Goal: Task Accomplishment & Management: Manage account settings

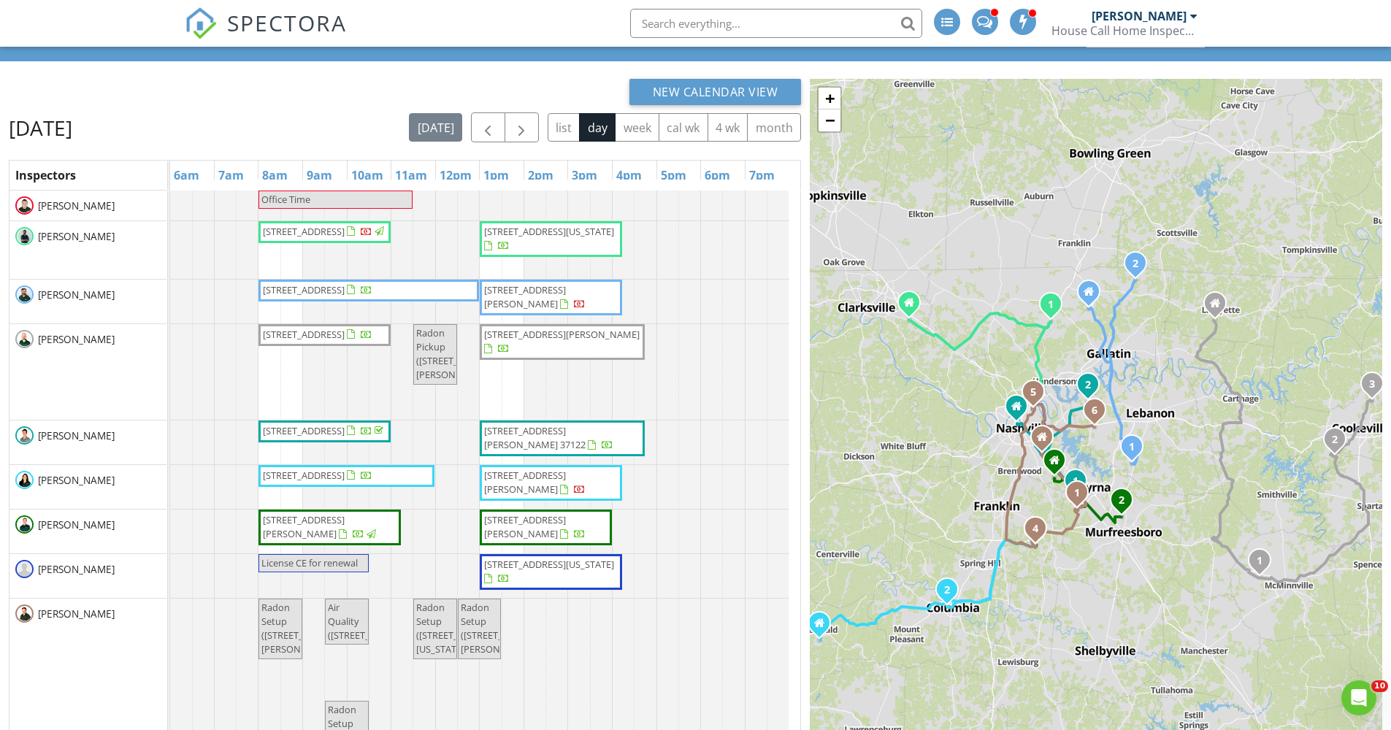
click at [368, 88] on div "New Calendar View" at bounding box center [405, 92] width 792 height 26
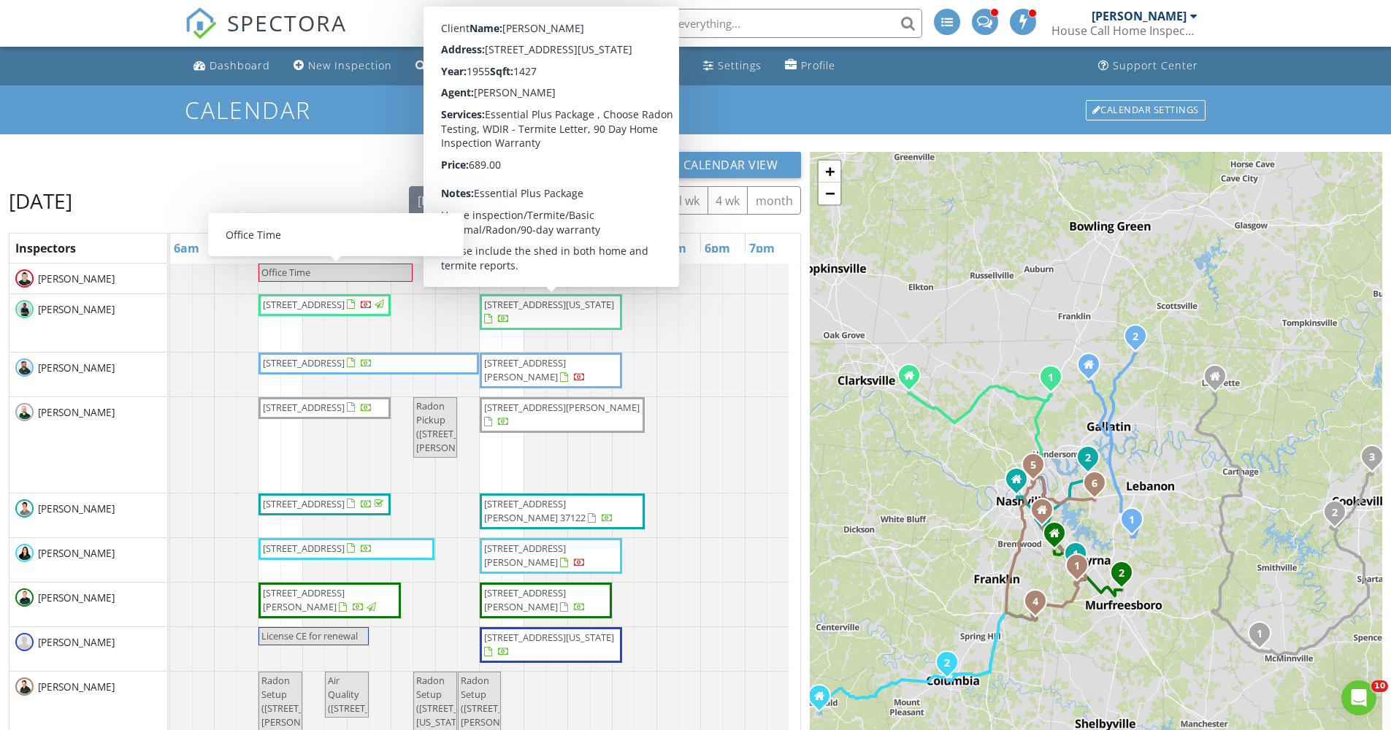
click at [348, 184] on div "New Calendar View Wednesday, August 27, 2025 today list day week cal wk 4 wk mo…" at bounding box center [405, 534] width 792 height 764
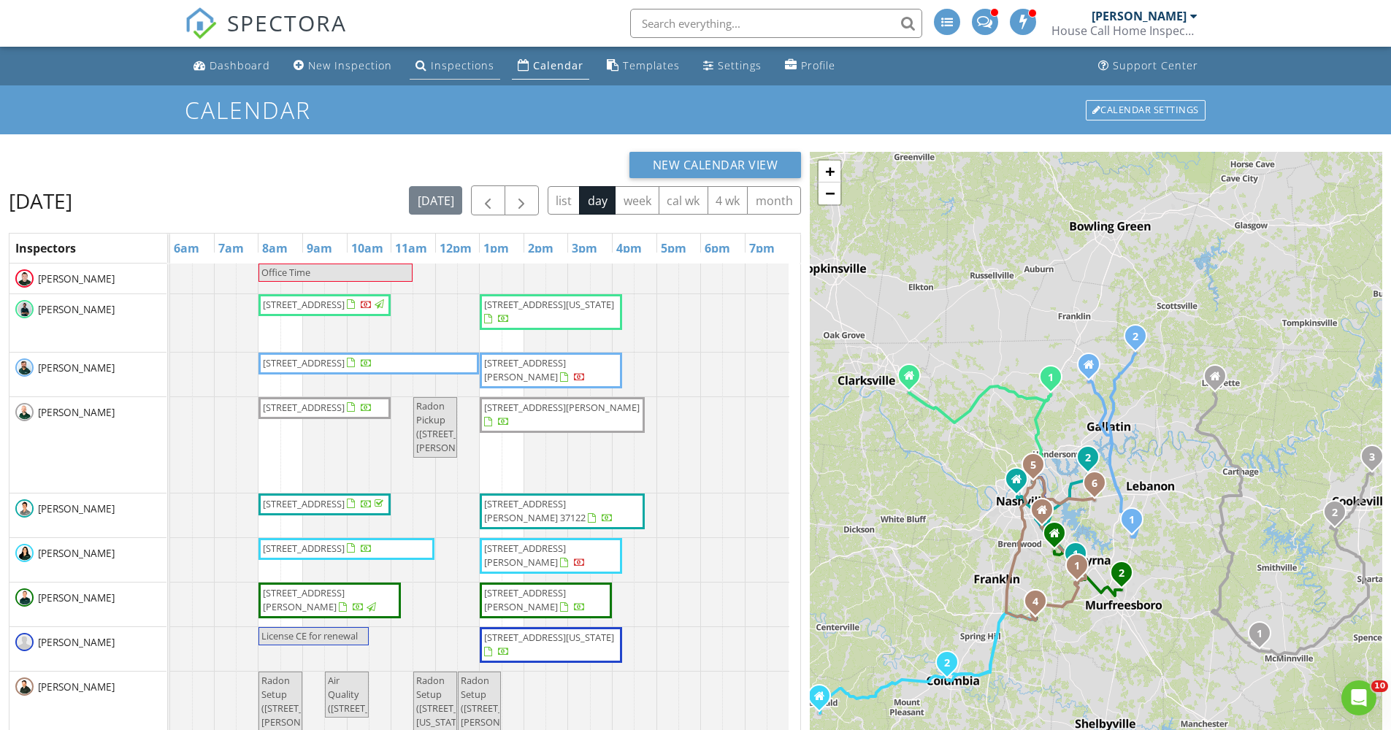
click at [473, 54] on link "Inspections" at bounding box center [455, 66] width 91 height 27
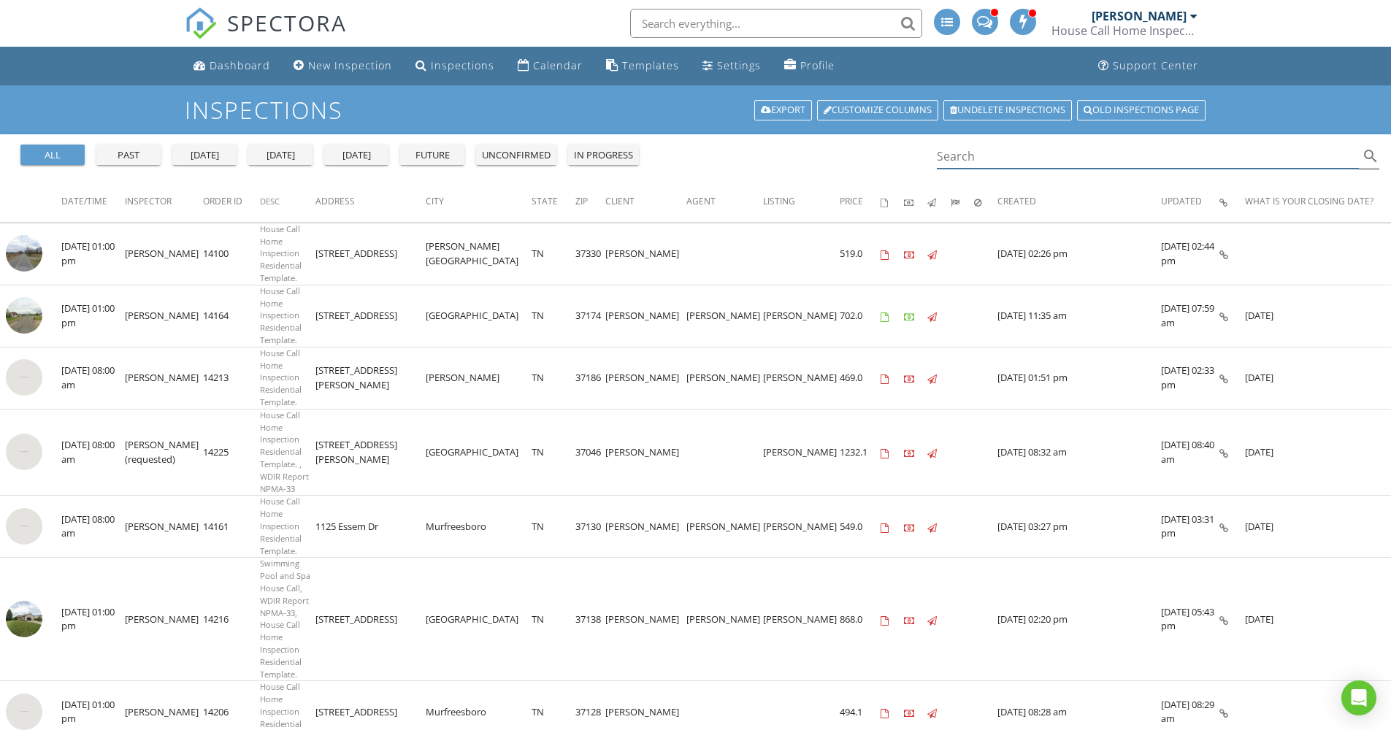
click at [1069, 151] on input "Search" at bounding box center [1148, 157] width 423 height 24
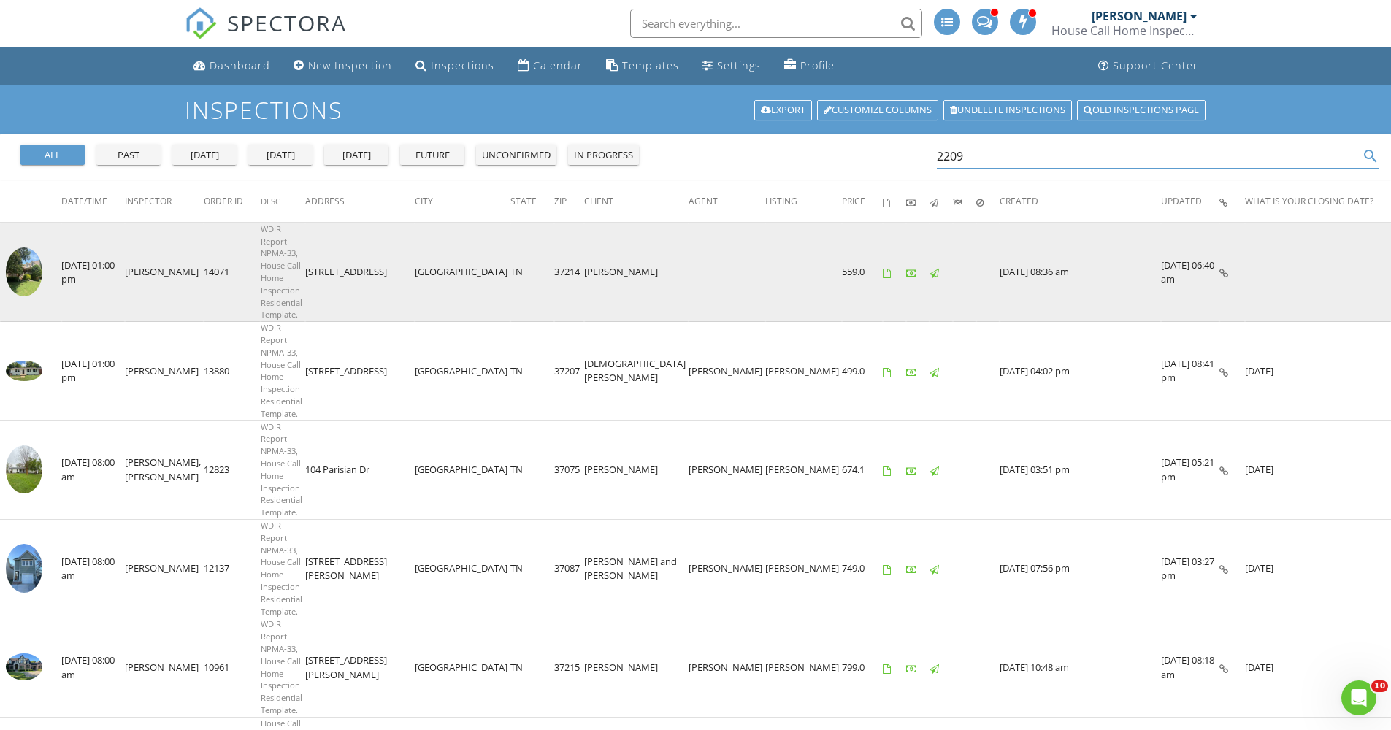
type input "2209"
click at [26, 248] on img at bounding box center [24, 272] width 37 height 49
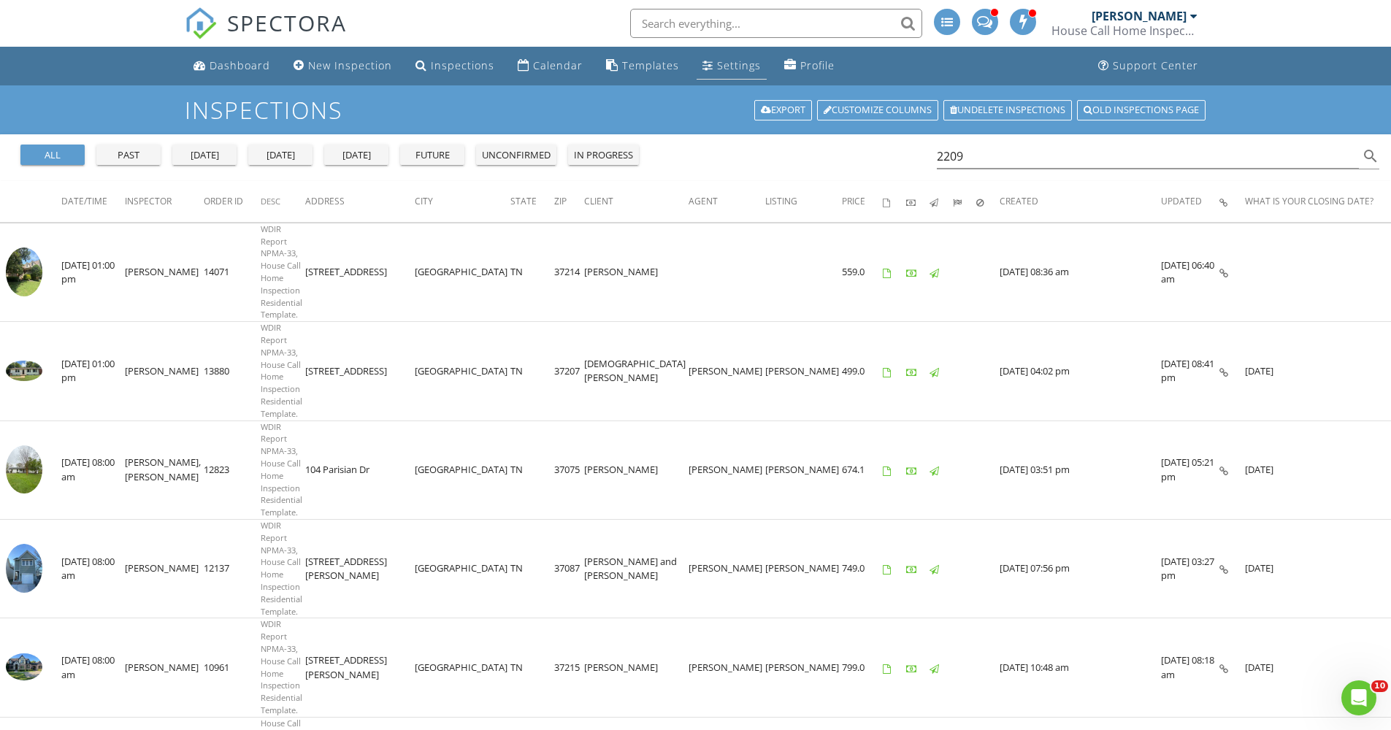
click at [703, 64] on div "Settings" at bounding box center [708, 65] width 11 height 12
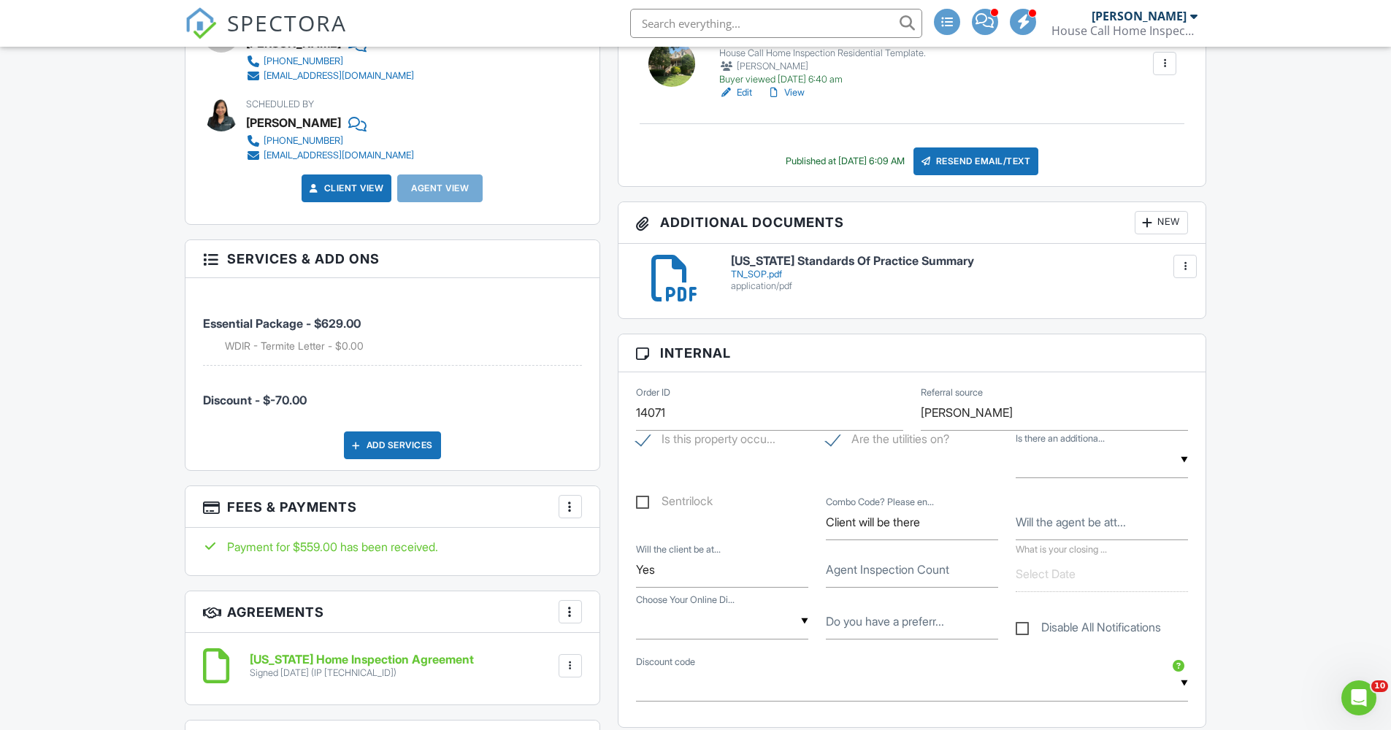
scroll to position [83, 0]
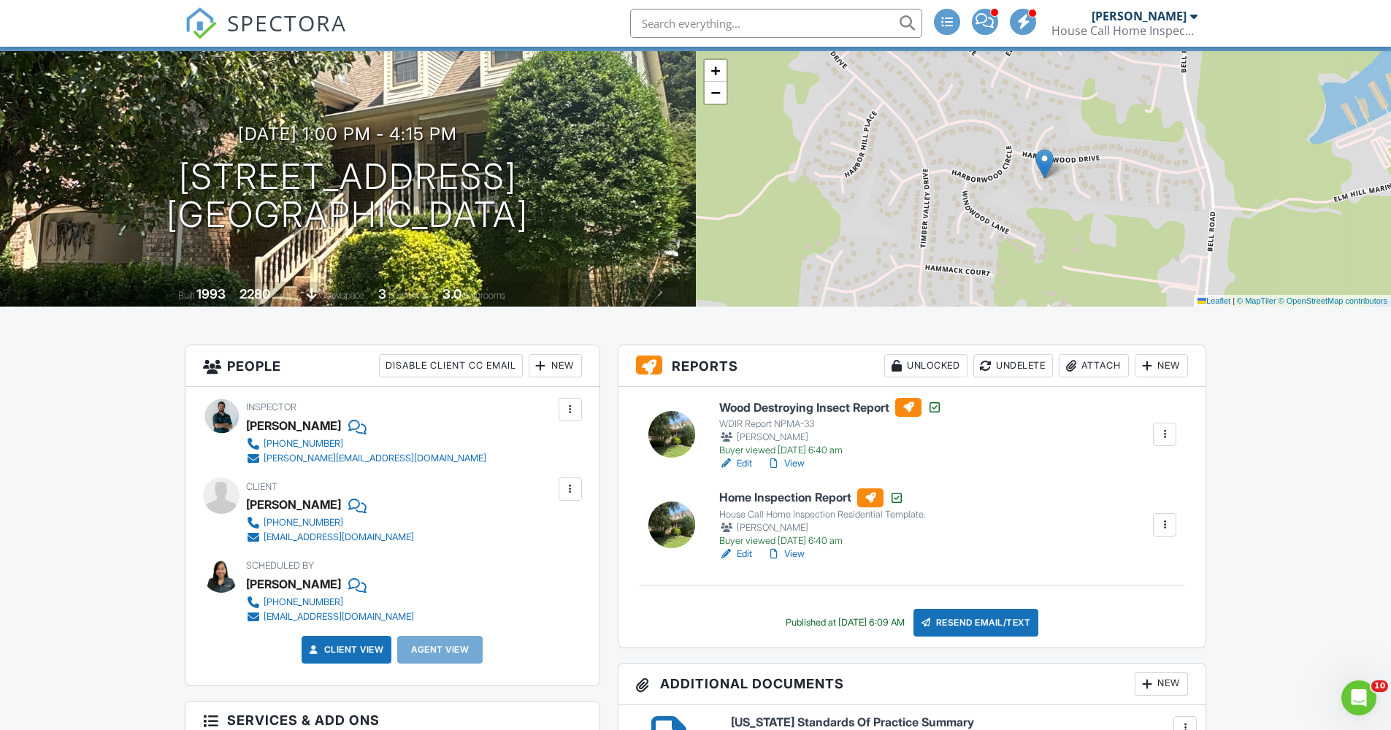
click at [791, 553] on link "View" at bounding box center [786, 554] width 38 height 15
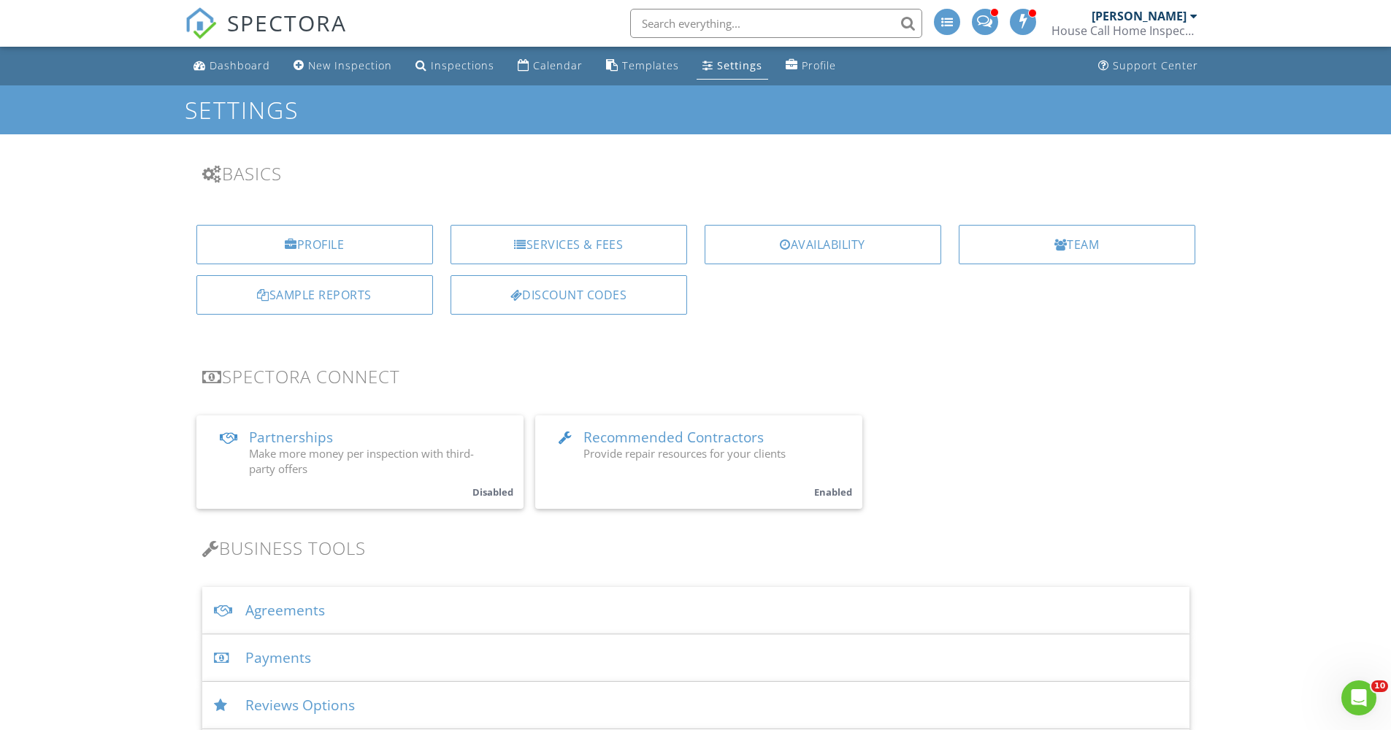
click at [688, 420] on link "Recommended Contractors Provide repair resources for your clients Enabled" at bounding box center [698, 462] width 327 height 93
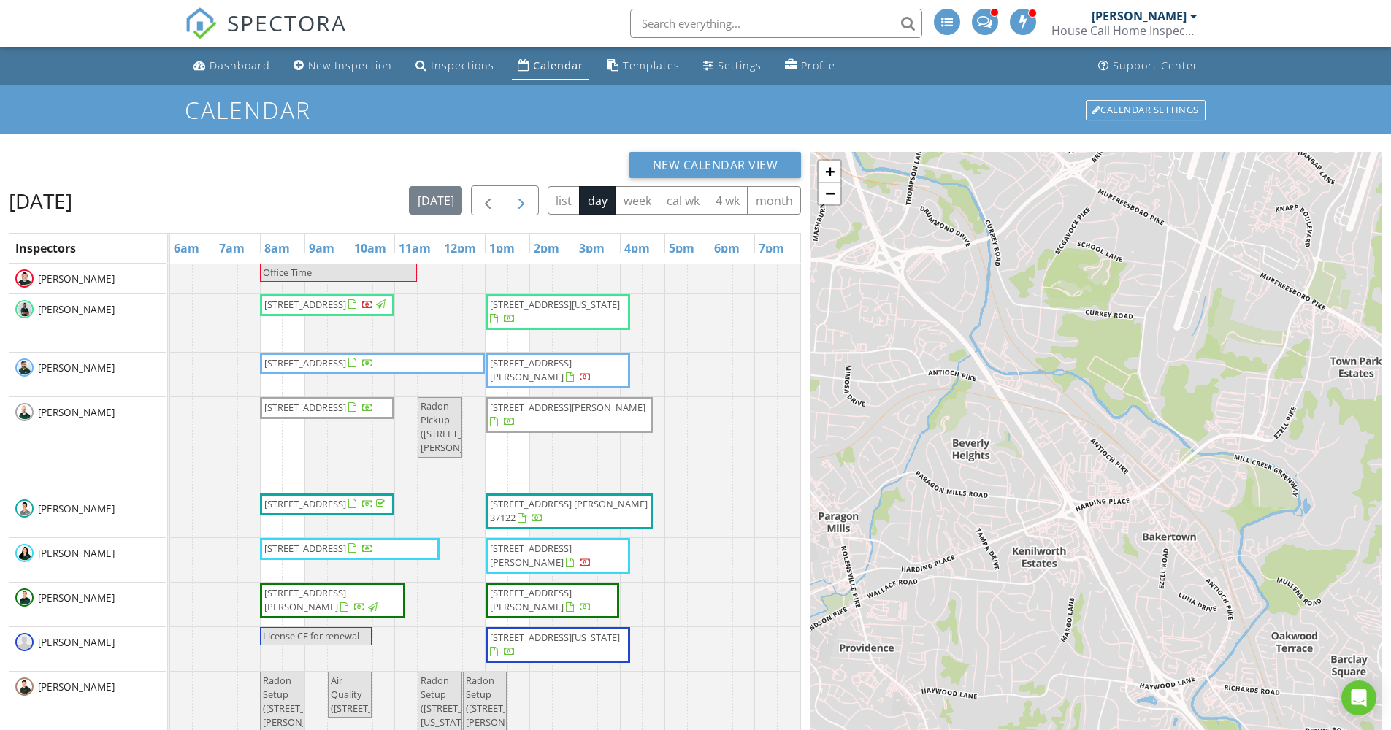
click at [525, 200] on span "button" at bounding box center [522, 201] width 18 height 18
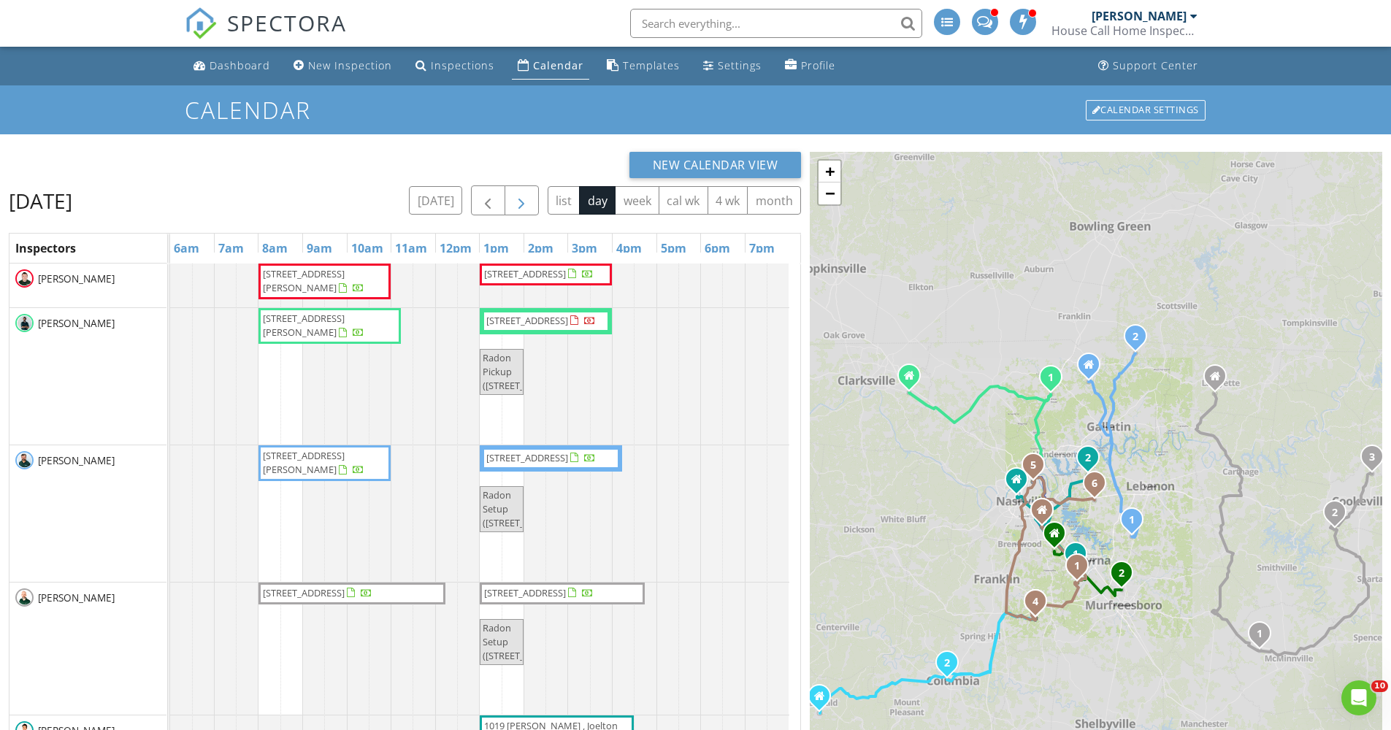
click at [525, 200] on span "button" at bounding box center [522, 201] width 18 height 18
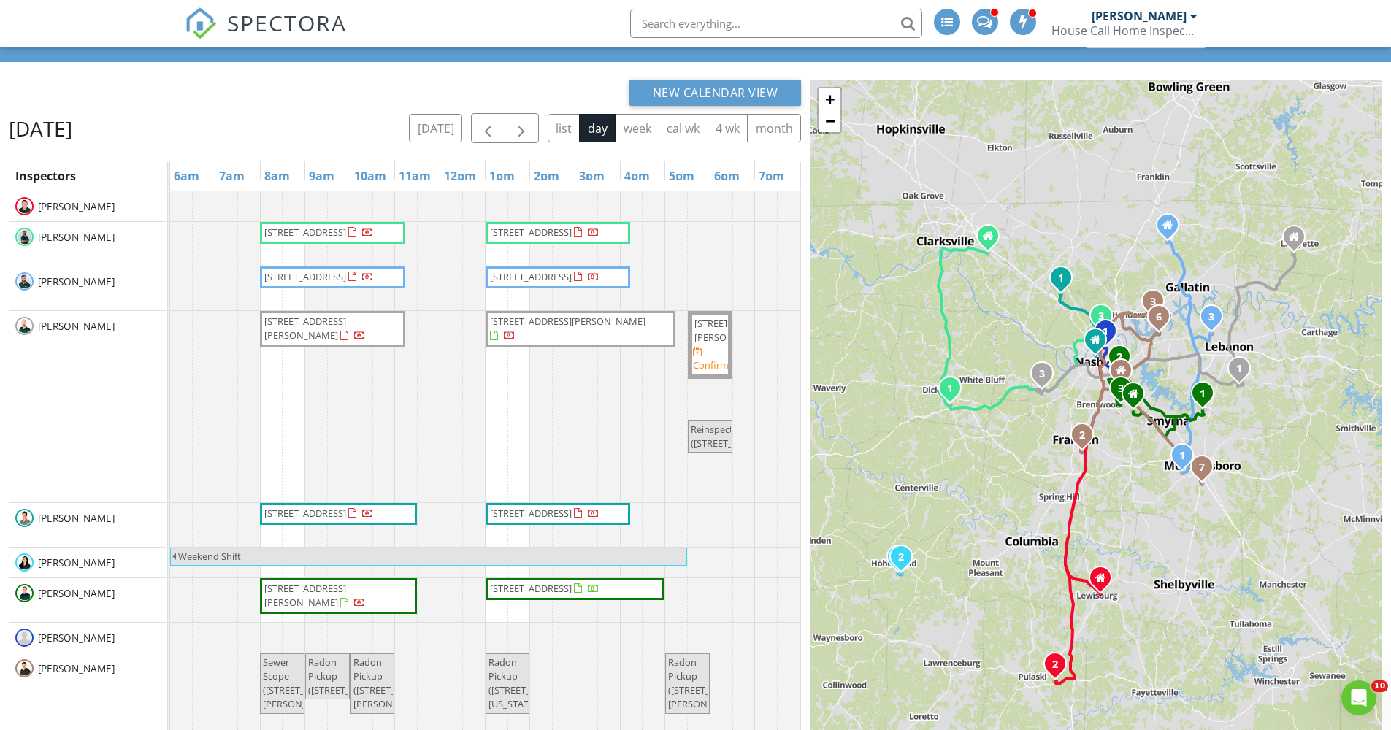
scroll to position [75, 0]
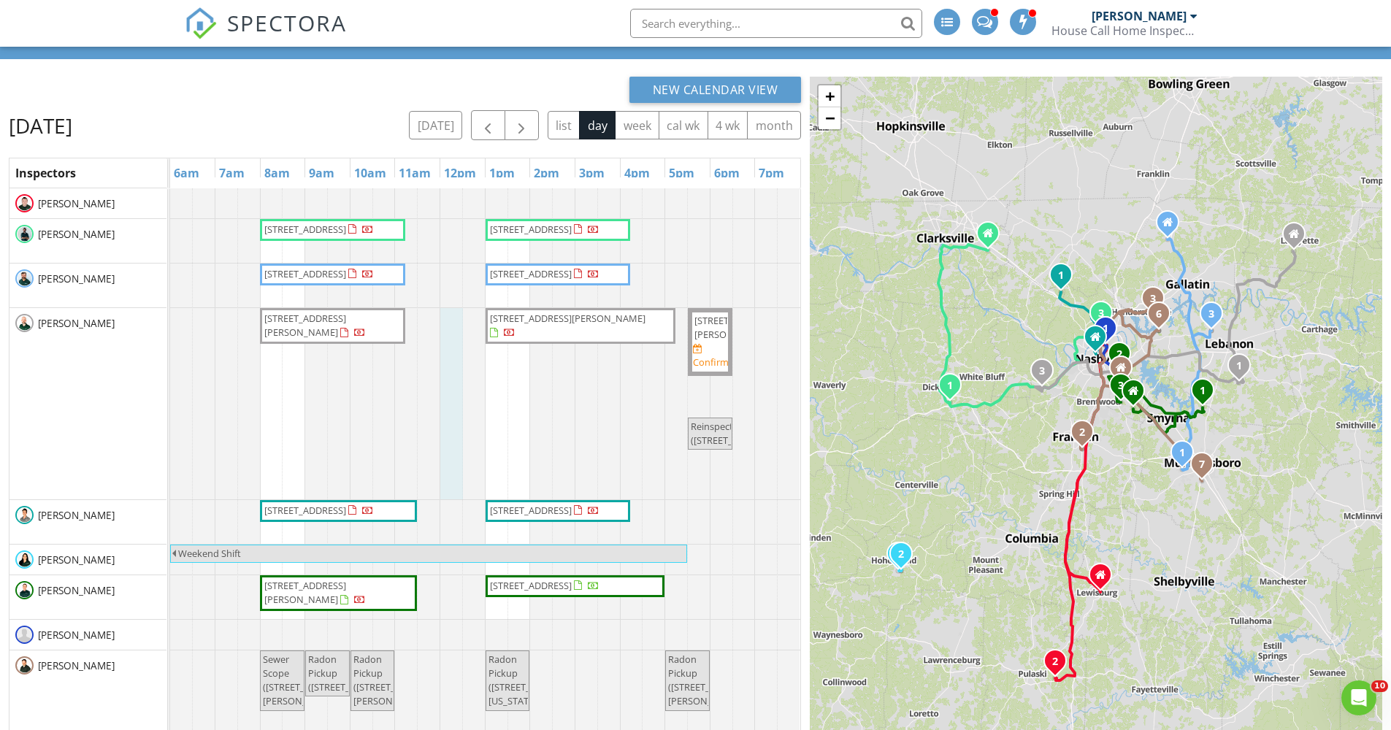
click at [170, 367] on div at bounding box center [170, 403] width 0 height 191
click at [462, 359] on link "Cancel" at bounding box center [450, 352] width 75 height 23
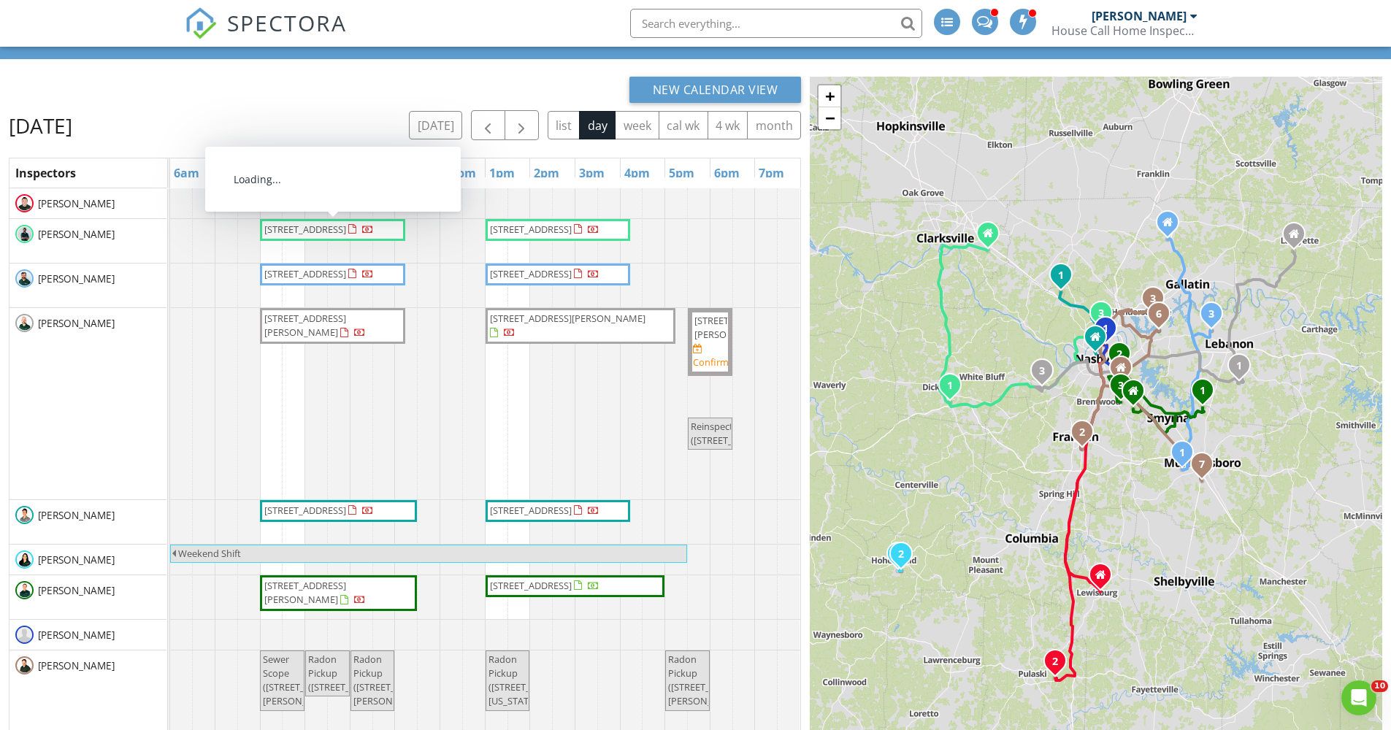
click at [355, 117] on div "Friday, August 29, 2025 today list day week cal wk 4 wk month" at bounding box center [405, 125] width 792 height 30
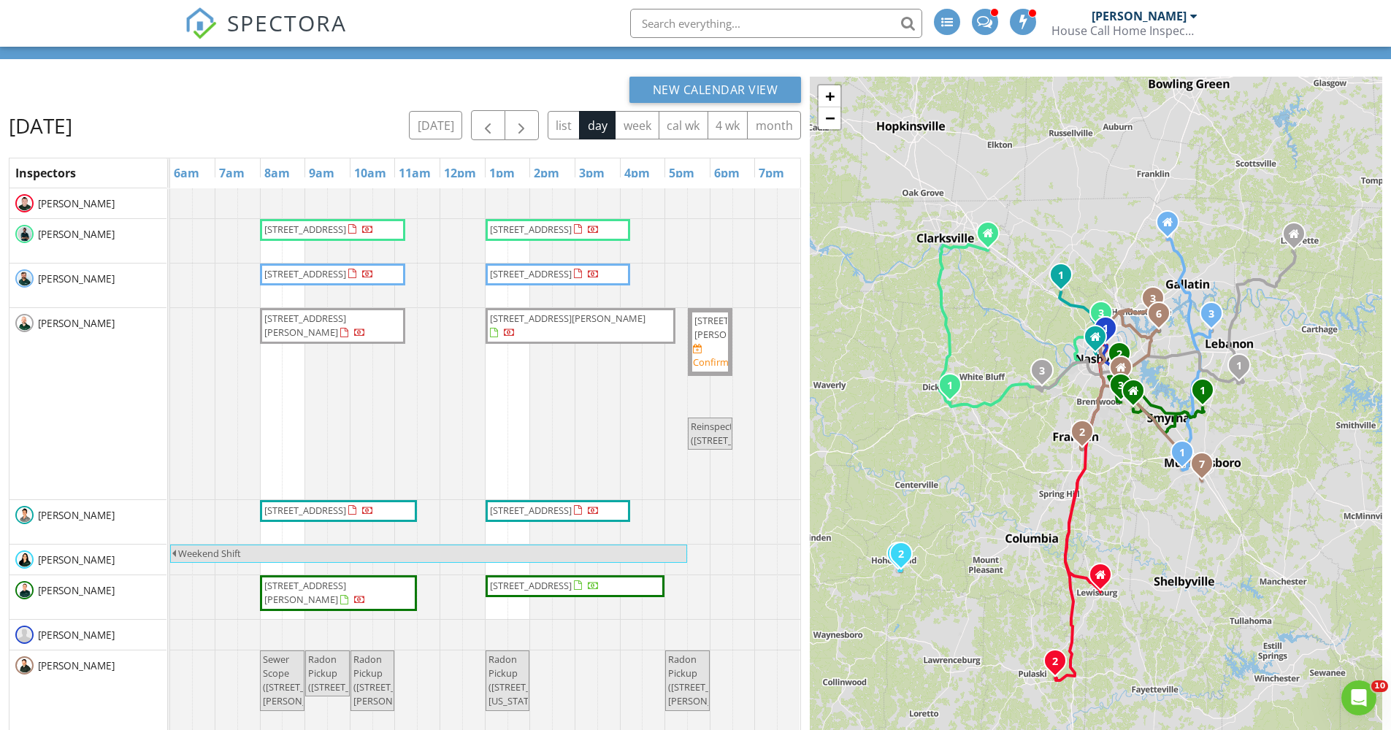
click at [66, 413] on div "[PERSON_NAME]" at bounding box center [87, 403] width 157 height 191
click at [494, 121] on span "button" at bounding box center [488, 126] width 18 height 18
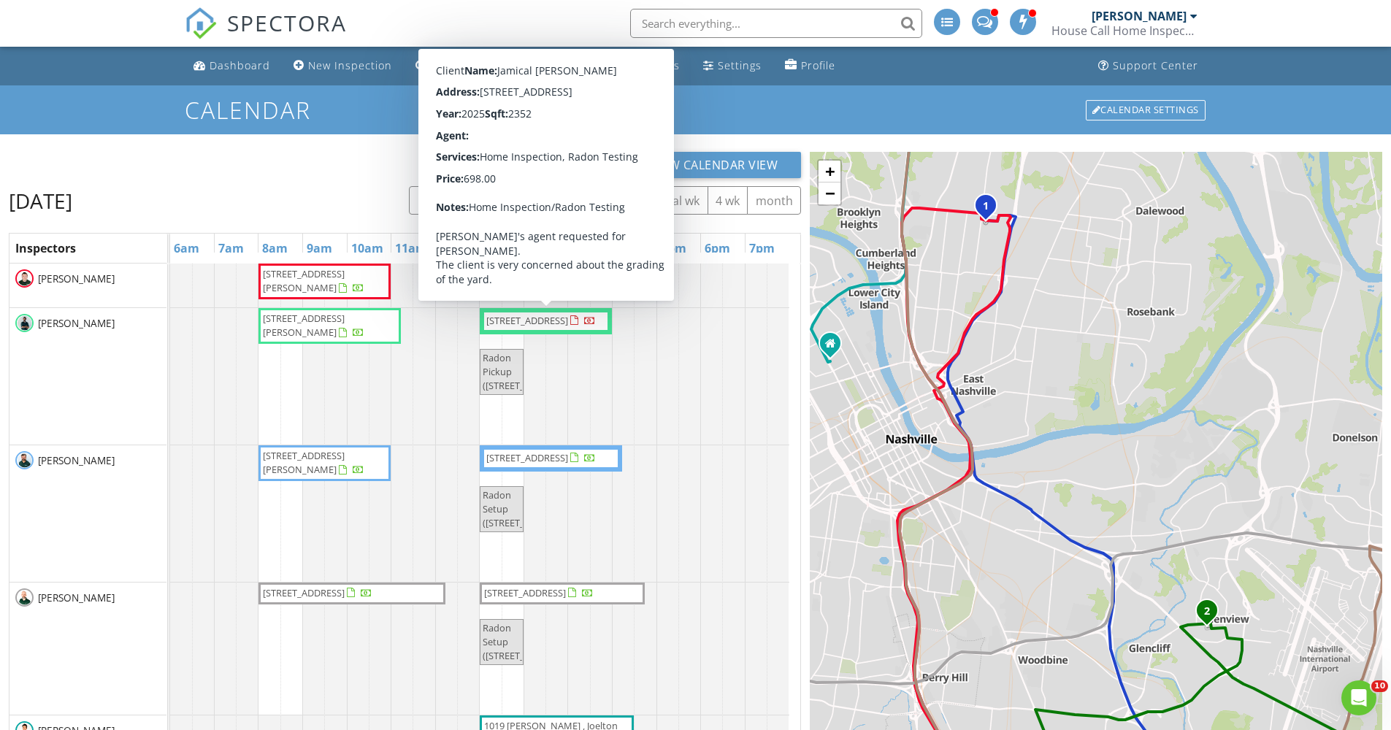
click at [340, 180] on div "New Calendar View Thursday, August 28, 2025 today list day week cal wk 4 wk mon…" at bounding box center [405, 534] width 792 height 764
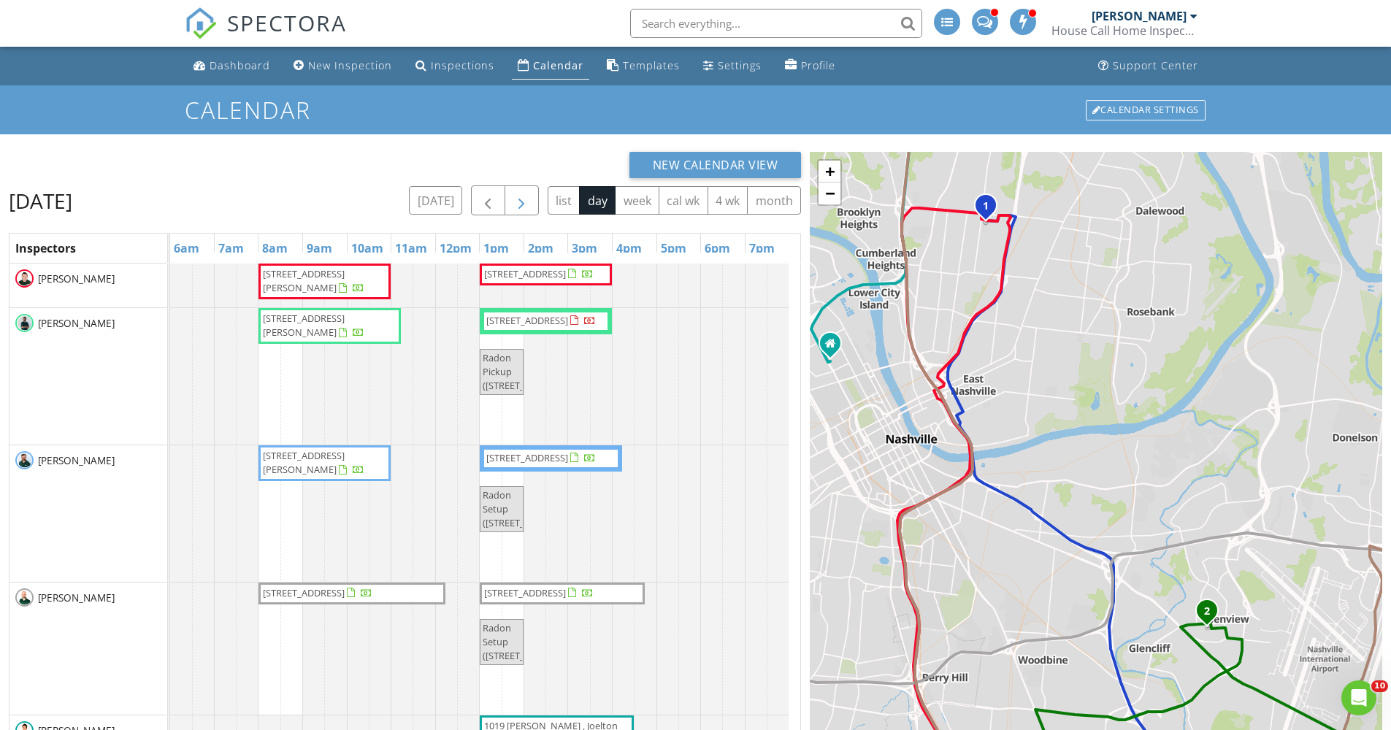
click at [514, 205] on span "button" at bounding box center [522, 201] width 18 height 18
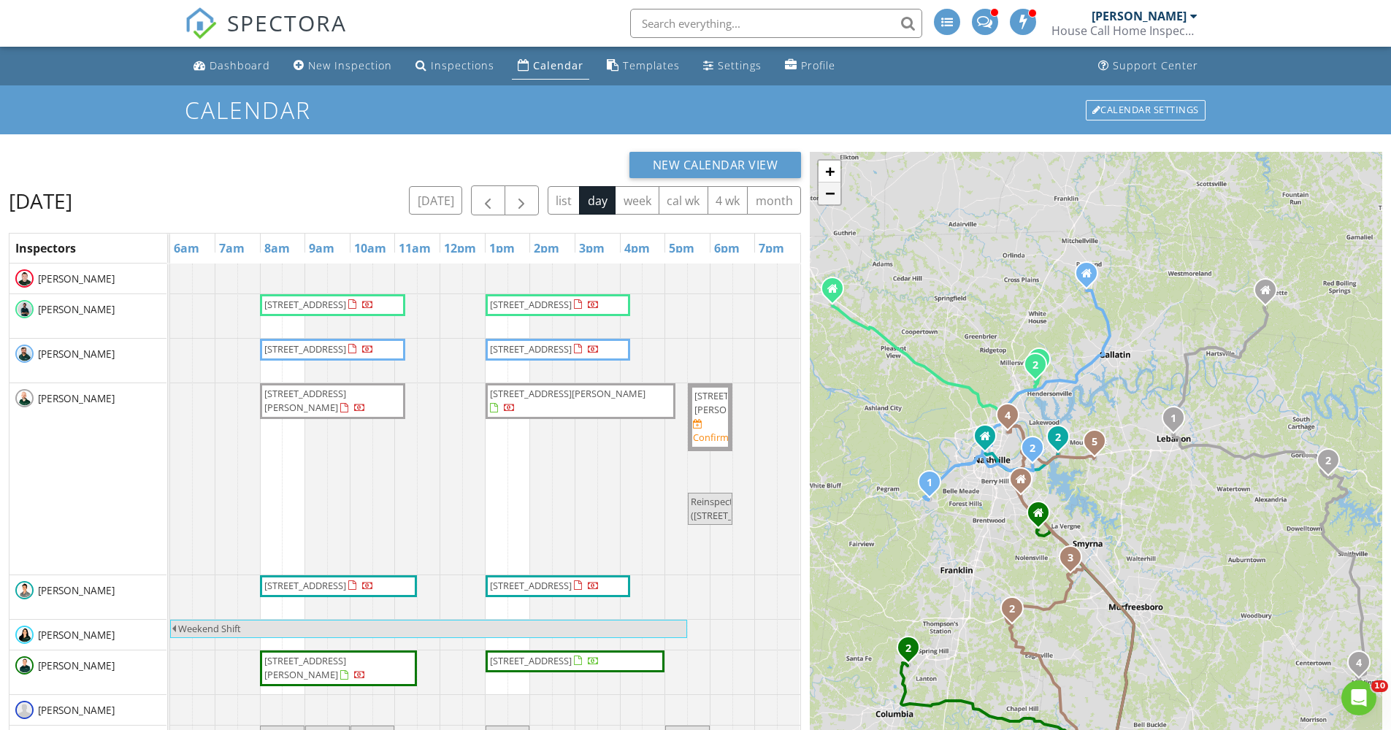
click at [828, 198] on link "−" at bounding box center [830, 194] width 22 height 22
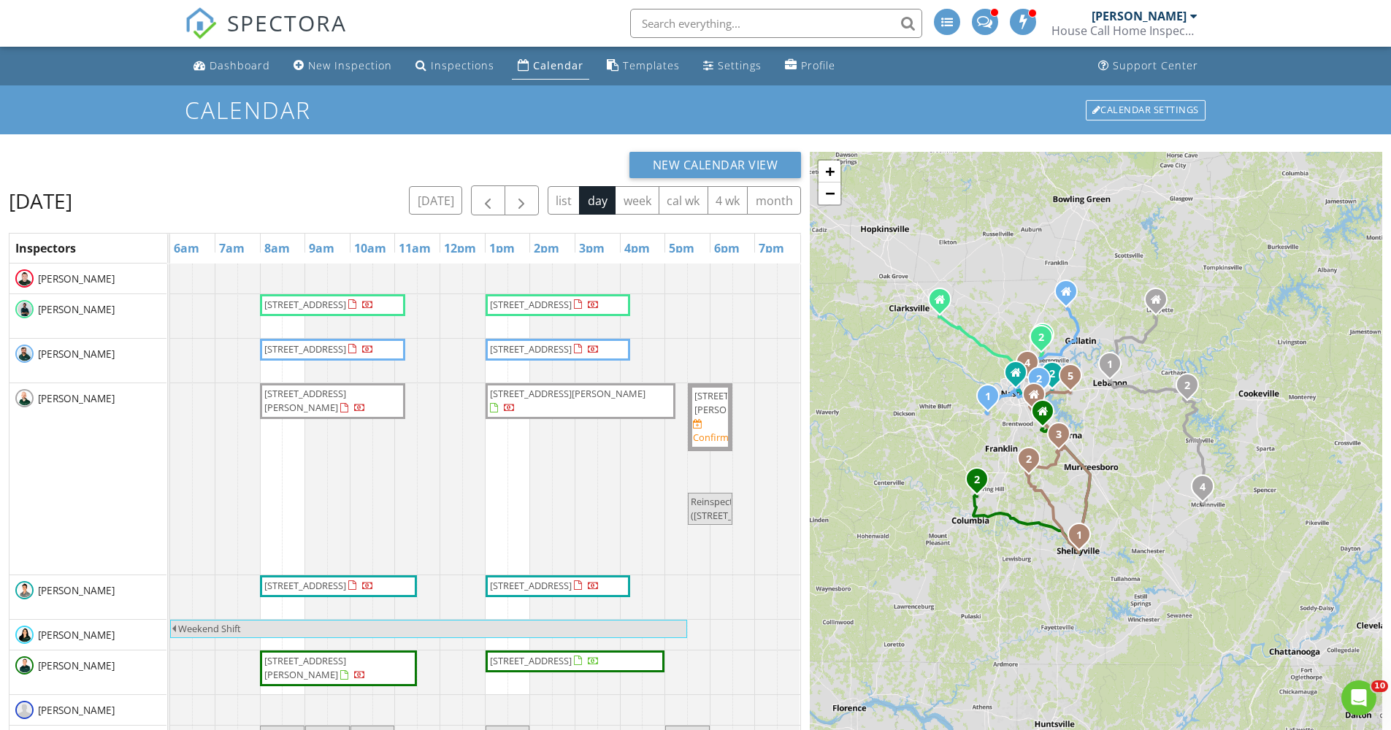
click at [1098, 236] on div "1 2 1 2 1 2 3 4 1 2 1 2 1 2 3 4 5 + − I 24, Center Point Road, Center Point Roa…" at bounding box center [1096, 534] width 573 height 764
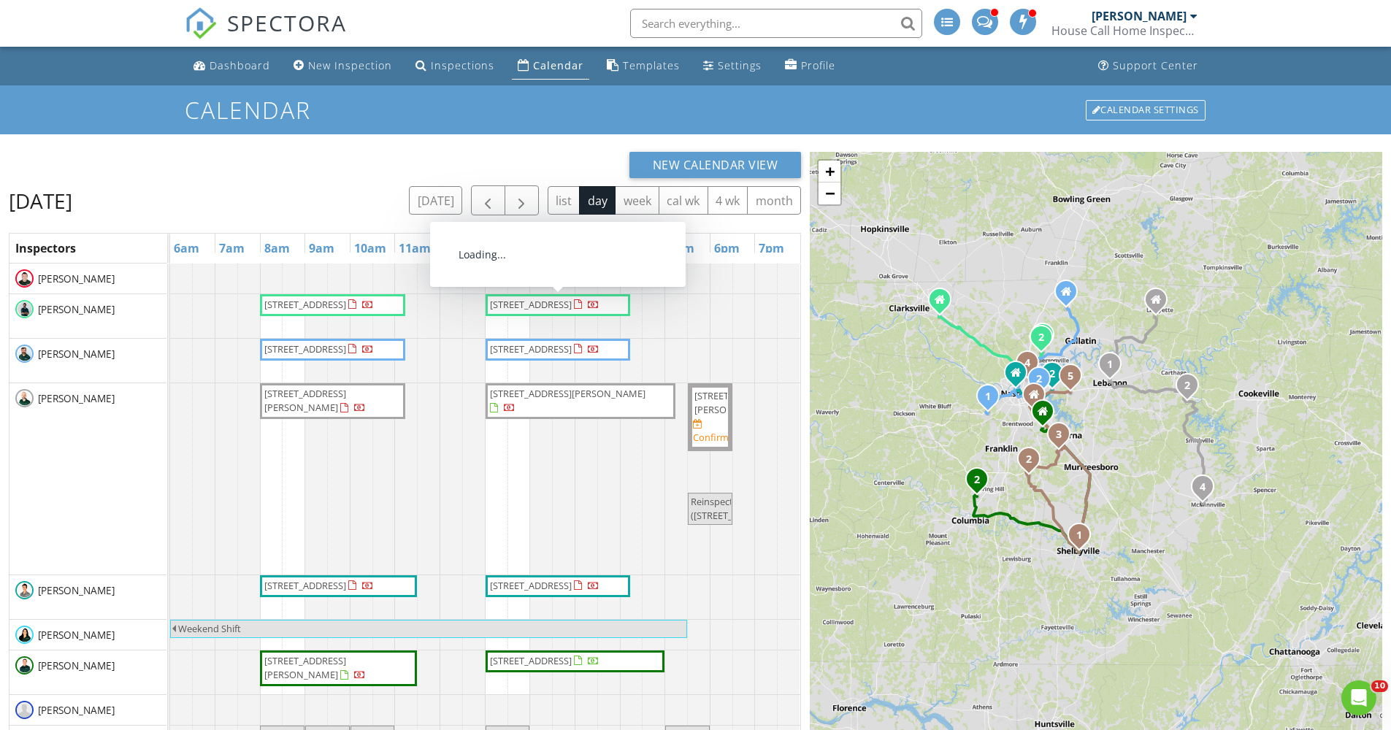
click at [375, 203] on div "Friday, August 29, 2025 today list day week cal wk 4 wk month" at bounding box center [405, 201] width 792 height 30
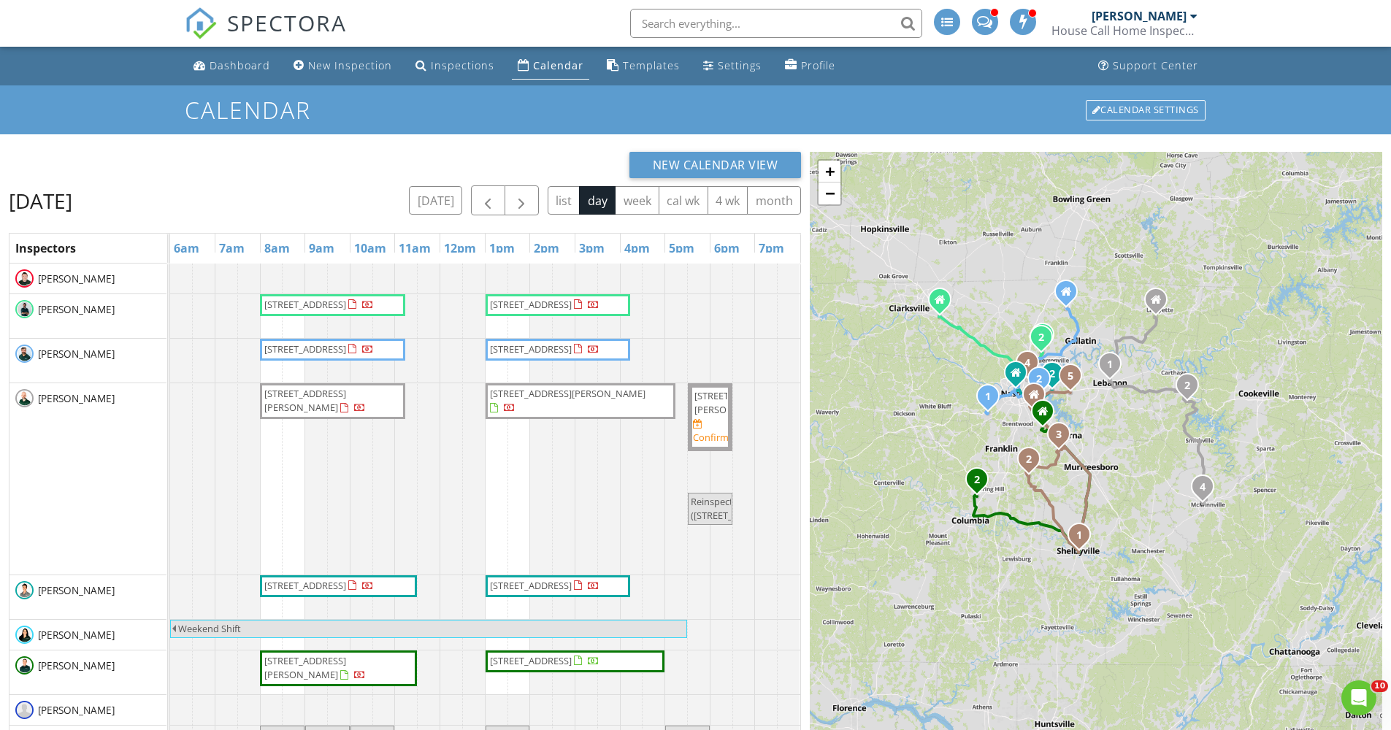
click at [131, 459] on div "[PERSON_NAME]" at bounding box center [87, 478] width 157 height 191
click at [367, 174] on div "New Calendar View" at bounding box center [405, 165] width 792 height 26
click at [525, 205] on span "button" at bounding box center [522, 201] width 18 height 18
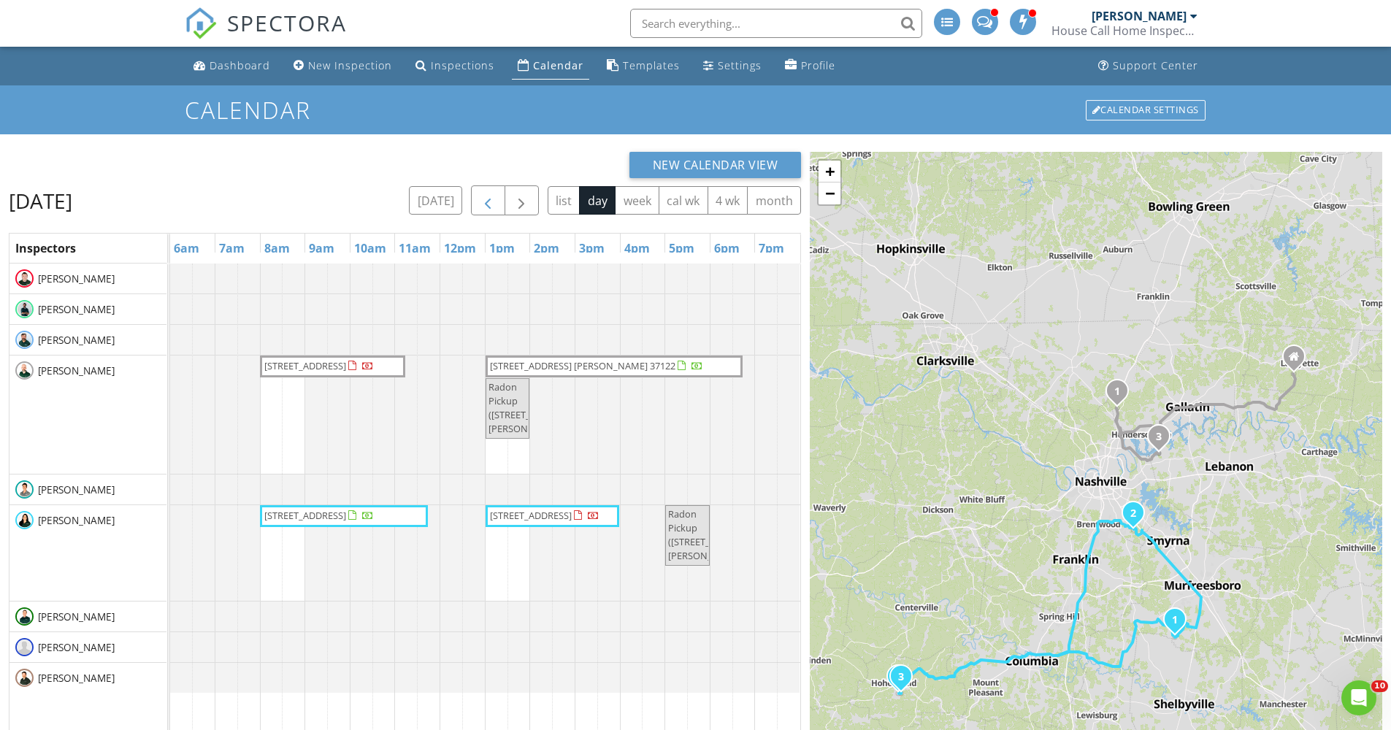
click at [491, 198] on span "button" at bounding box center [488, 201] width 18 height 18
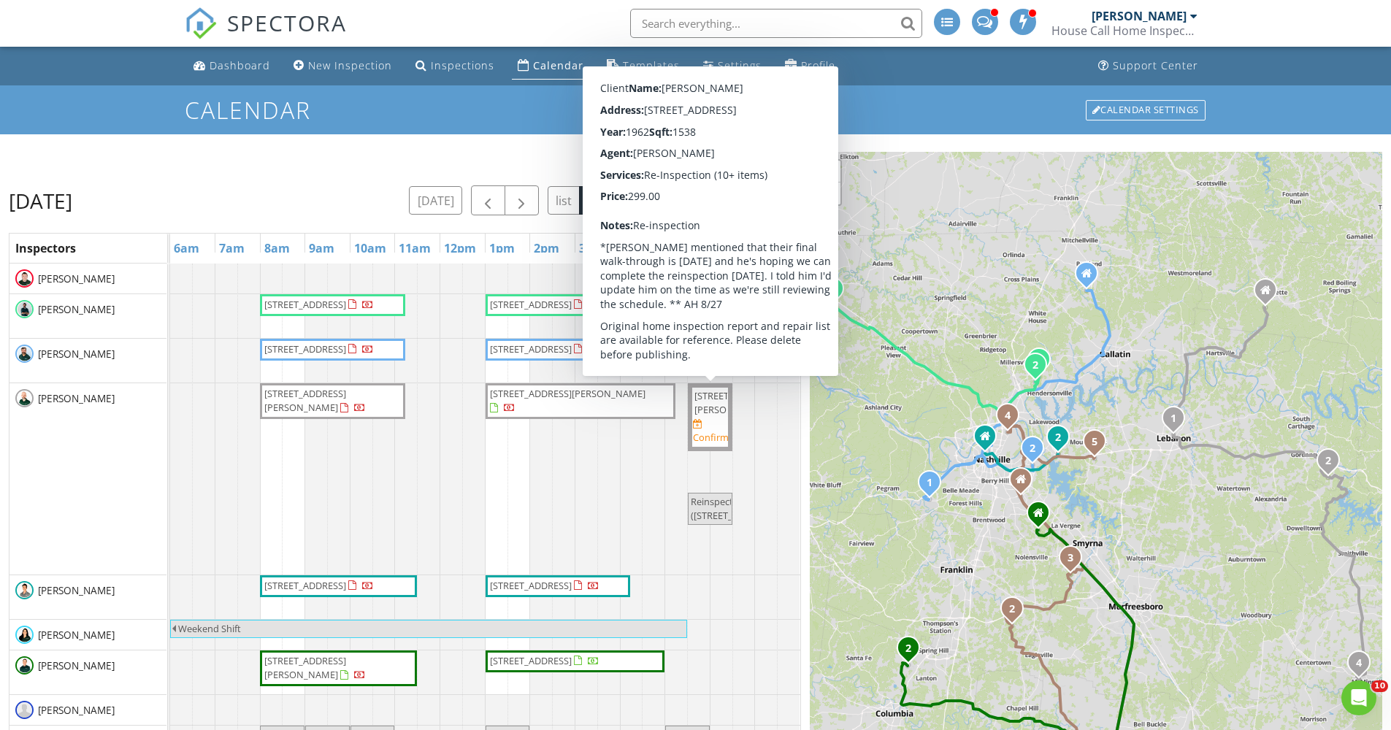
click at [895, 107] on h1 "Calendar" at bounding box center [696, 110] width 1023 height 26
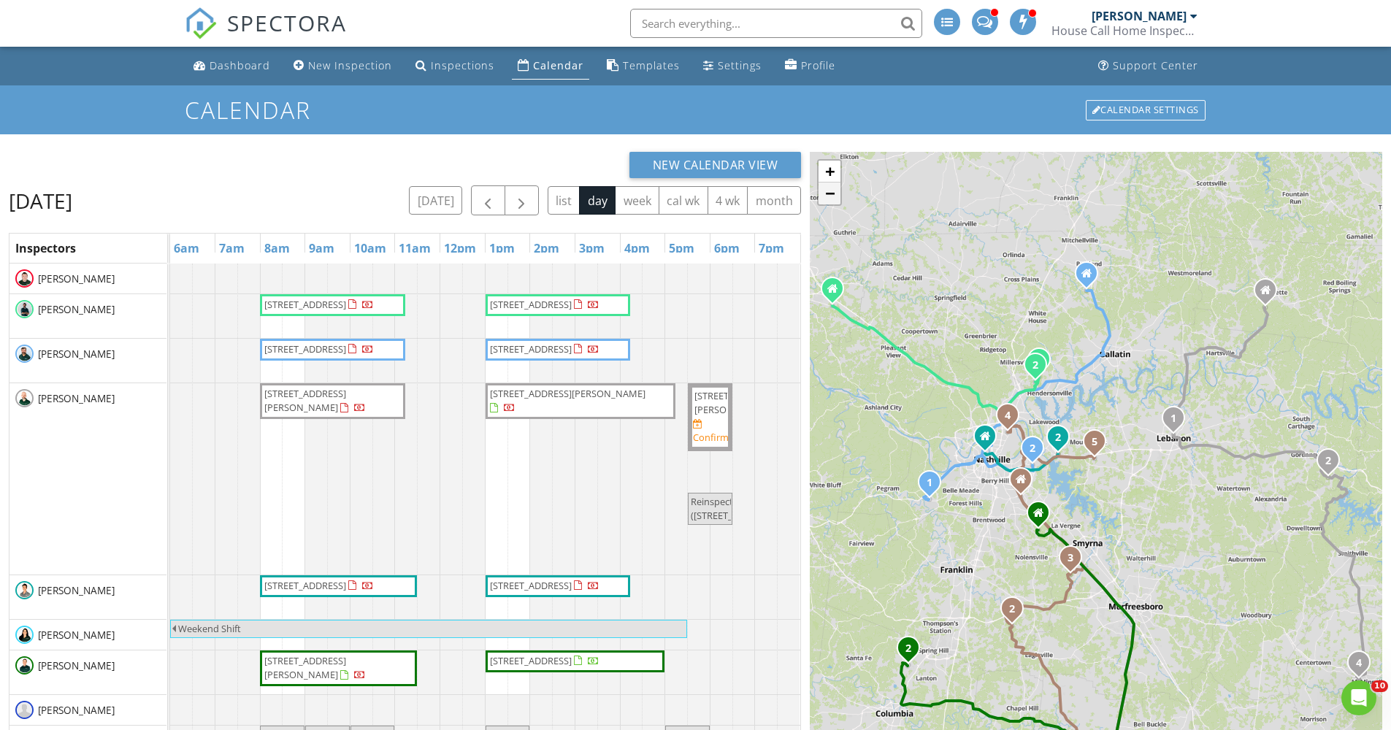
click at [833, 190] on link "−" at bounding box center [830, 194] width 22 height 22
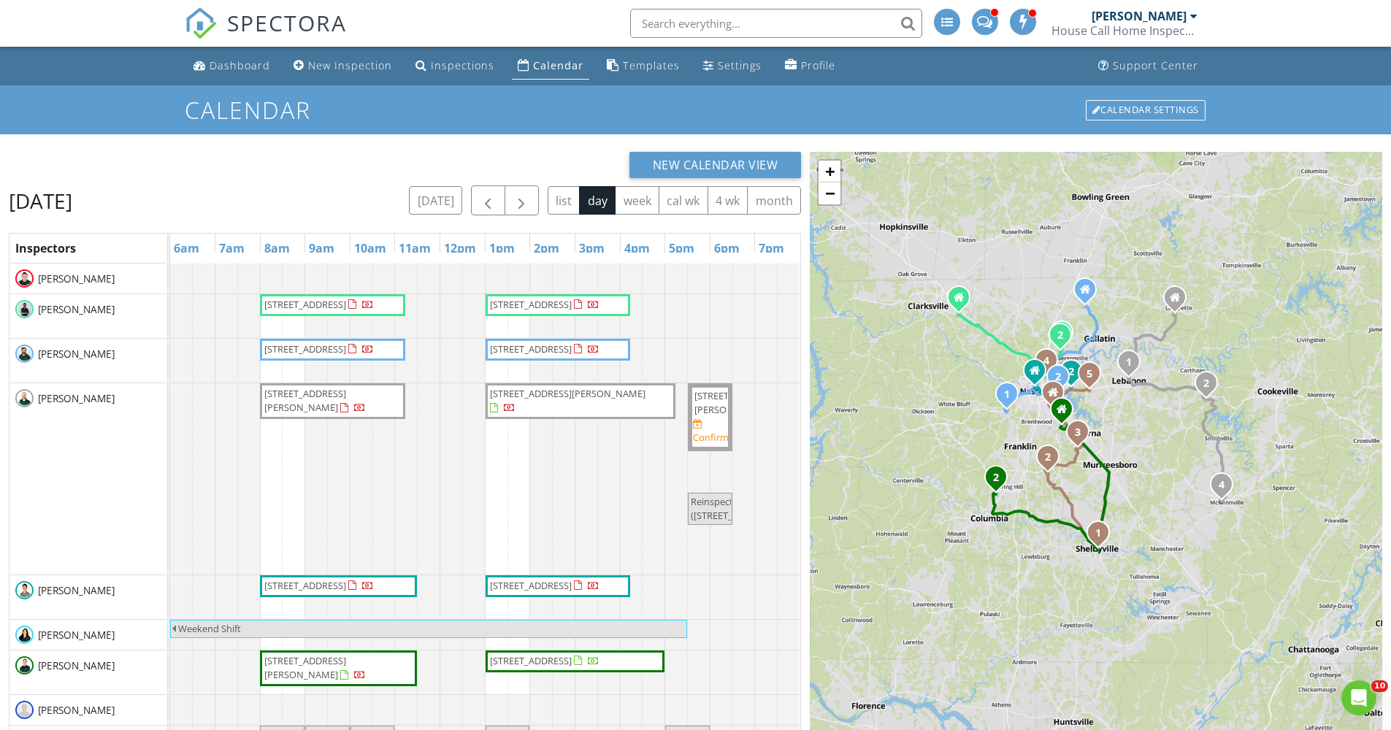
click at [1029, 252] on div "1 2 1 2 1 2 3 4 1 2 1 2 1 2 3 4 5 + − I 24, Center Point Road, Center Point Roa…" at bounding box center [1096, 534] width 573 height 764
click at [1169, 448] on div "1 2 1 2 1 2 3 4 1 2 1 2 1 2 3 4 5 + − I 24, Center Point Road, Center Point Roa…" at bounding box center [1096, 534] width 573 height 764
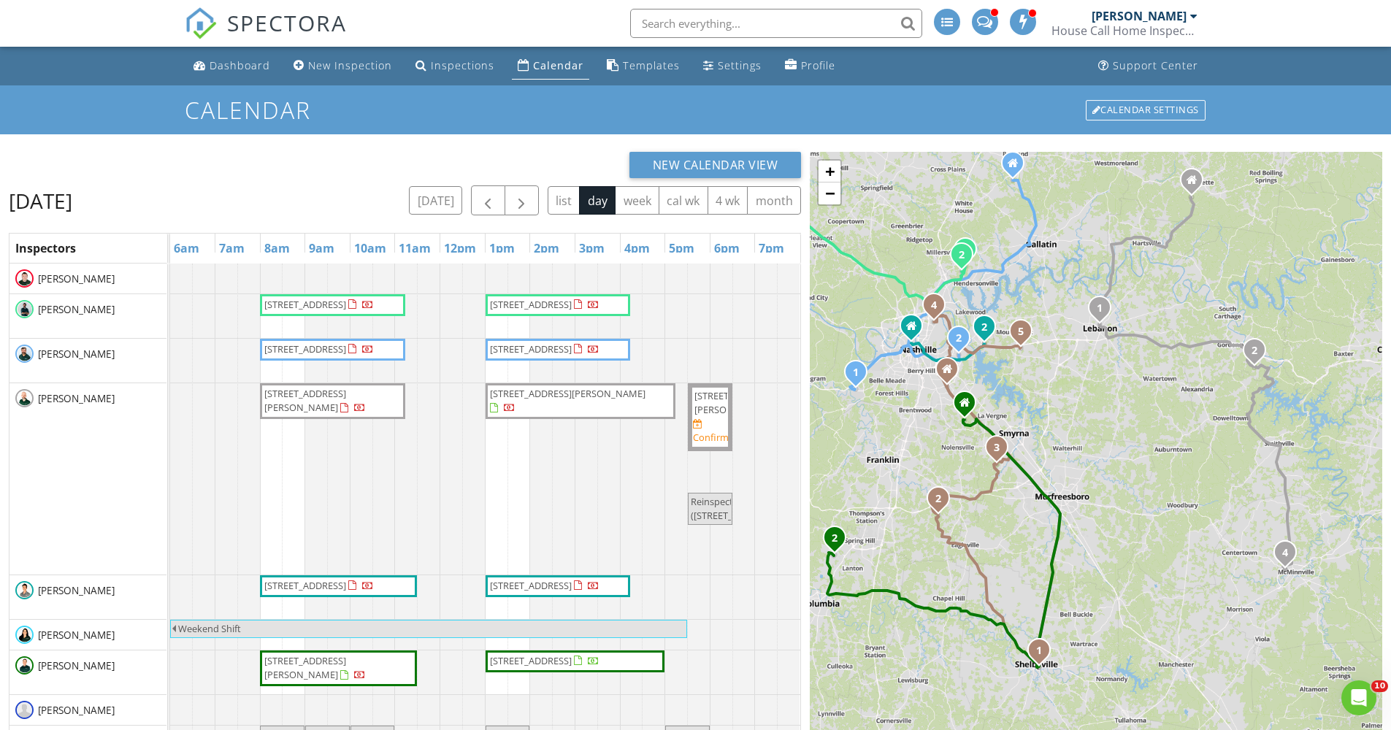
click at [1153, 395] on div "1 2 1 2 1 2 3 4 1 2 1 2 1 2 3 4 5 + − I 24, Center Point Road, Center Point Roa…" at bounding box center [1096, 534] width 573 height 764
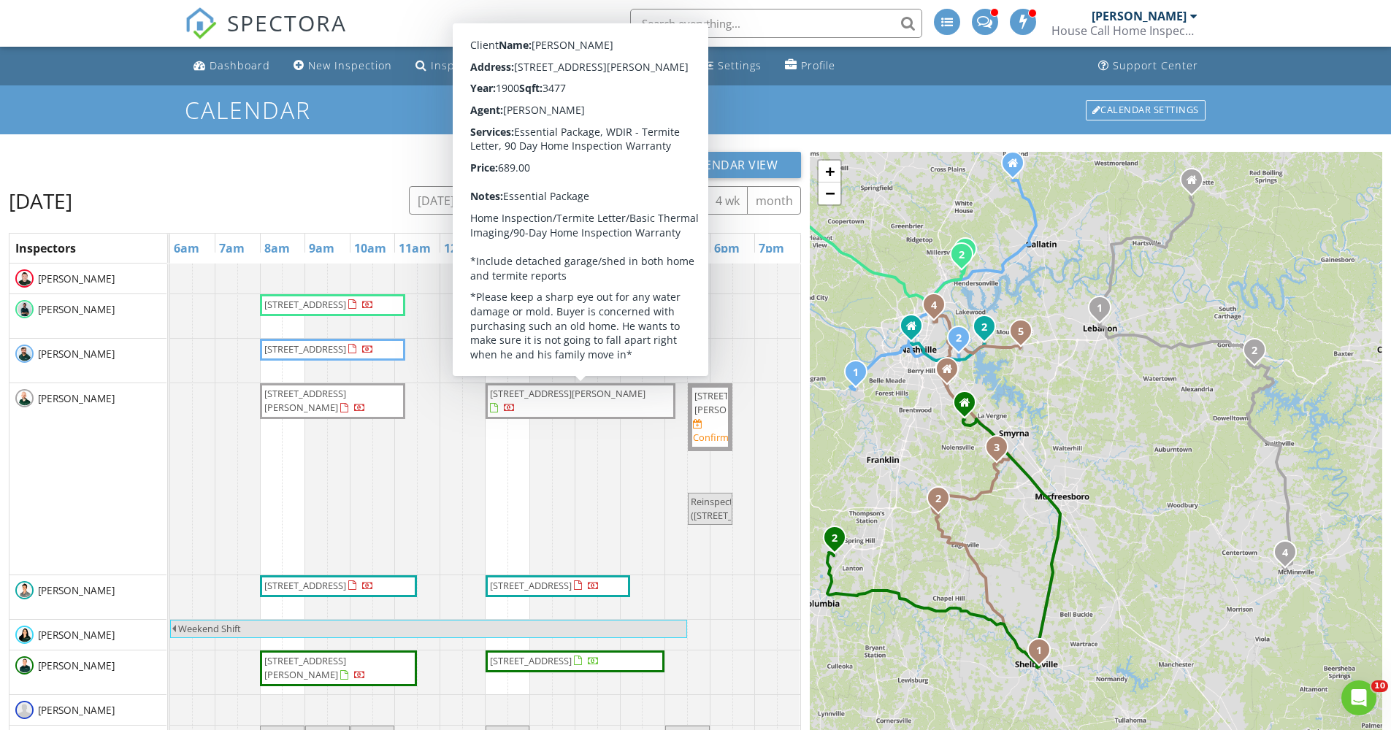
click at [539, 409] on span "584 Lancaster Hwy , Hickman 38567" at bounding box center [581, 401] width 184 height 28
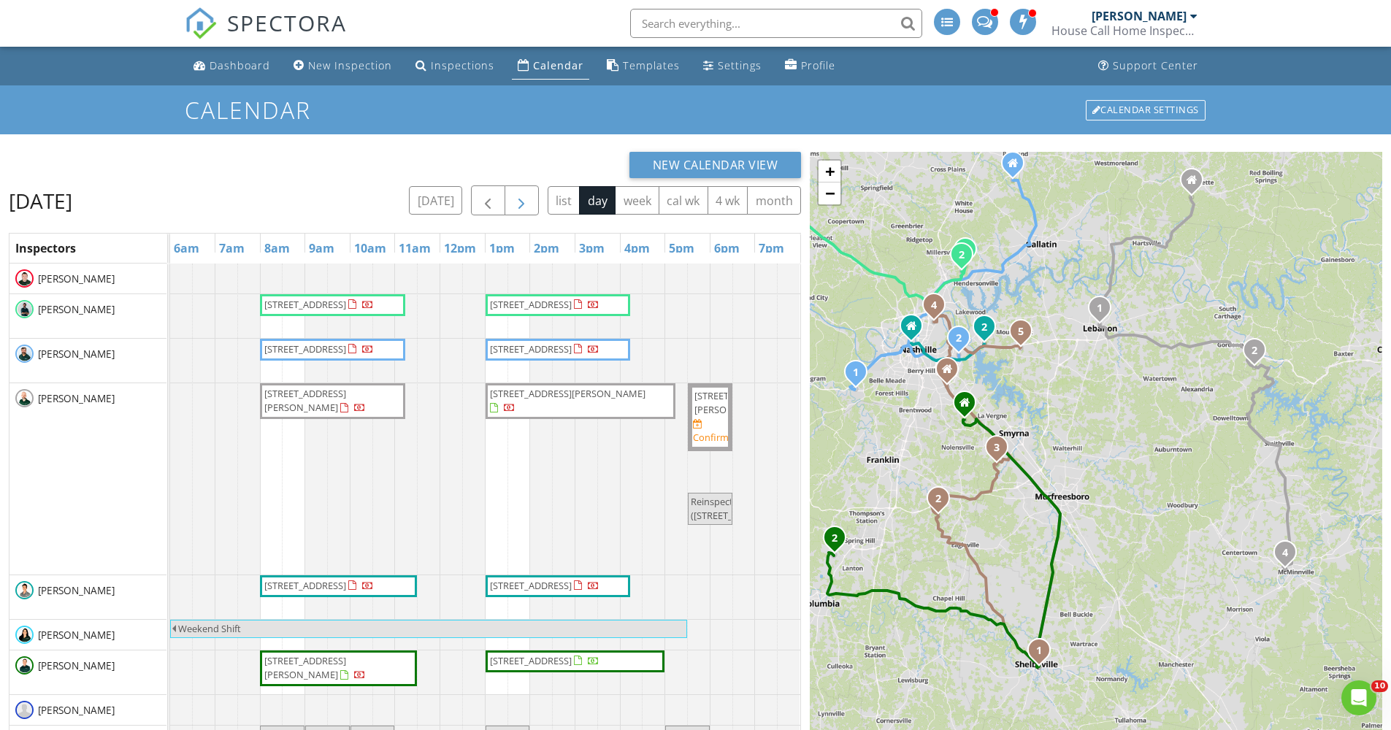
click at [532, 205] on button "button" at bounding box center [522, 201] width 34 height 30
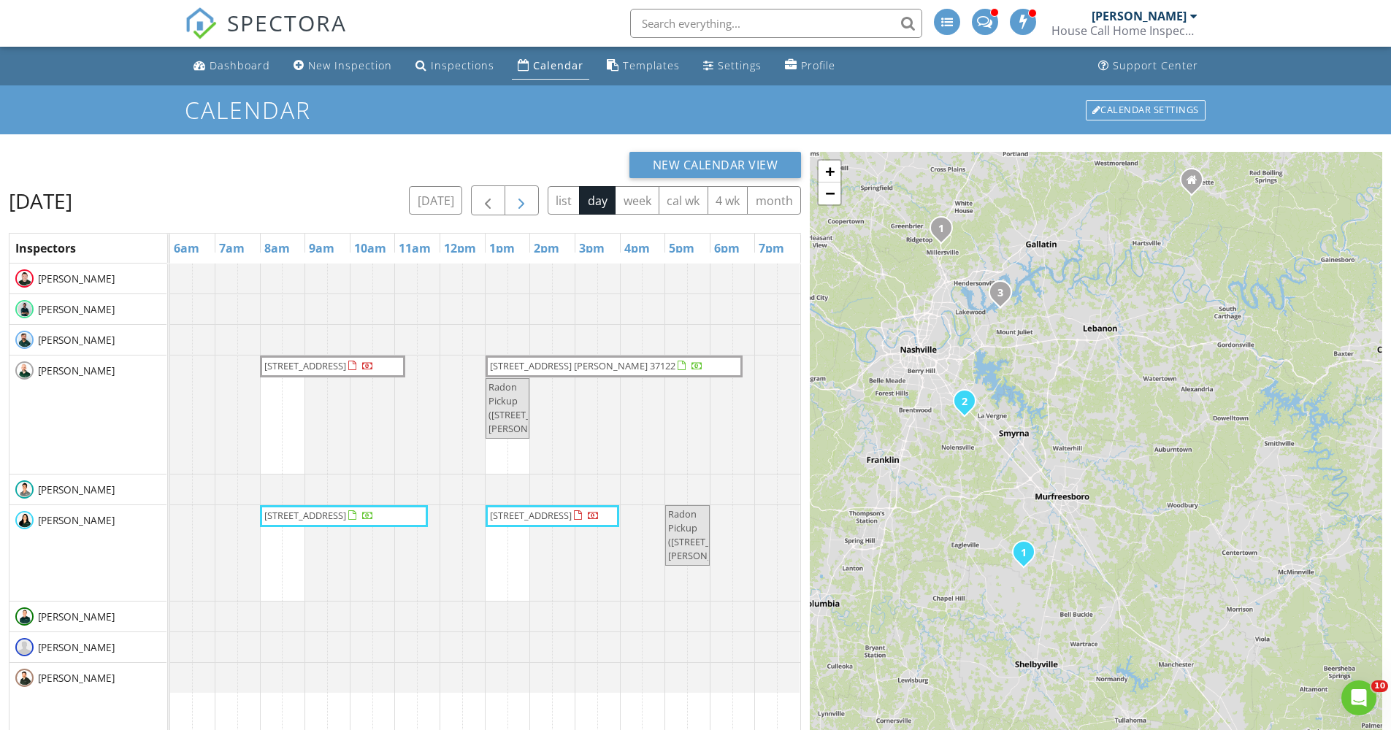
click at [531, 202] on button "button" at bounding box center [522, 201] width 34 height 30
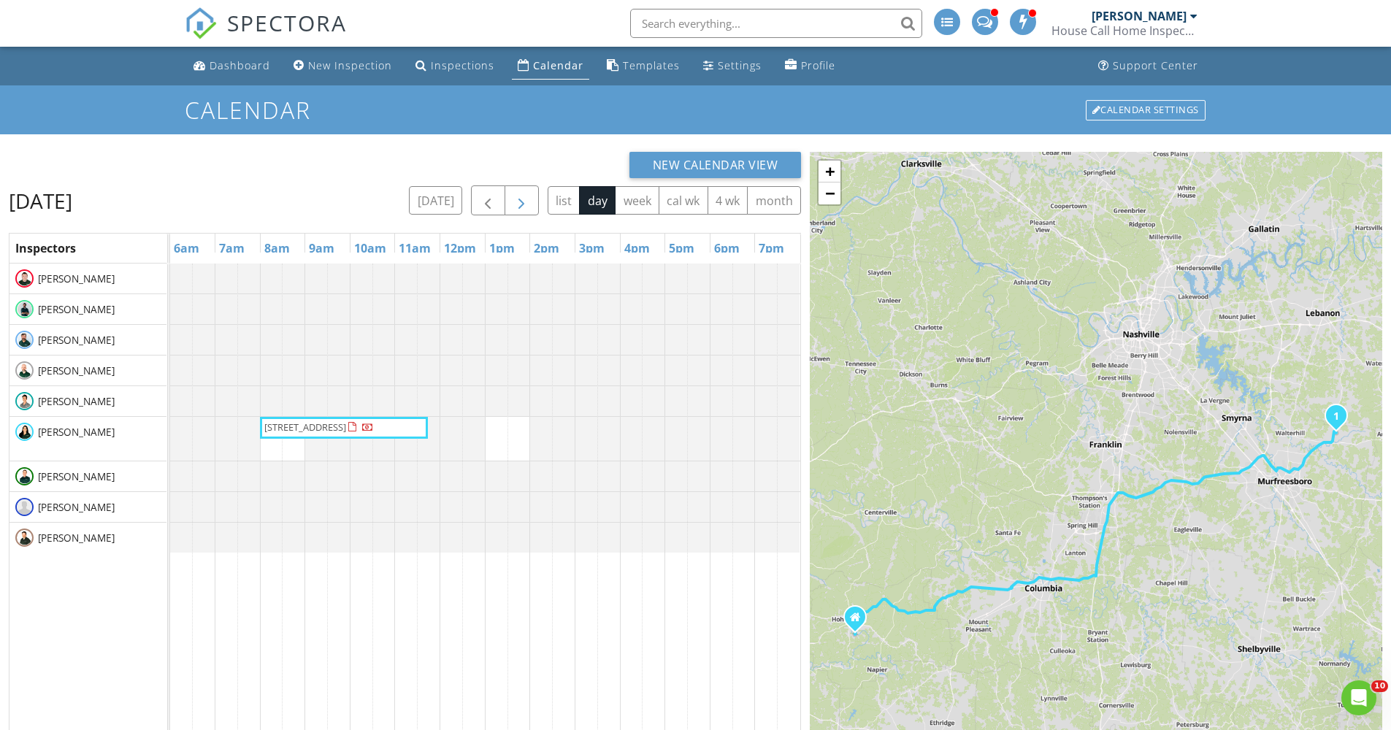
click at [516, 203] on span "button" at bounding box center [522, 201] width 18 height 18
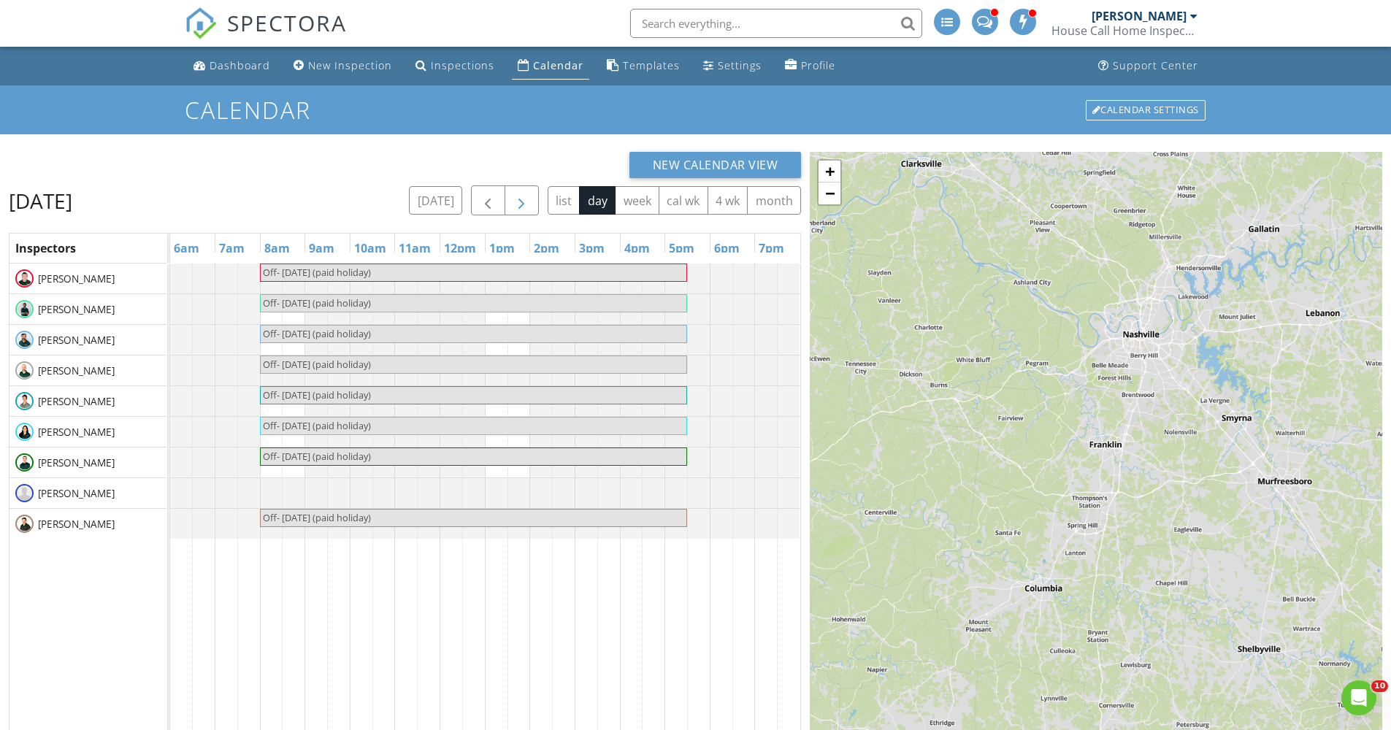
click at [527, 206] on span "button" at bounding box center [522, 201] width 18 height 18
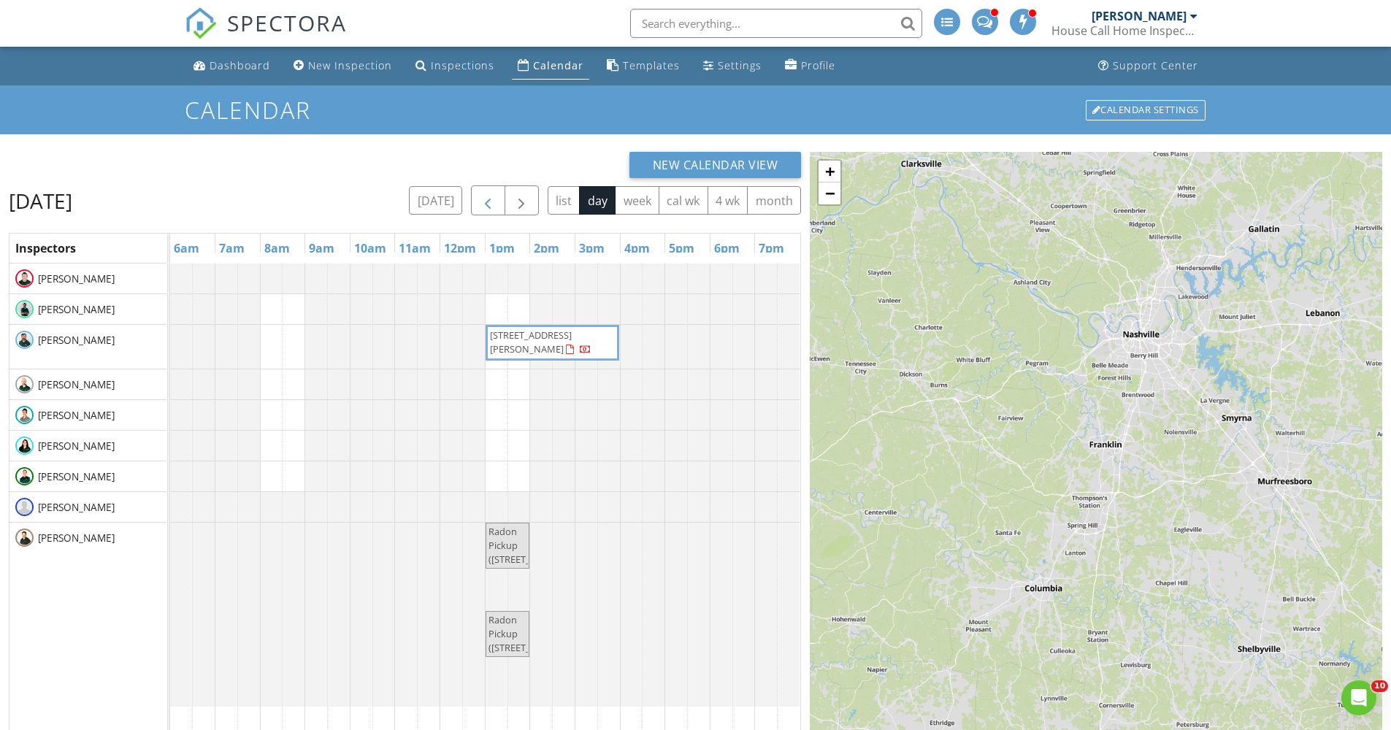
click at [490, 209] on span "button" at bounding box center [488, 201] width 18 height 18
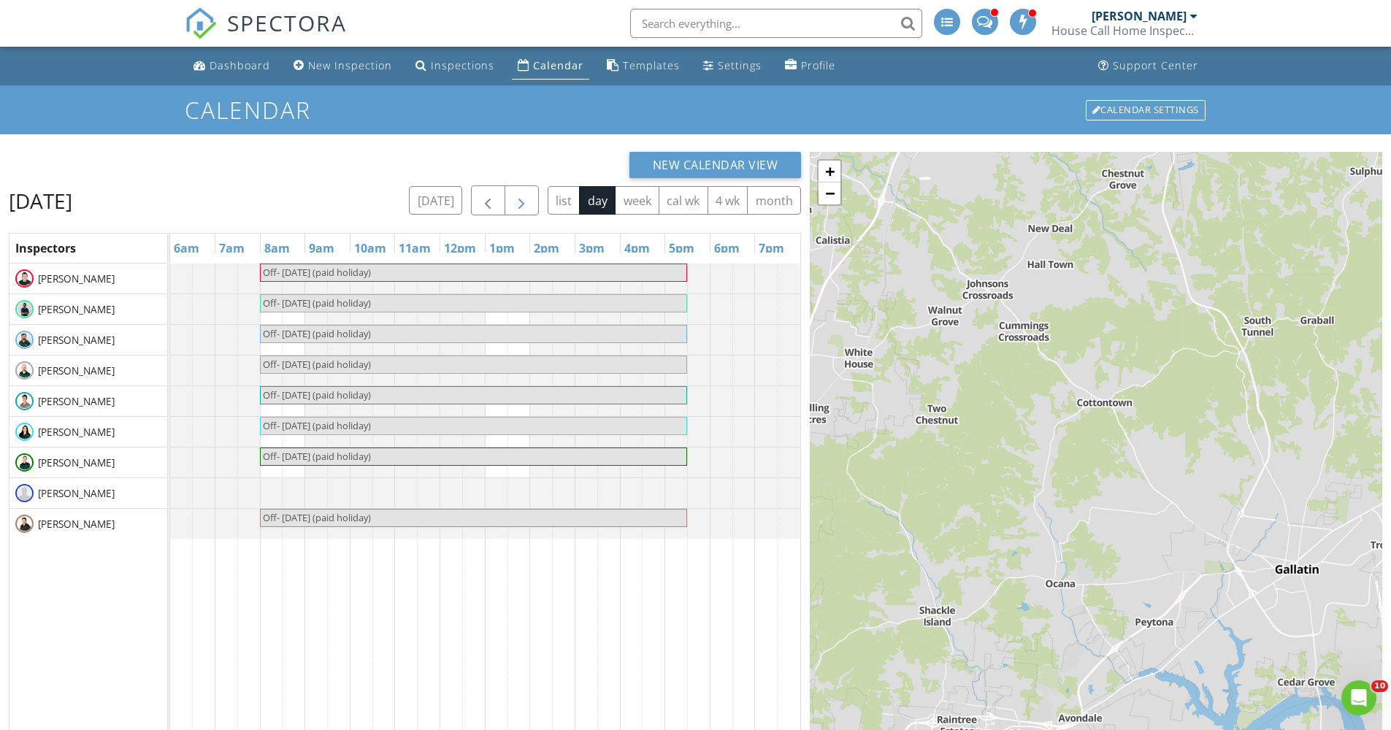
click at [524, 209] on span "button" at bounding box center [522, 201] width 18 height 18
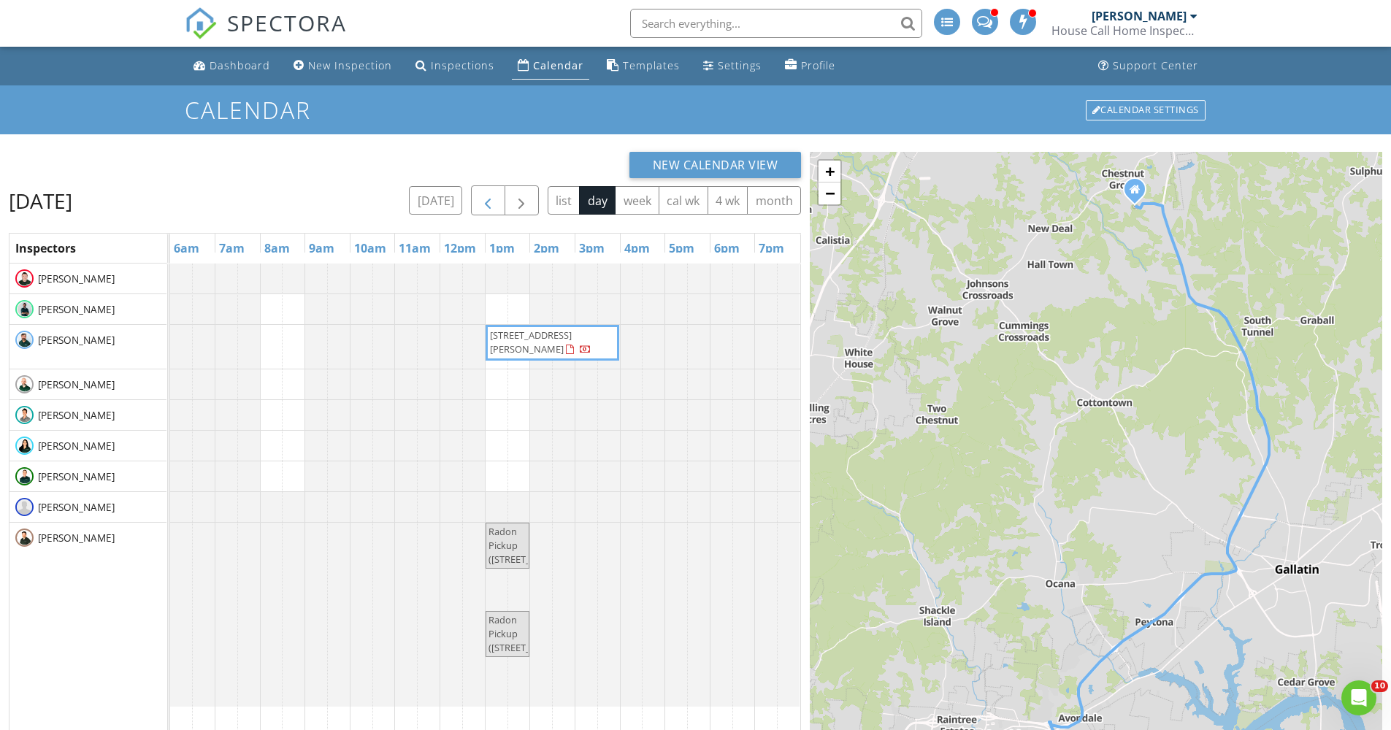
click at [493, 202] on span "button" at bounding box center [488, 201] width 18 height 18
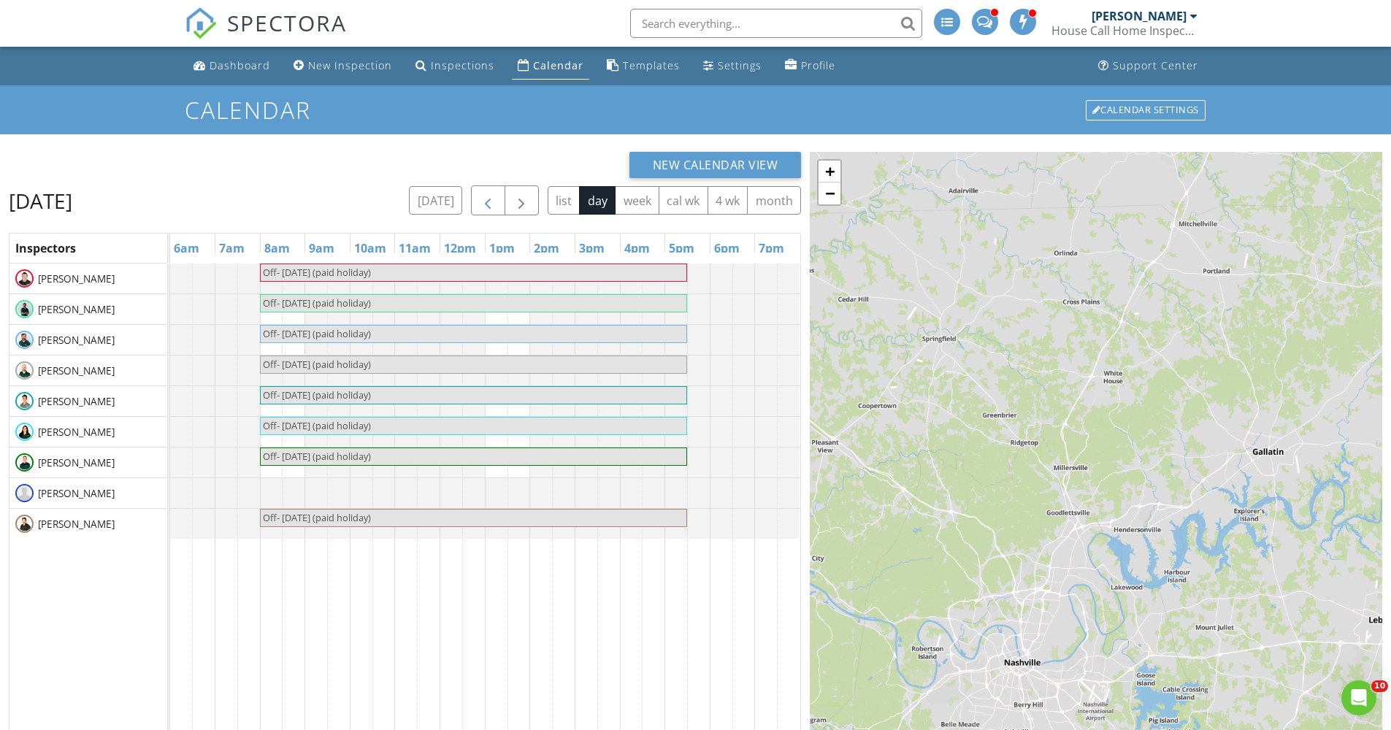
click at [493, 202] on span "button" at bounding box center [488, 201] width 18 height 18
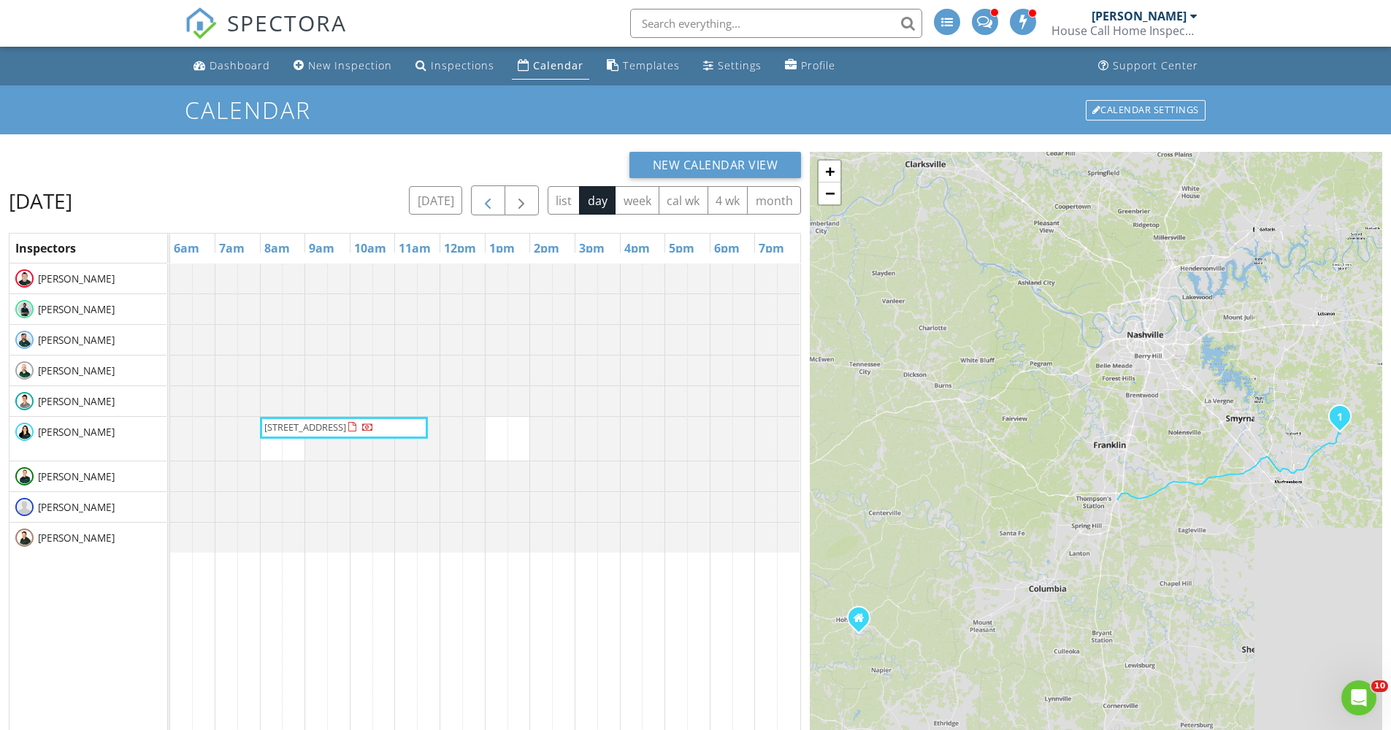
click at [494, 202] on span "button" at bounding box center [488, 201] width 18 height 18
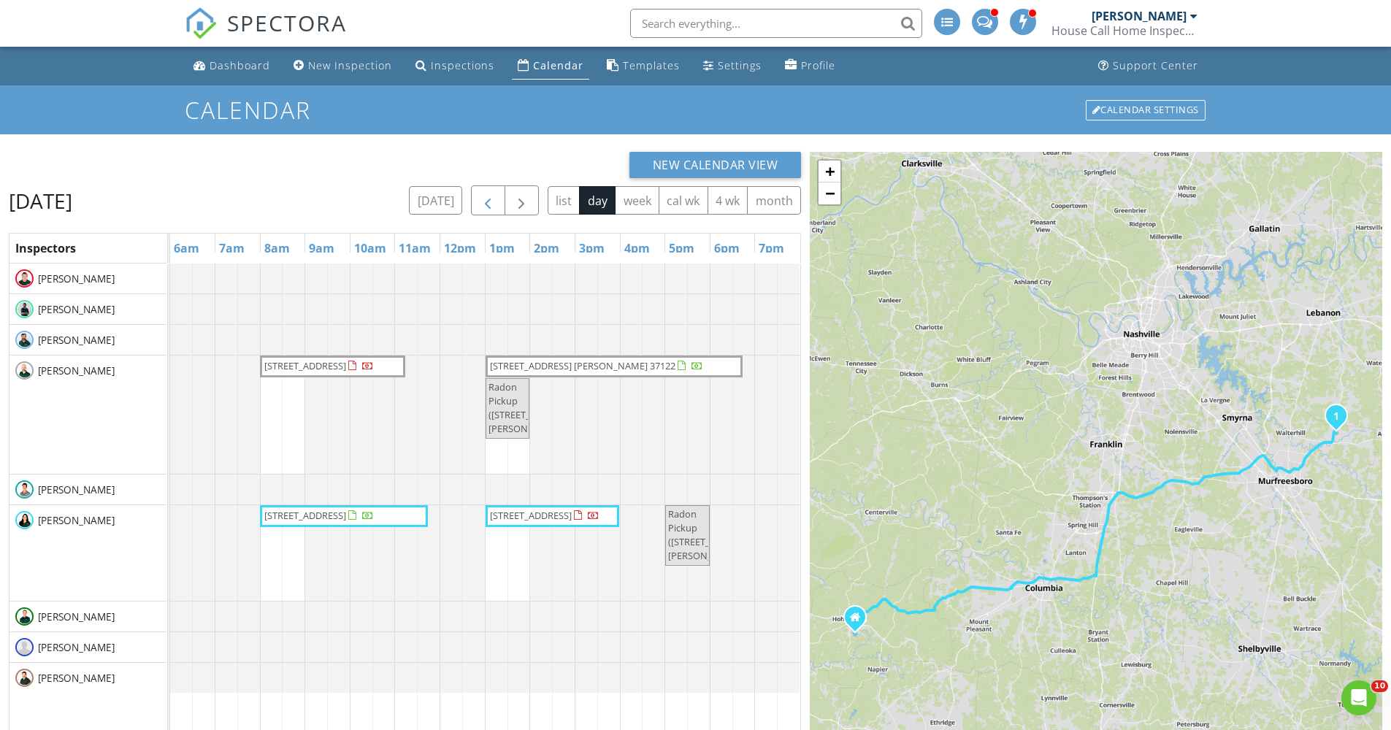
click at [494, 202] on span "button" at bounding box center [488, 201] width 18 height 18
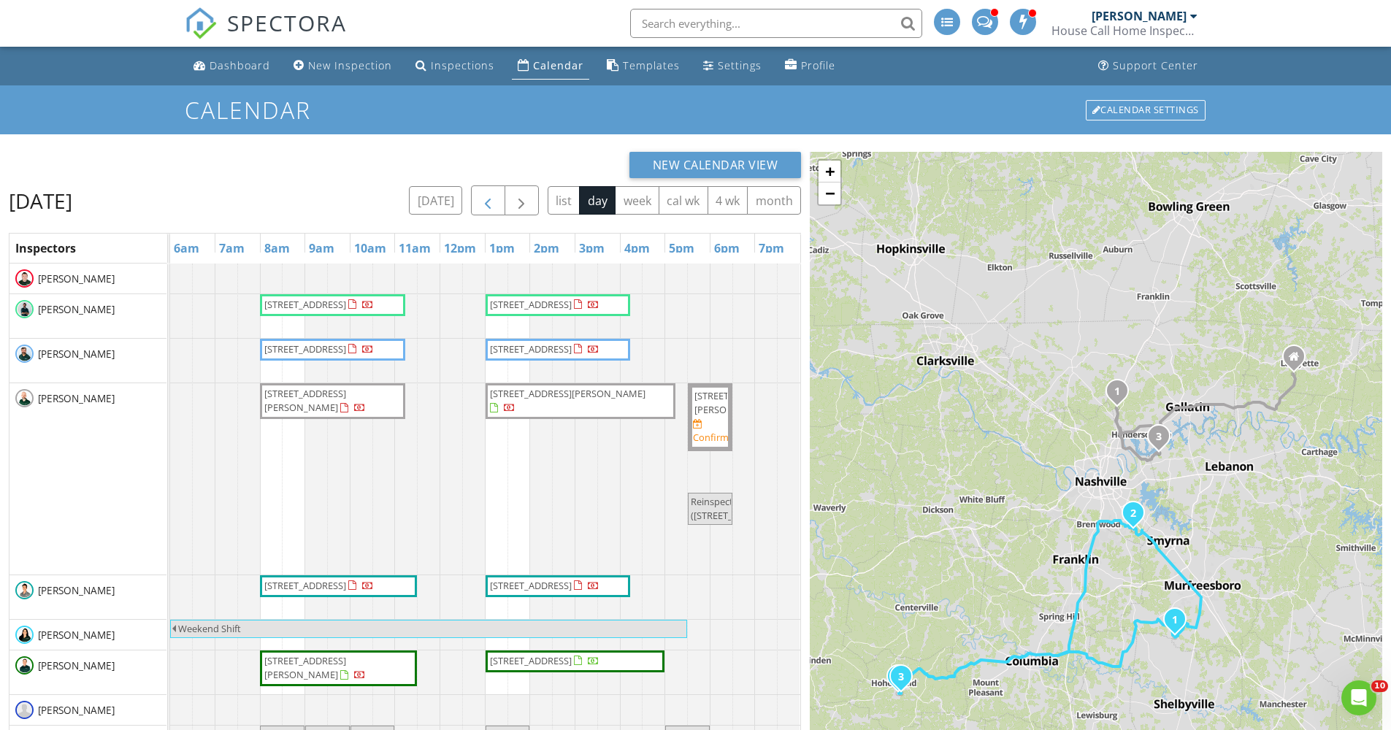
click at [494, 202] on span "button" at bounding box center [488, 201] width 18 height 18
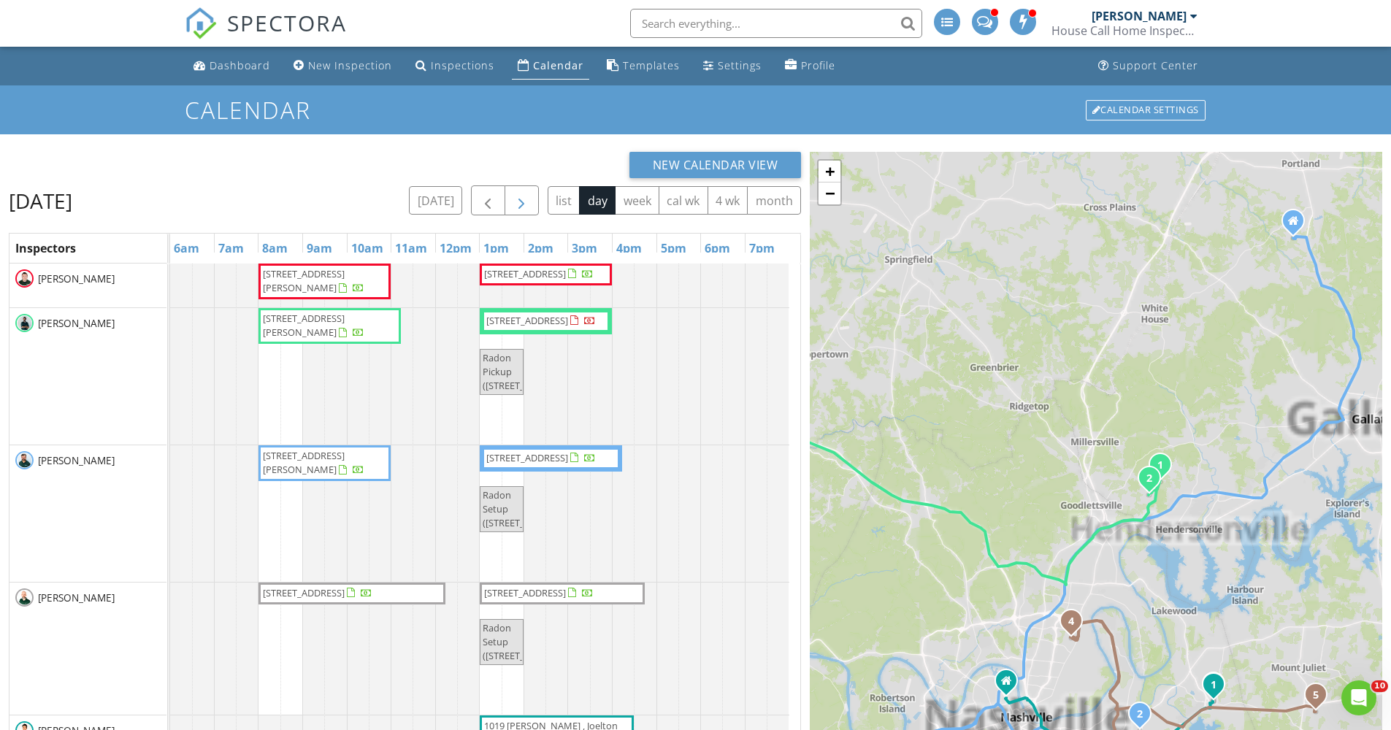
click at [526, 195] on span "button" at bounding box center [522, 201] width 18 height 18
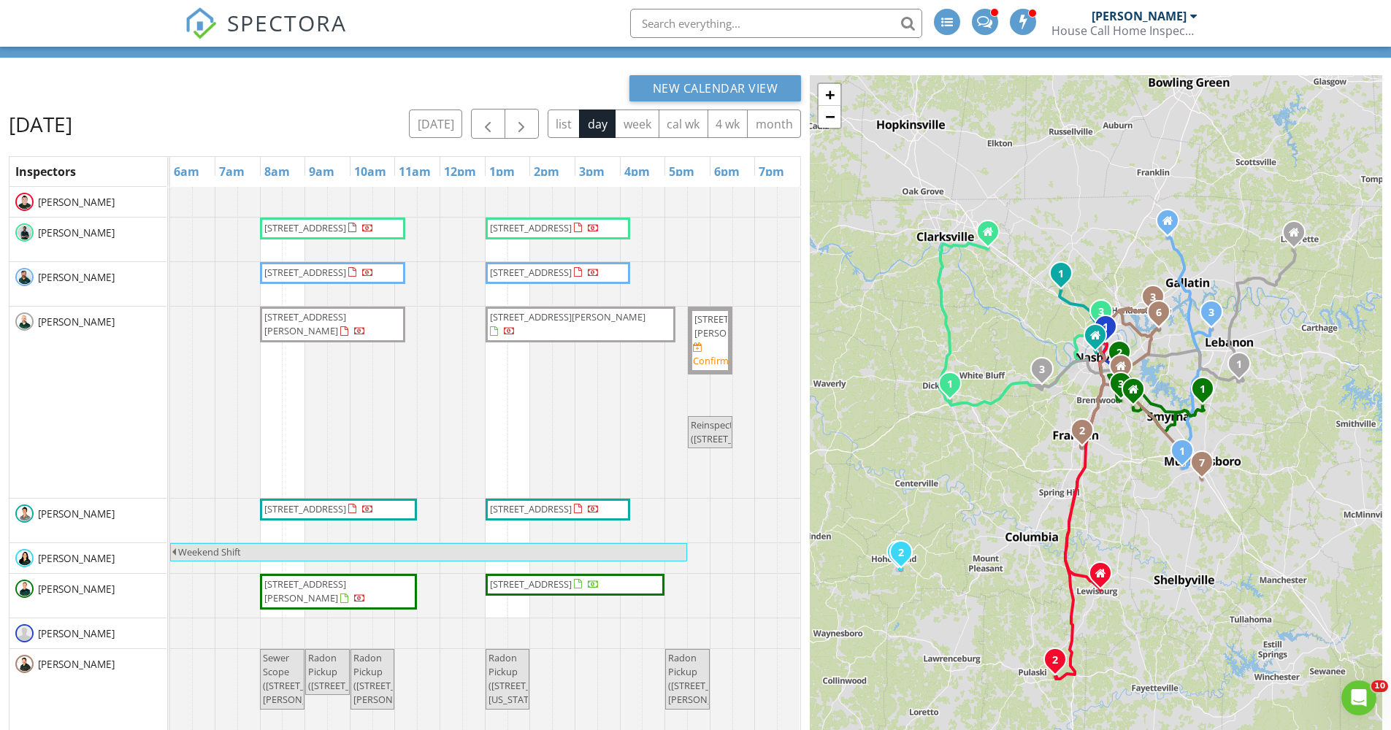
scroll to position [73, 0]
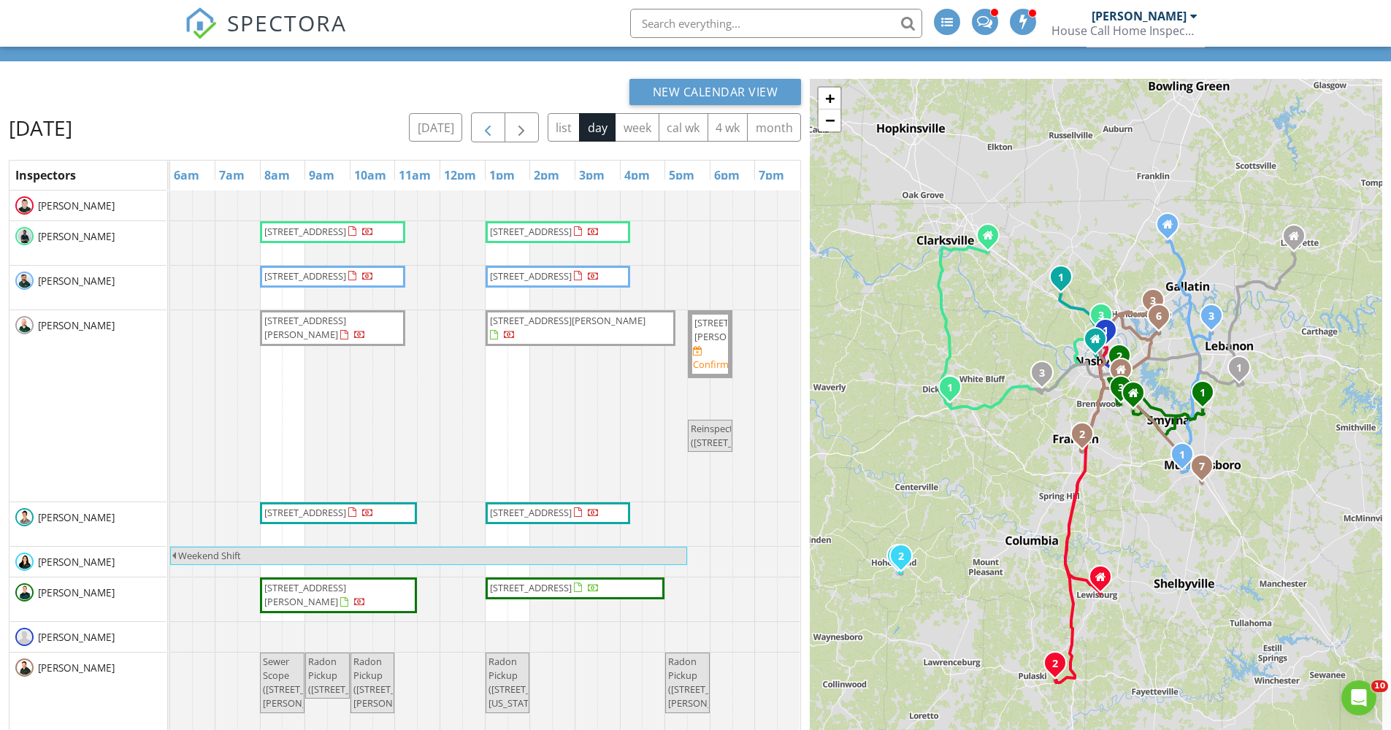
click at [487, 121] on span "button" at bounding box center [488, 128] width 18 height 18
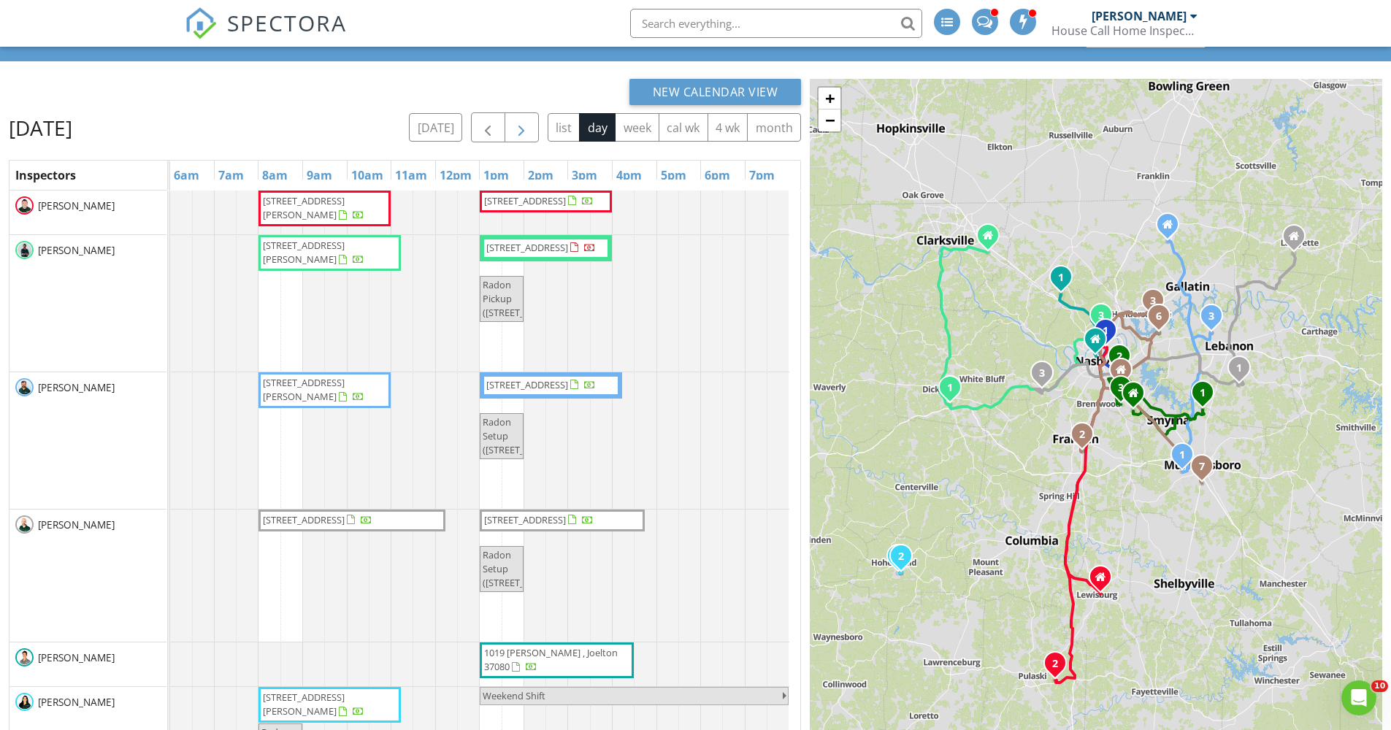
click at [519, 121] on span "button" at bounding box center [522, 128] width 18 height 18
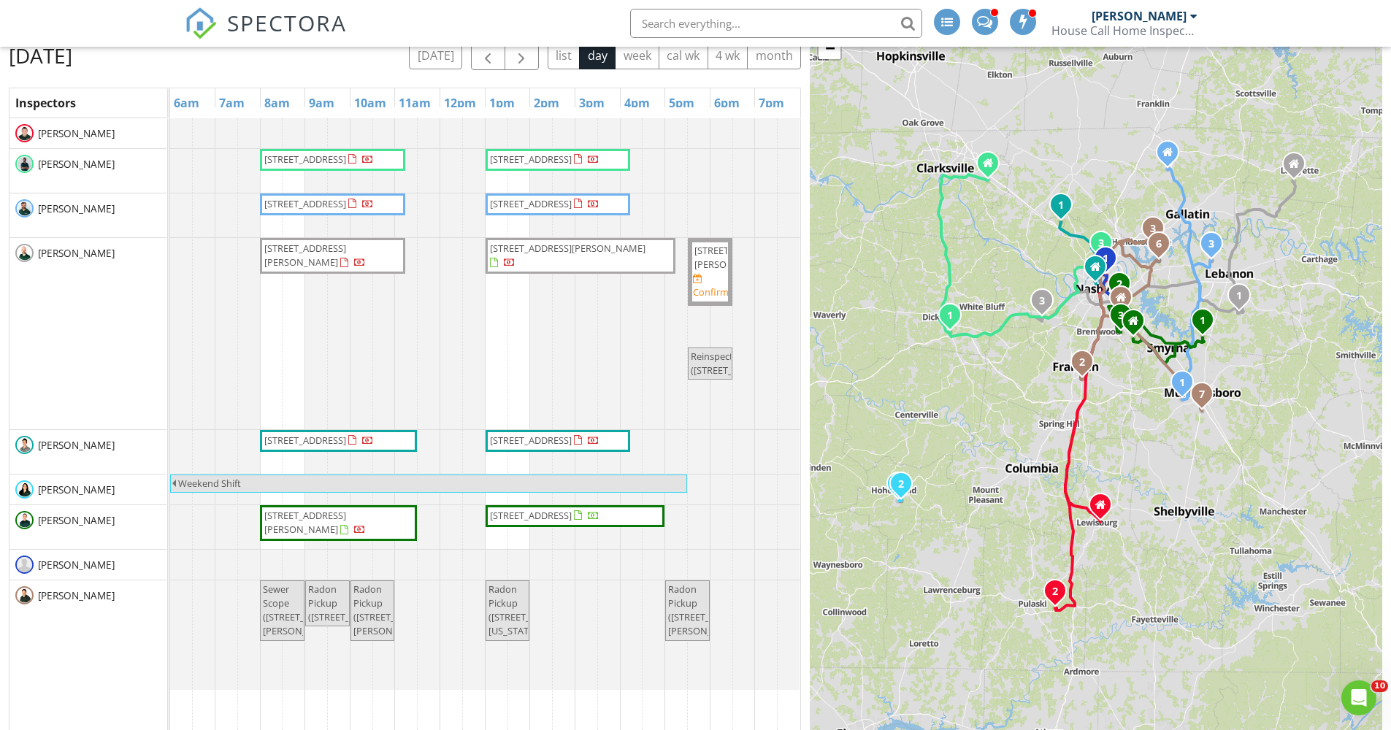
scroll to position [7, 0]
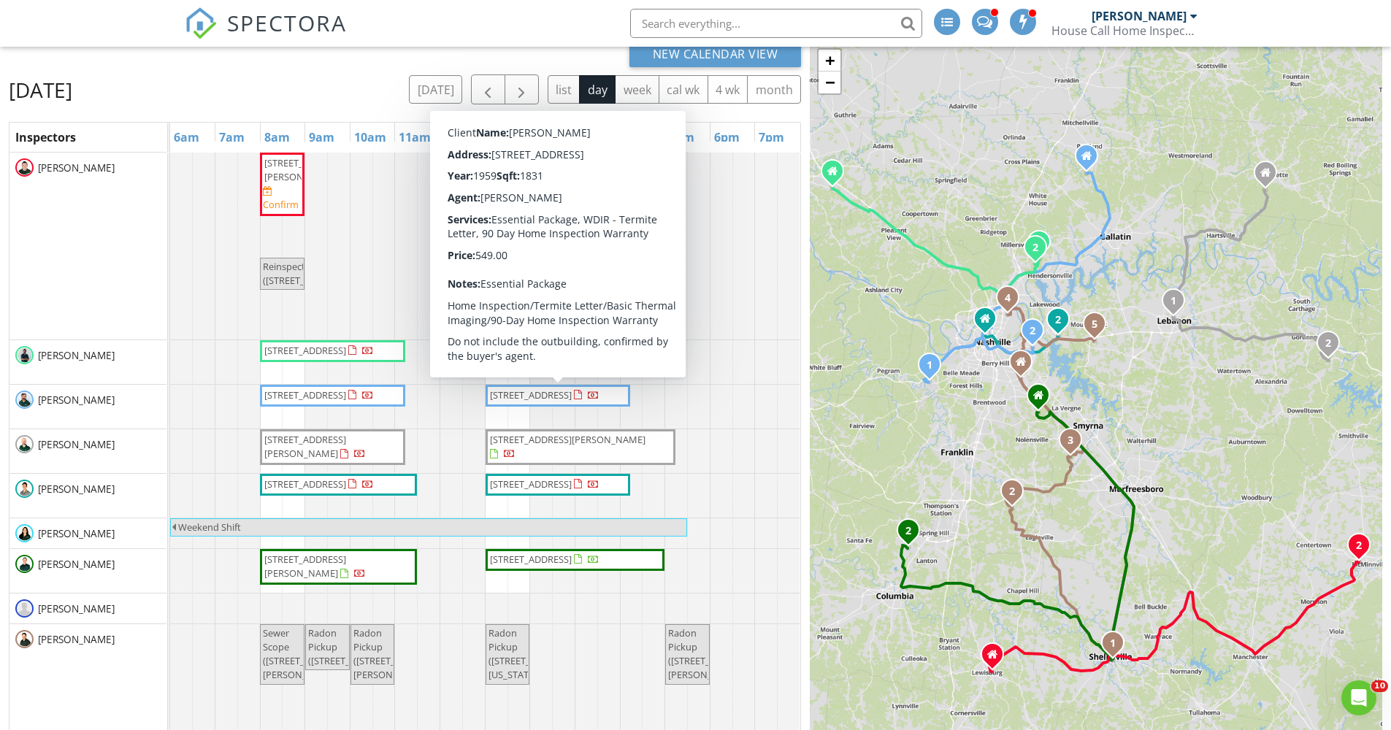
scroll to position [108, 0]
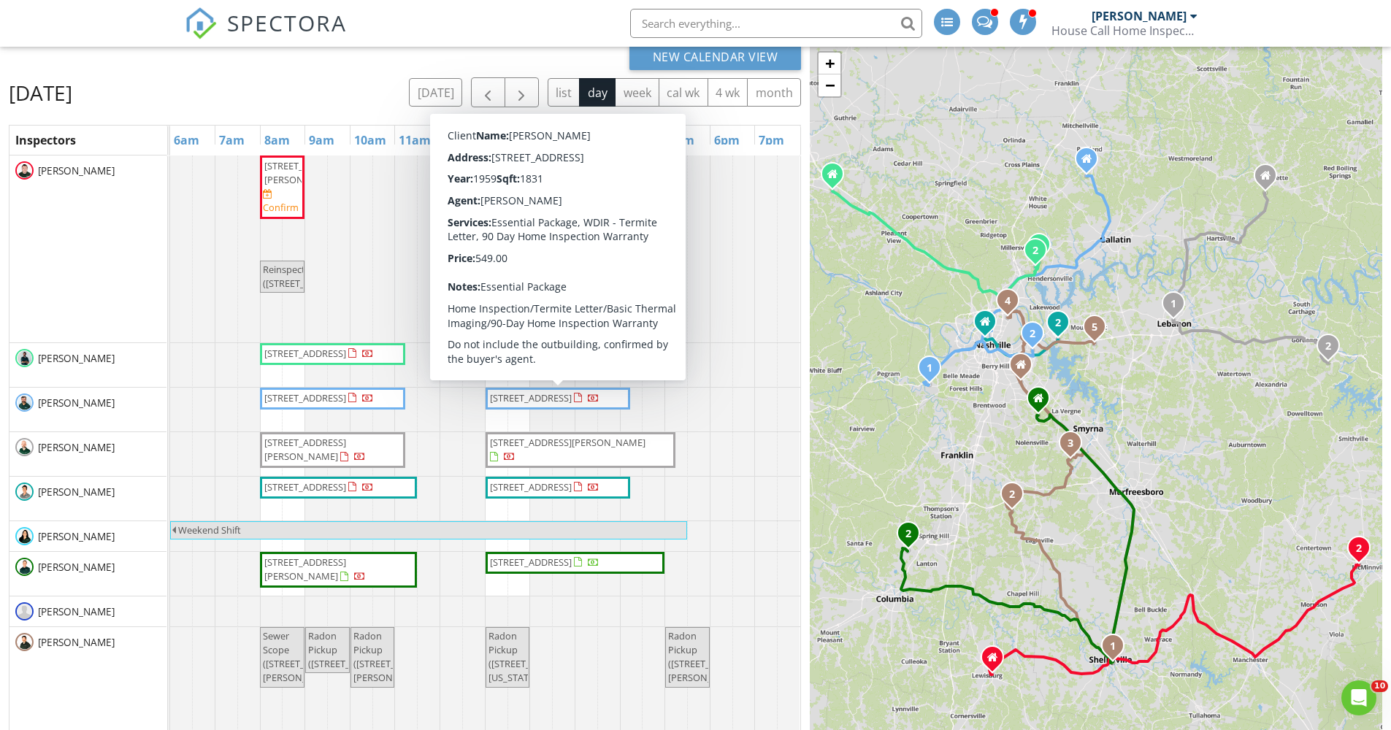
click at [580, 406] on span "2728 Nodyne Dr , Nashville 37214" at bounding box center [545, 398] width 112 height 15
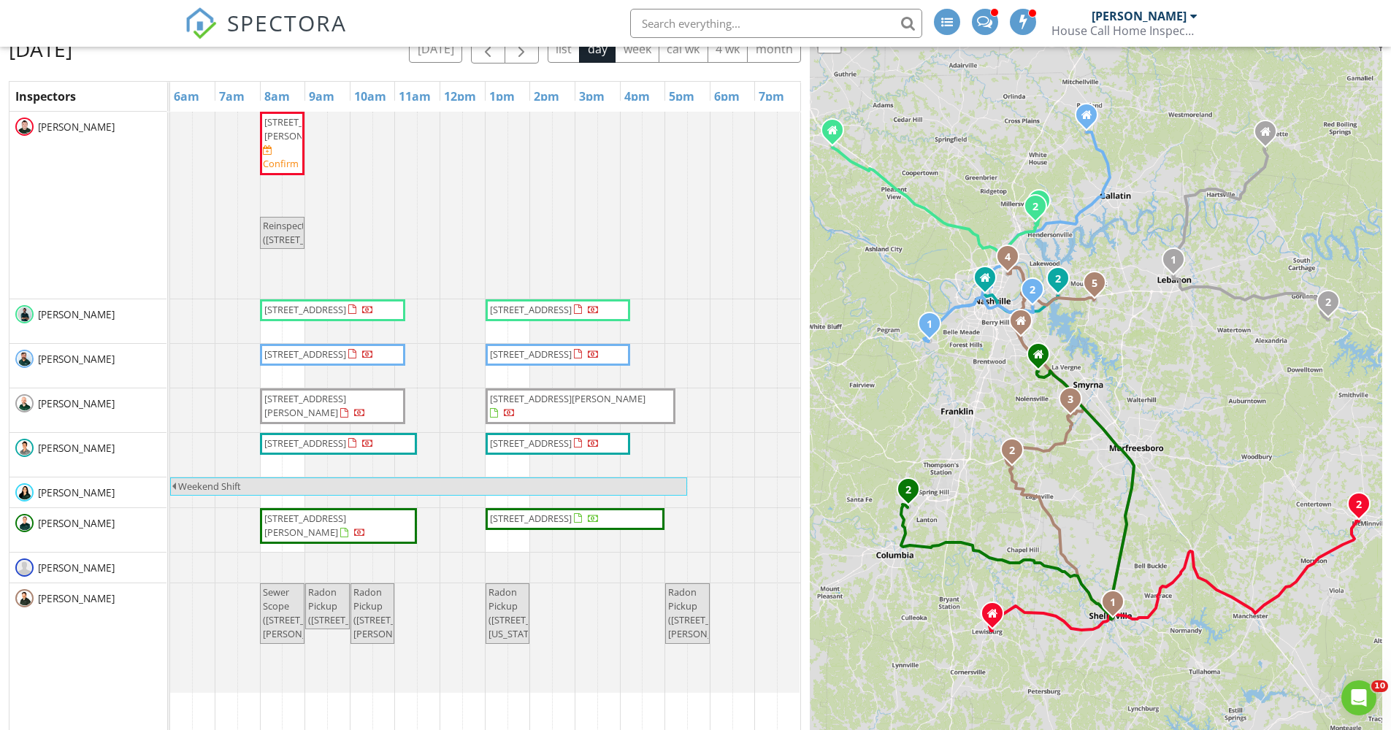
scroll to position [114, 0]
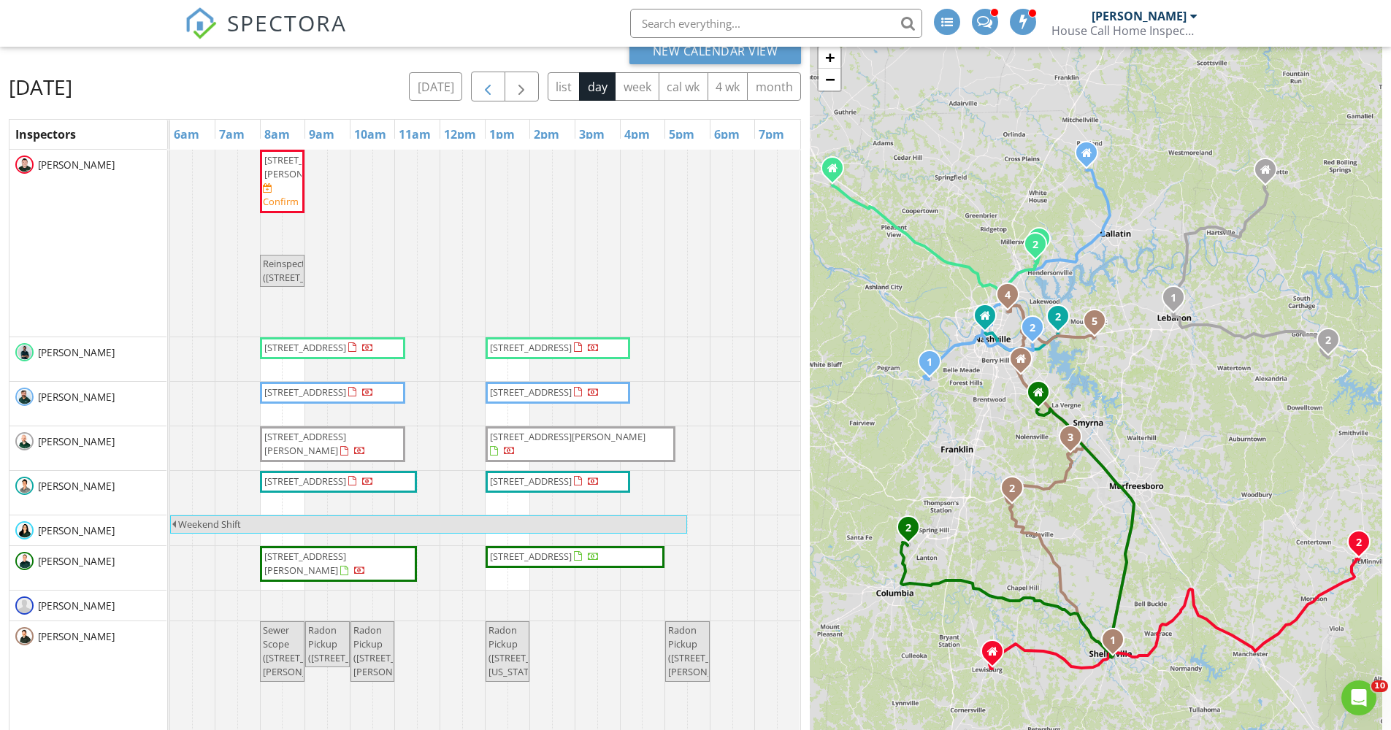
click at [485, 91] on span "button" at bounding box center [488, 87] width 18 height 18
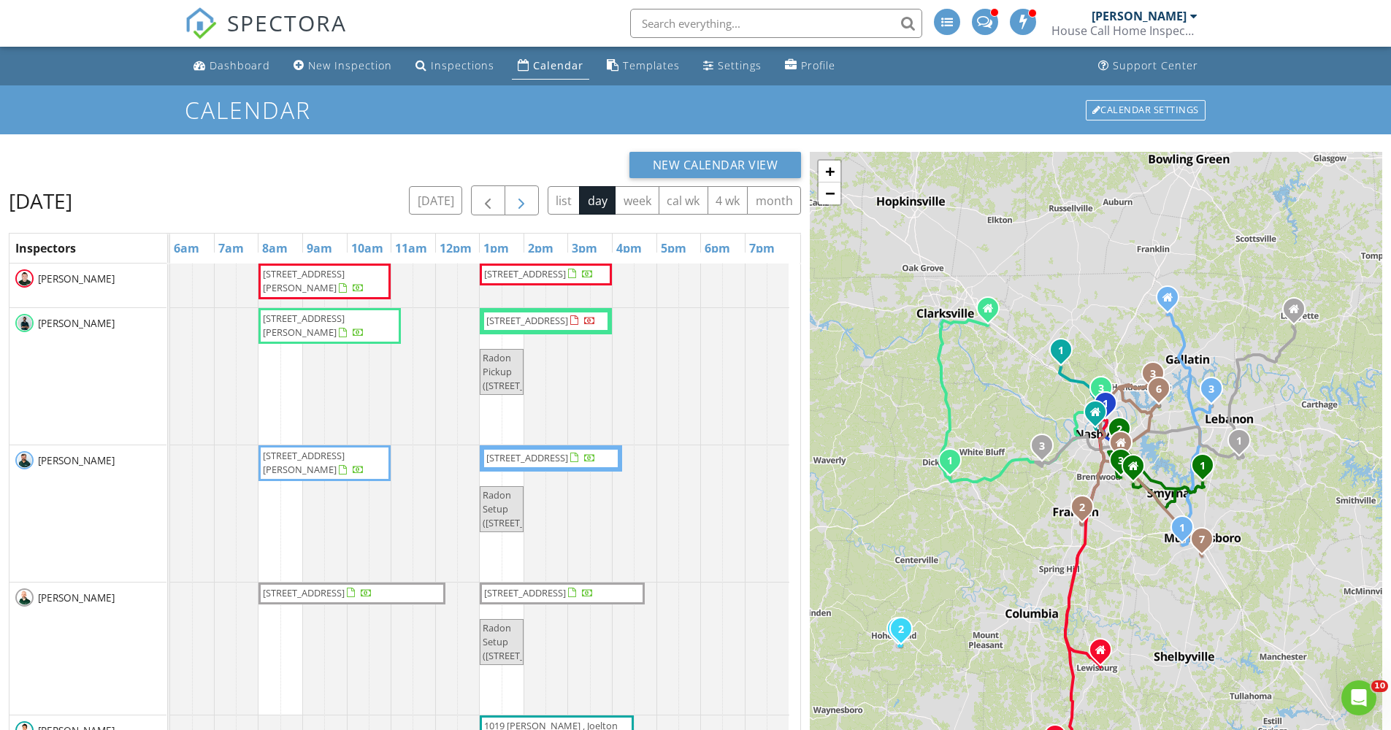
click at [517, 202] on span "button" at bounding box center [522, 201] width 18 height 18
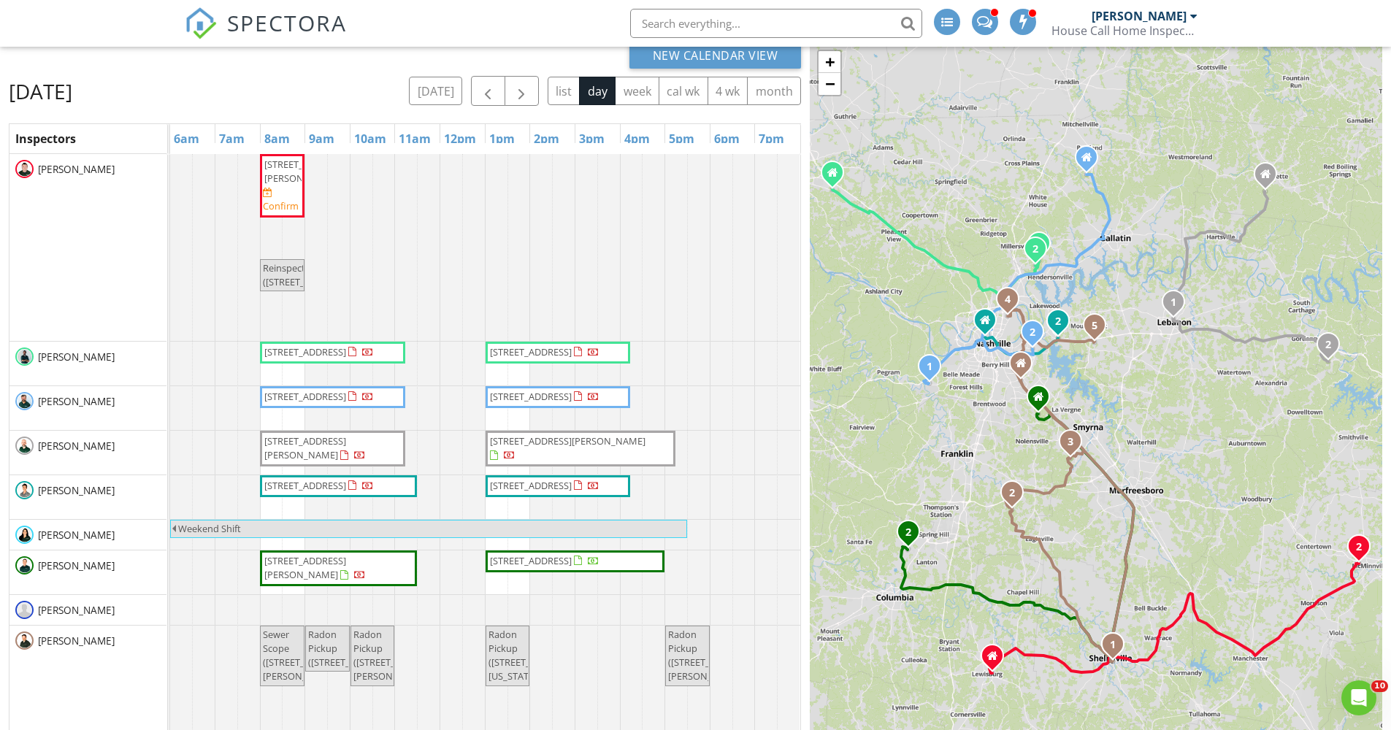
scroll to position [107, 0]
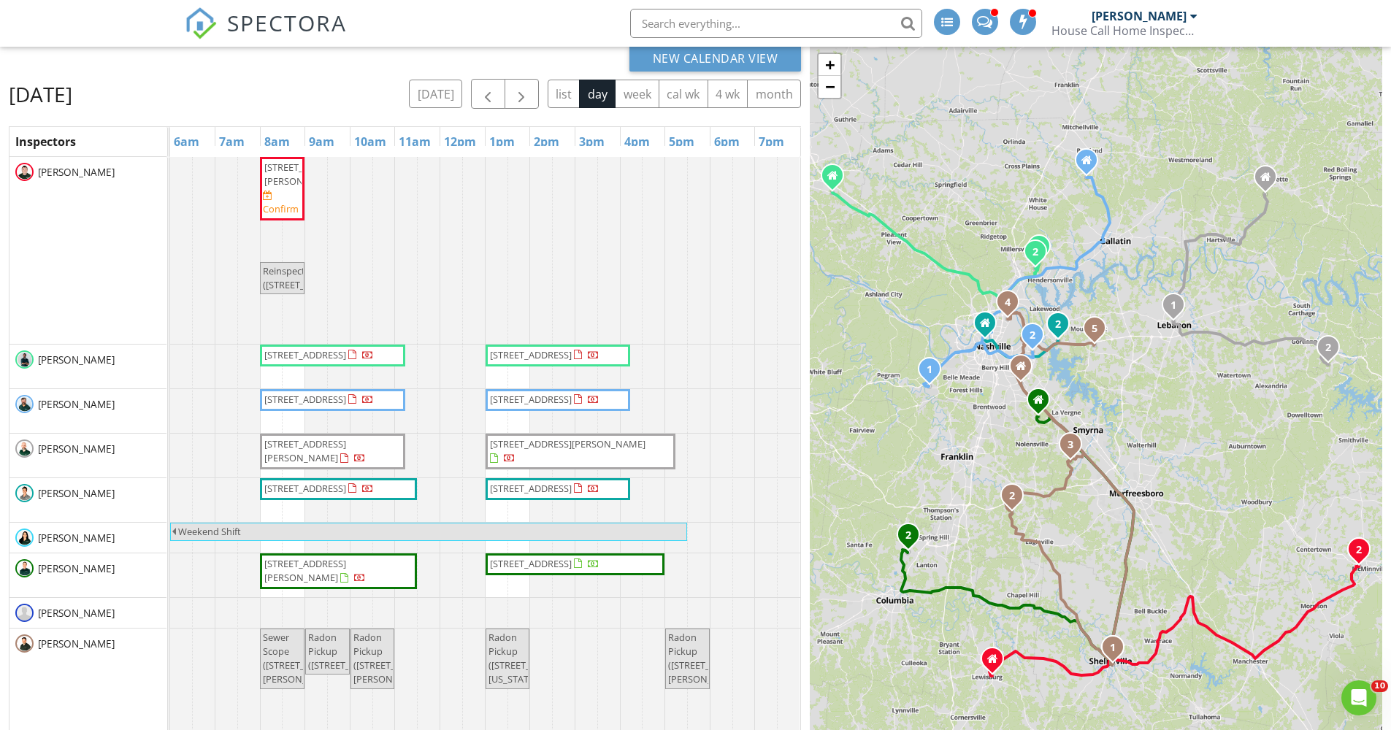
click at [94, 278] on div "[PERSON_NAME]" at bounding box center [87, 250] width 157 height 187
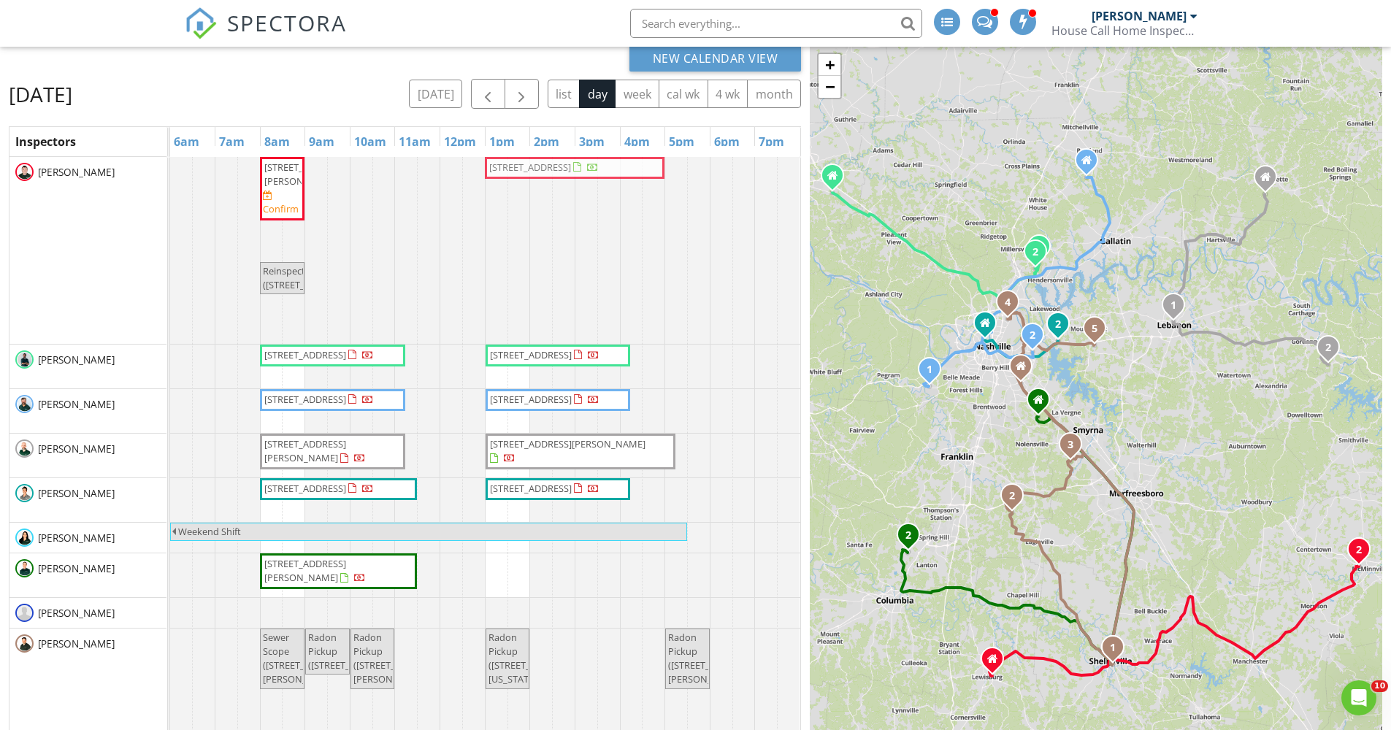
drag, startPoint x: 582, startPoint y: 568, endPoint x: 576, endPoint y: 291, distance: 276.9
click at [576, 291] on tbody "101 Lakeshore Dr , McMinnville 37110 Confirm Reinspection (101 Lakeshore Dr , M…" at bounding box center [485, 447] width 630 height 581
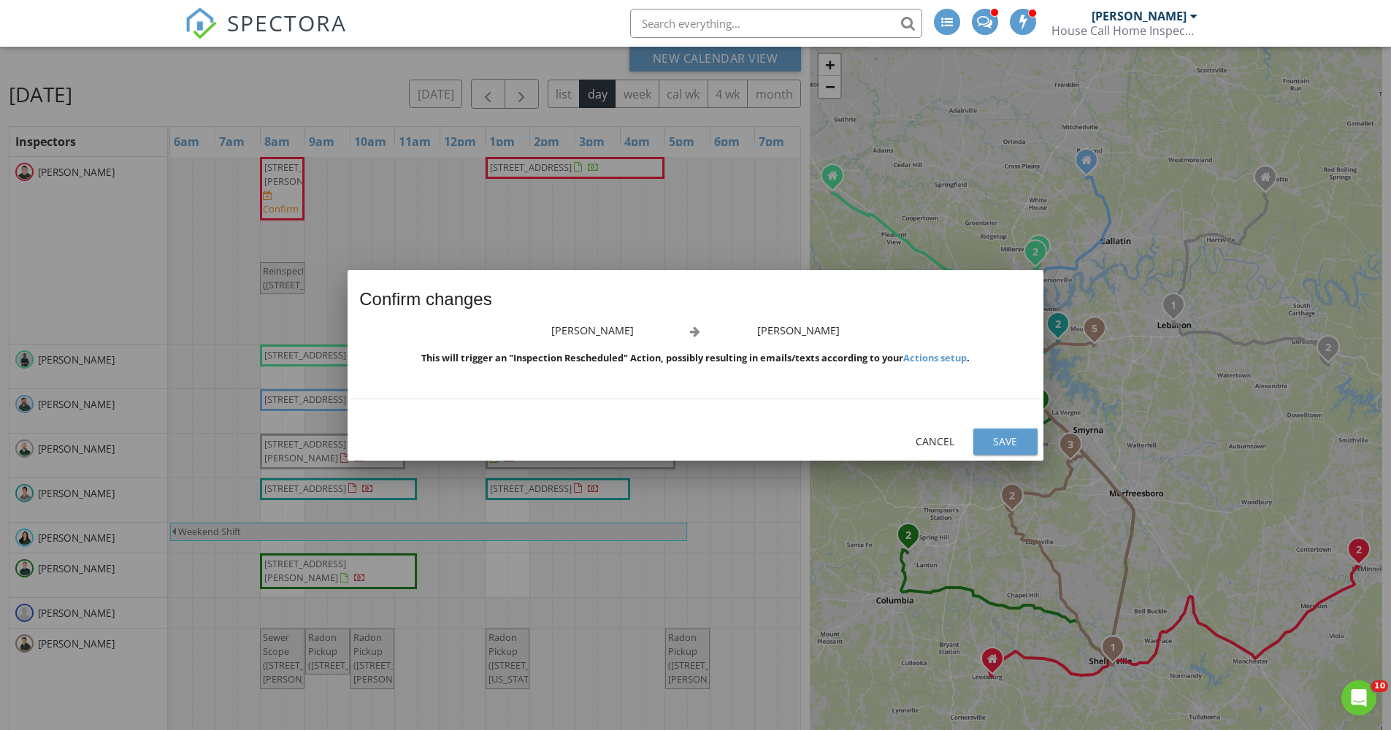
click at [1009, 453] on button "Save" at bounding box center [1006, 442] width 64 height 26
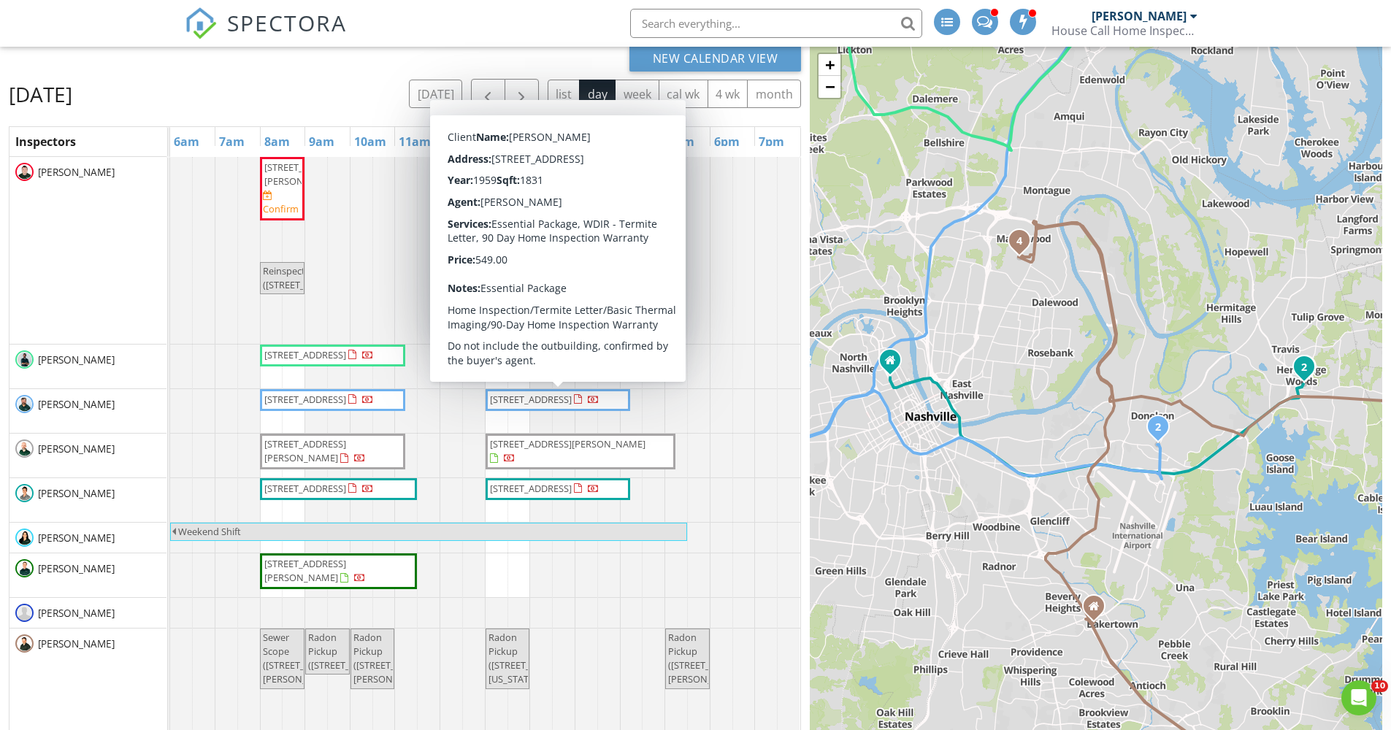
click at [360, 85] on div "Friday, August 29, 2025 today list day week cal wk 4 wk month" at bounding box center [405, 94] width 792 height 30
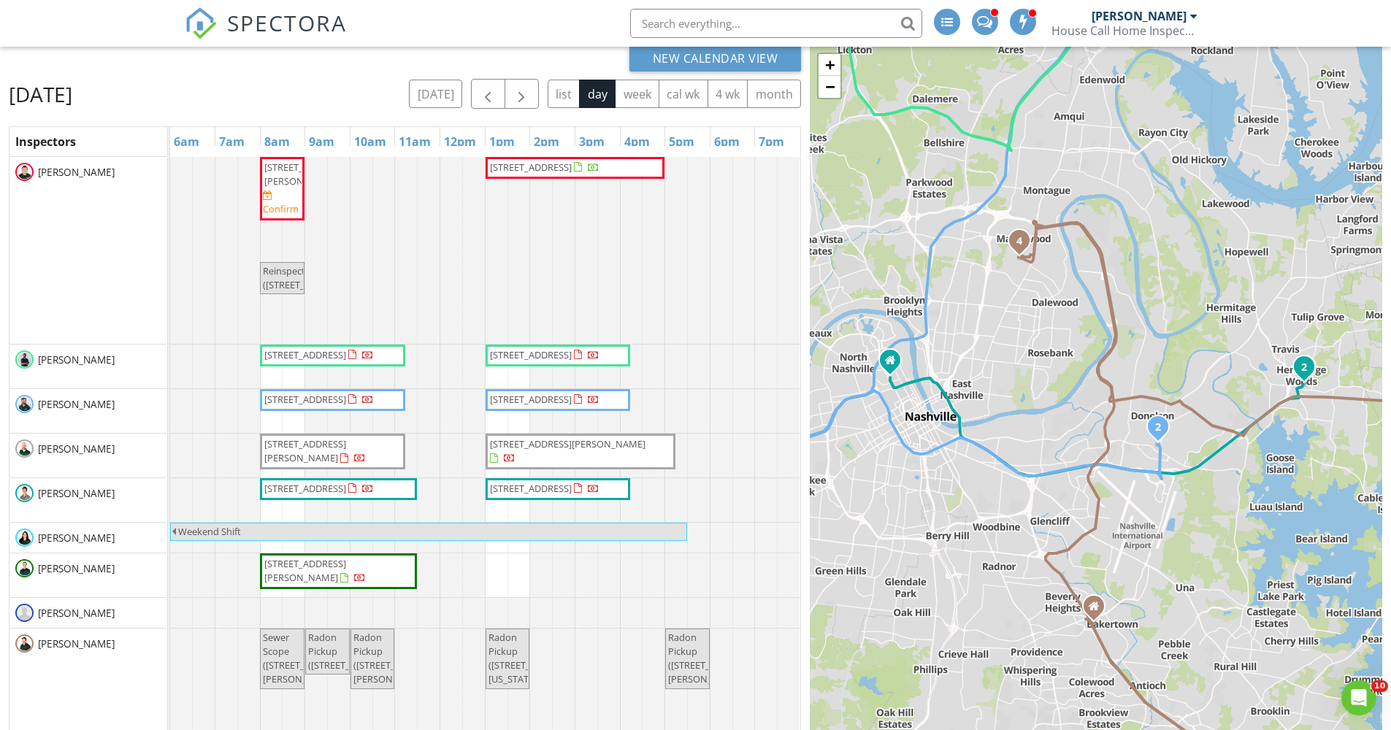
click at [372, 85] on div "Friday, August 29, 2025 today list day week cal wk 4 wk month" at bounding box center [405, 94] width 792 height 30
click at [486, 99] on span "button" at bounding box center [488, 94] width 18 height 18
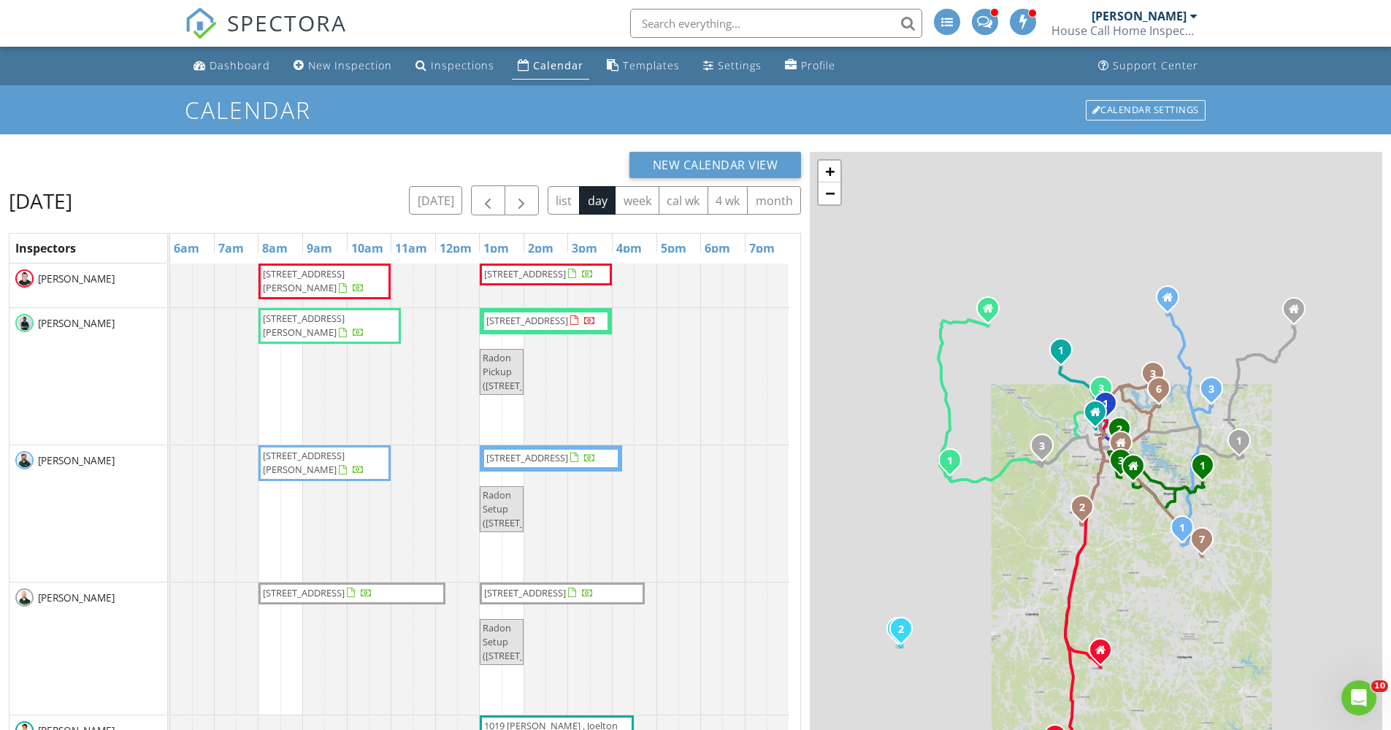
click at [420, 150] on div "New Calendar View Thursday, August 28, 2025 today list day week cal wk 4 wk mon…" at bounding box center [695, 529] width 1391 height 790
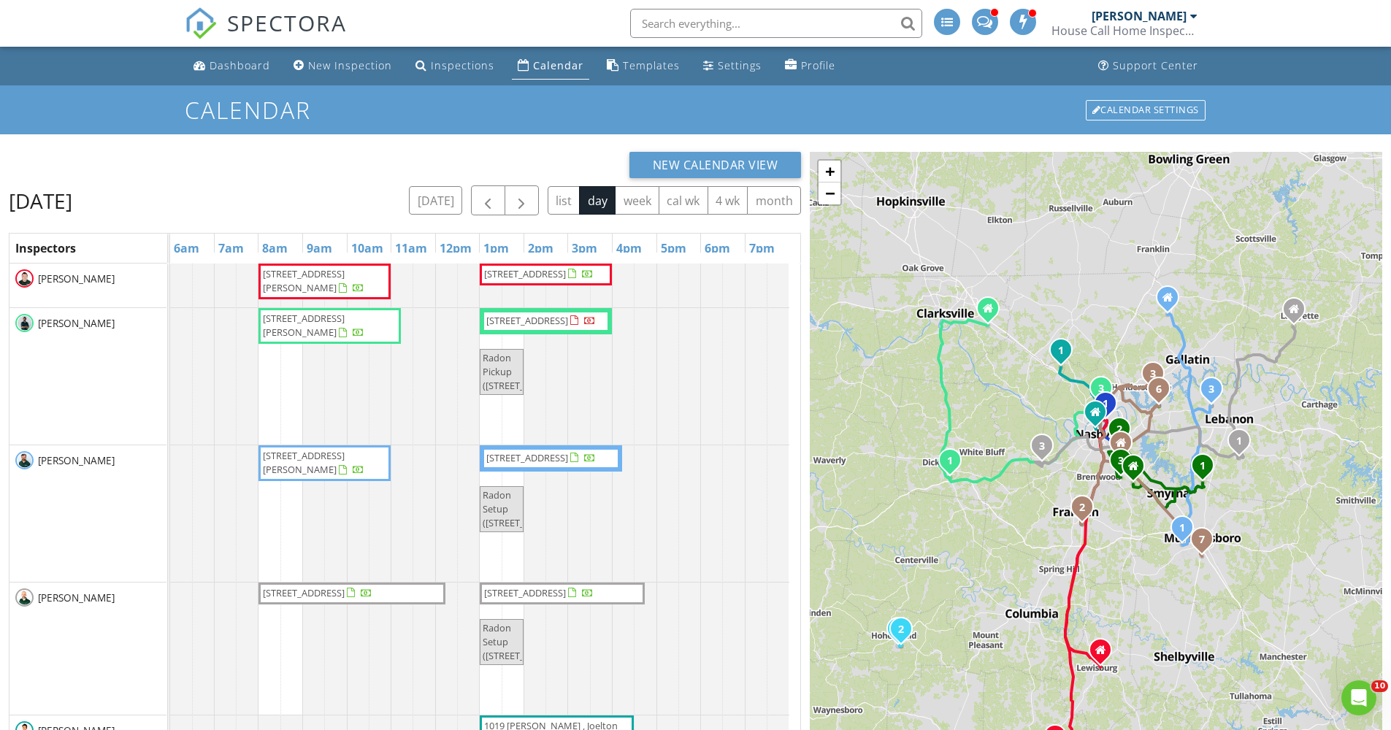
click at [502, 150] on div "New Calendar View Thursday, August 28, 2025 today list day week cal wk 4 wk mon…" at bounding box center [695, 529] width 1391 height 790
click at [519, 196] on span "button" at bounding box center [522, 201] width 18 height 18
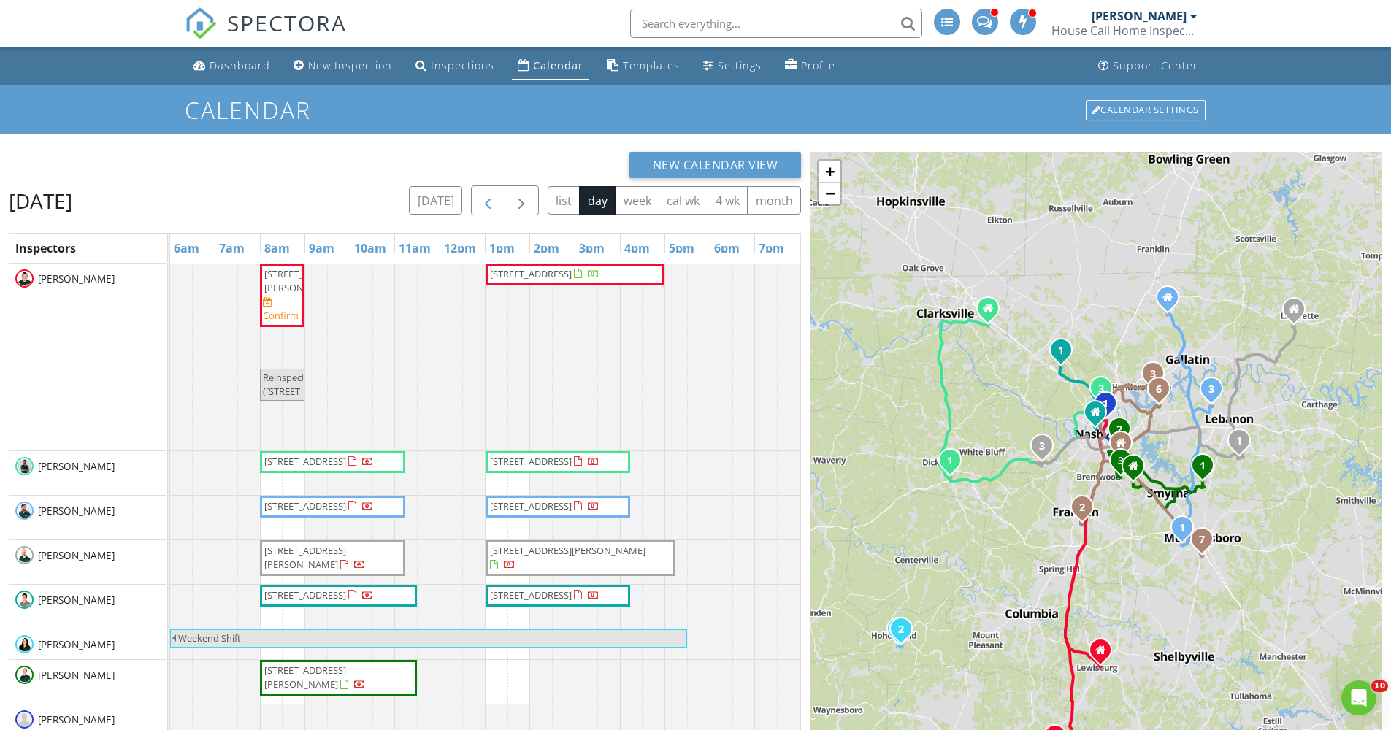
click at [498, 201] on button "button" at bounding box center [488, 201] width 34 height 30
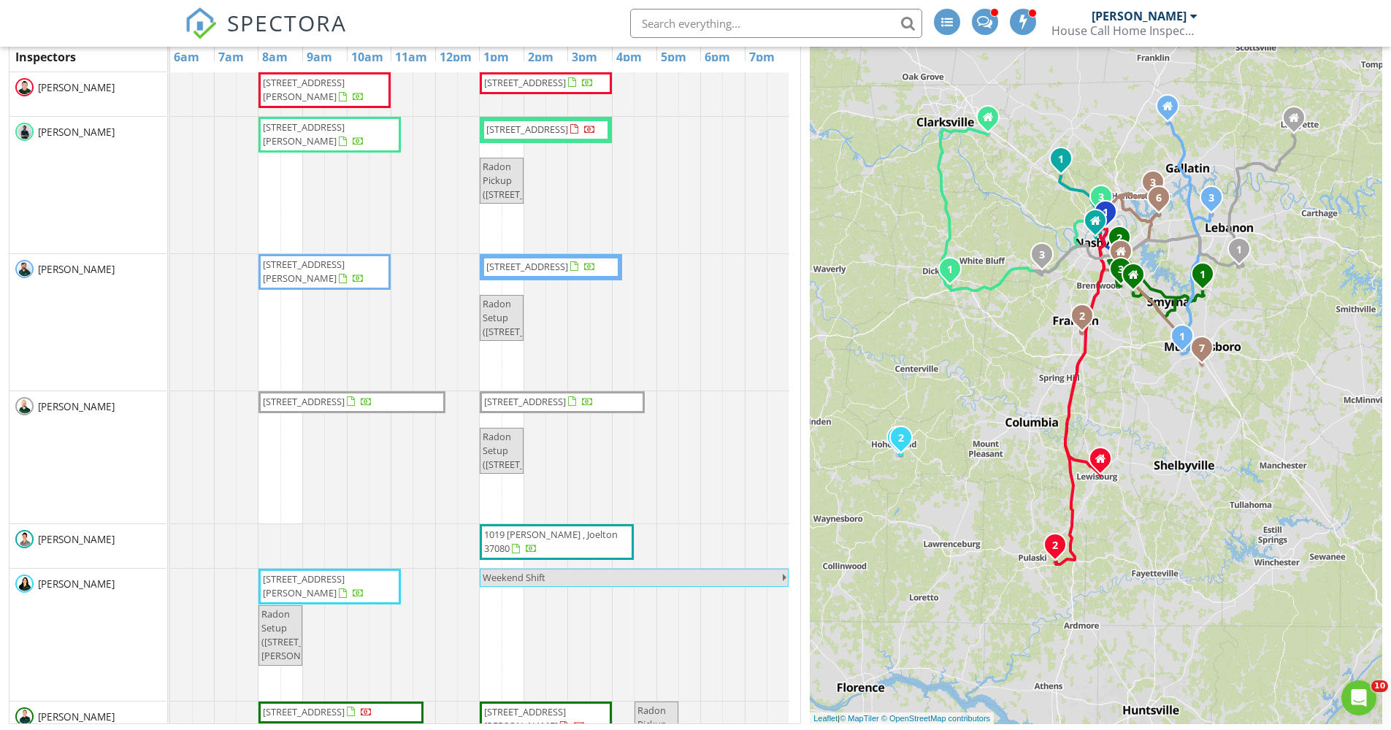
scroll to position [125, 0]
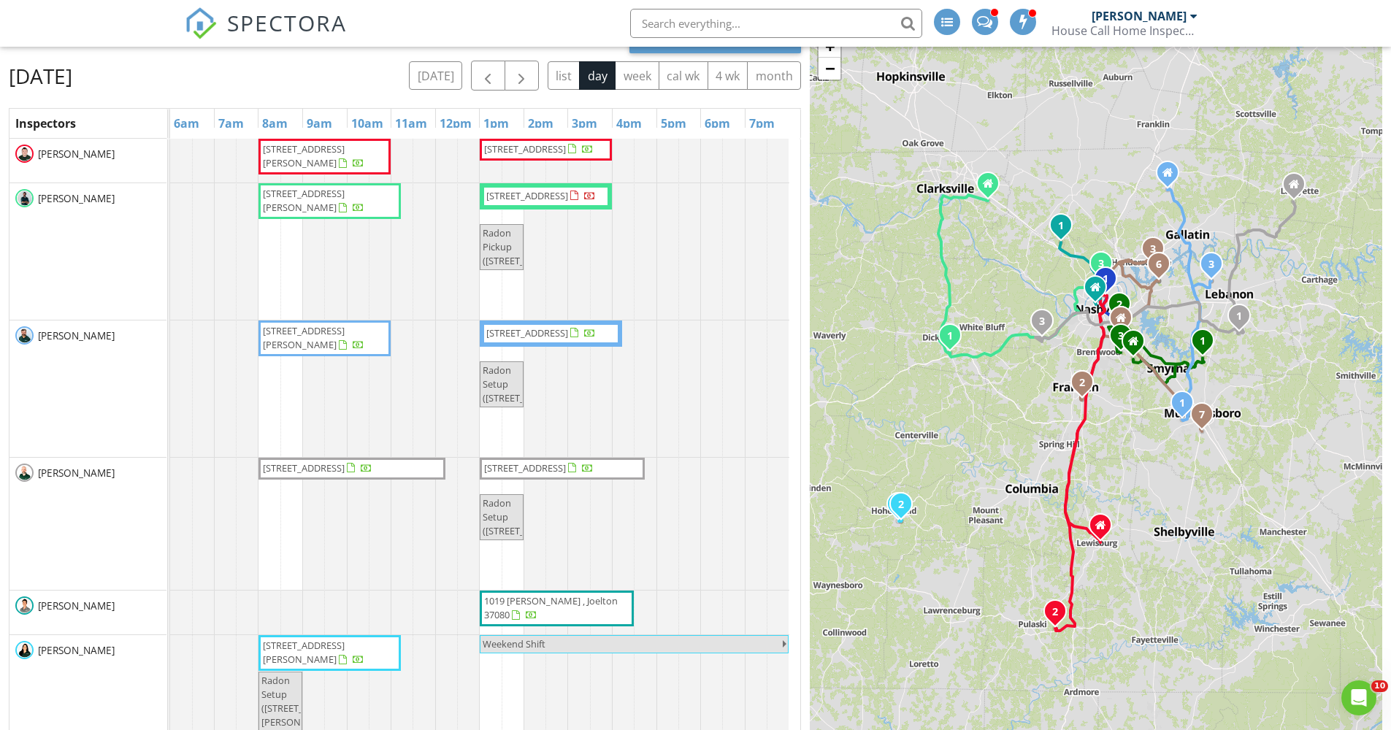
click at [540, 72] on div "today list day week cal wk 4 wk month" at bounding box center [605, 76] width 392 height 30
click at [527, 72] on span "button" at bounding box center [522, 76] width 18 height 18
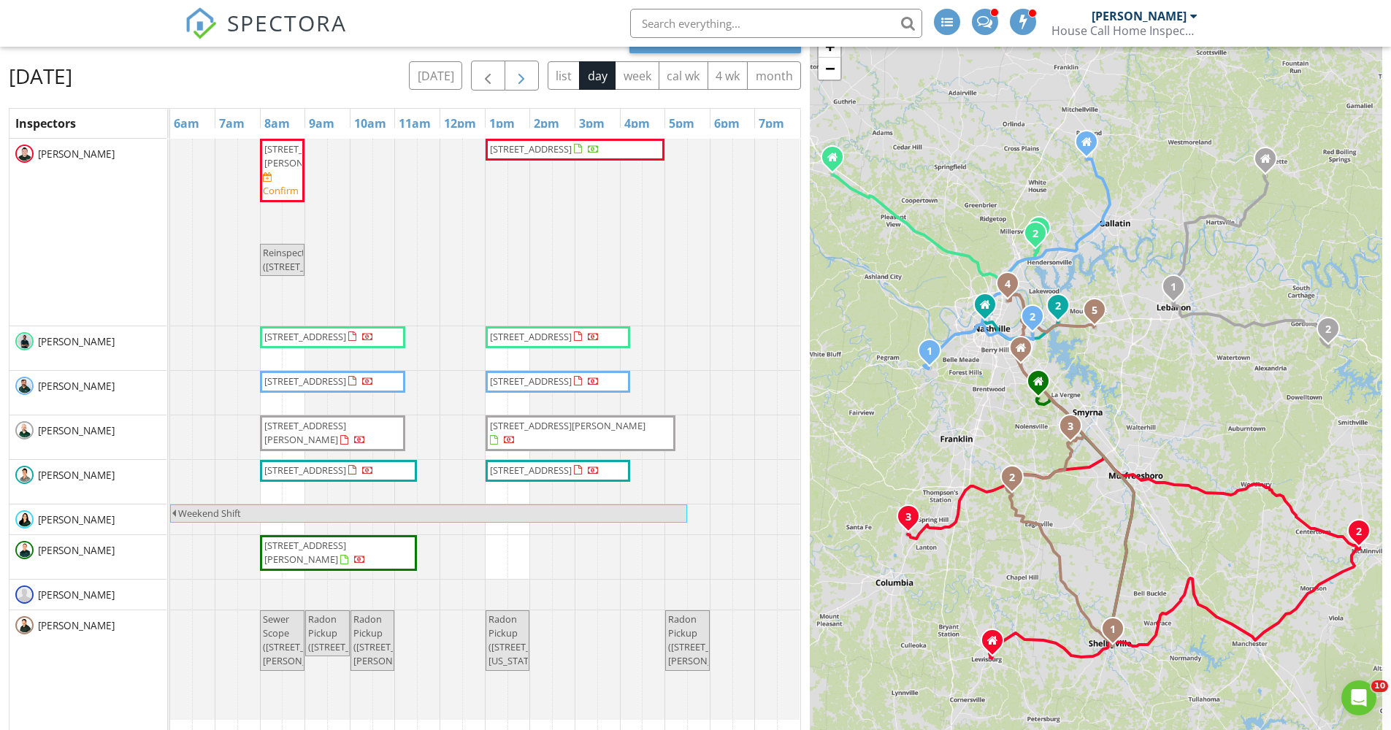
click at [530, 80] on button "button" at bounding box center [522, 76] width 34 height 30
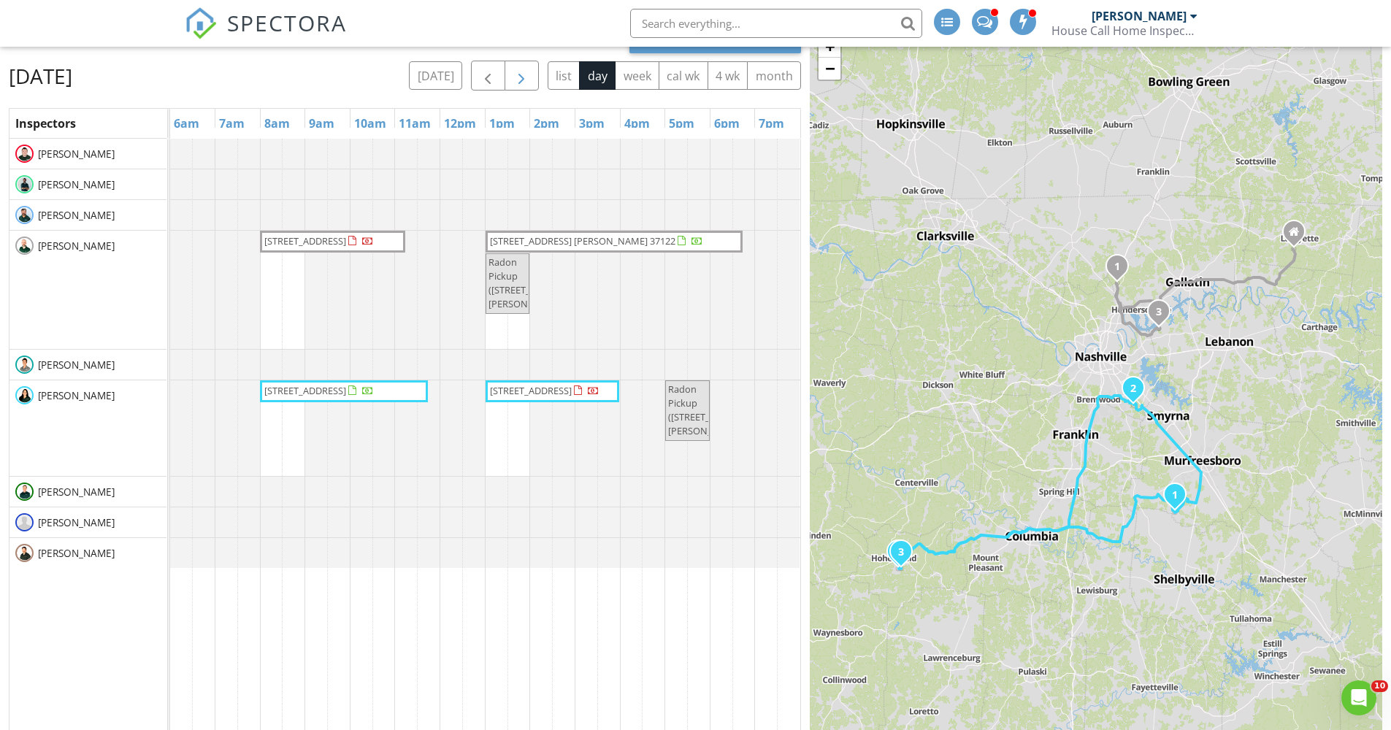
click at [530, 80] on button "button" at bounding box center [522, 76] width 34 height 30
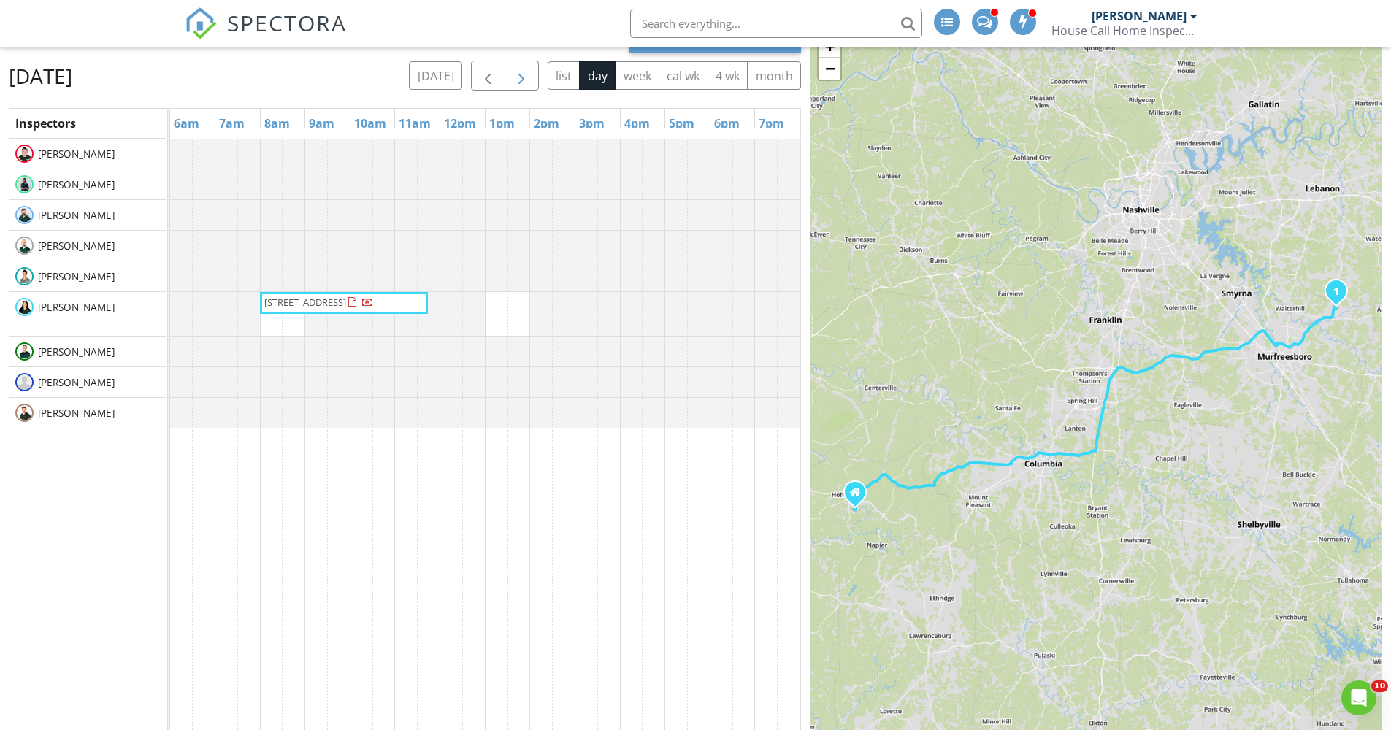
click at [530, 80] on button "button" at bounding box center [522, 76] width 34 height 30
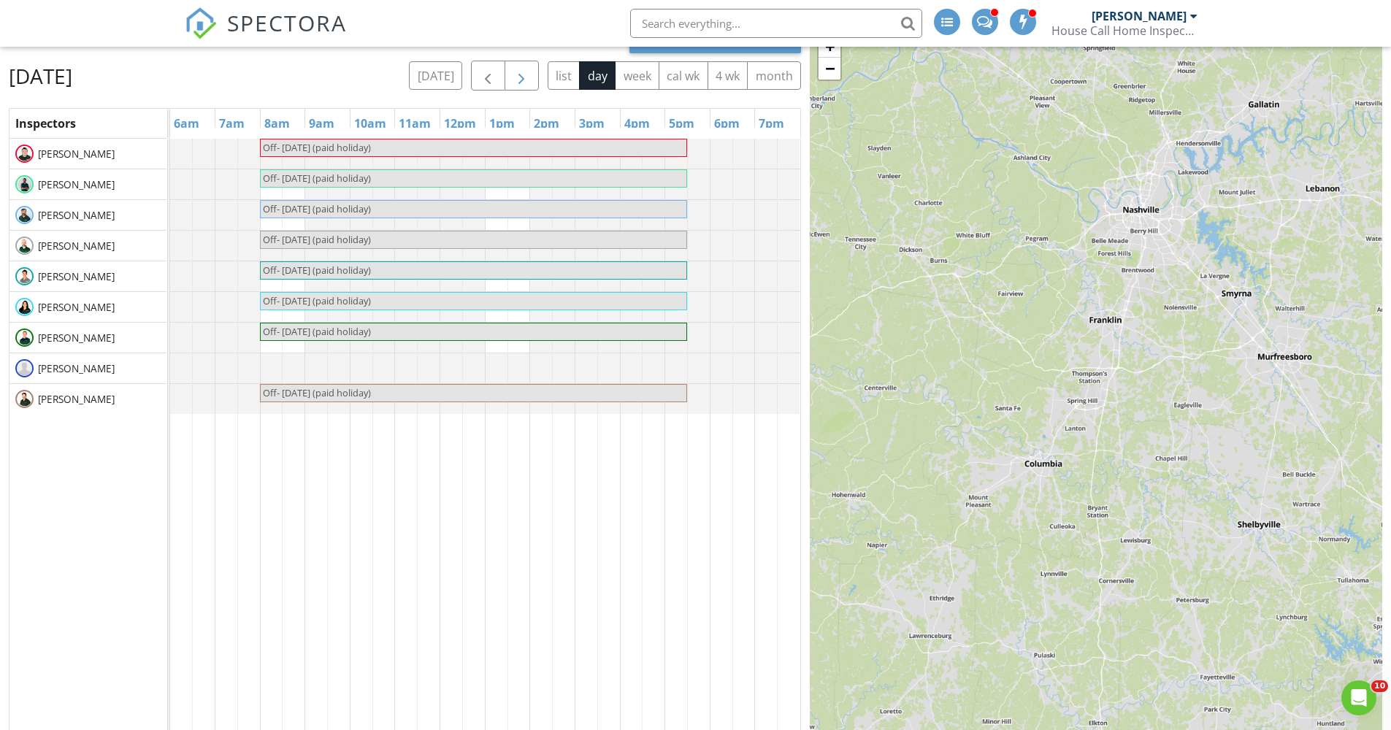
click at [530, 80] on button "button" at bounding box center [522, 76] width 34 height 30
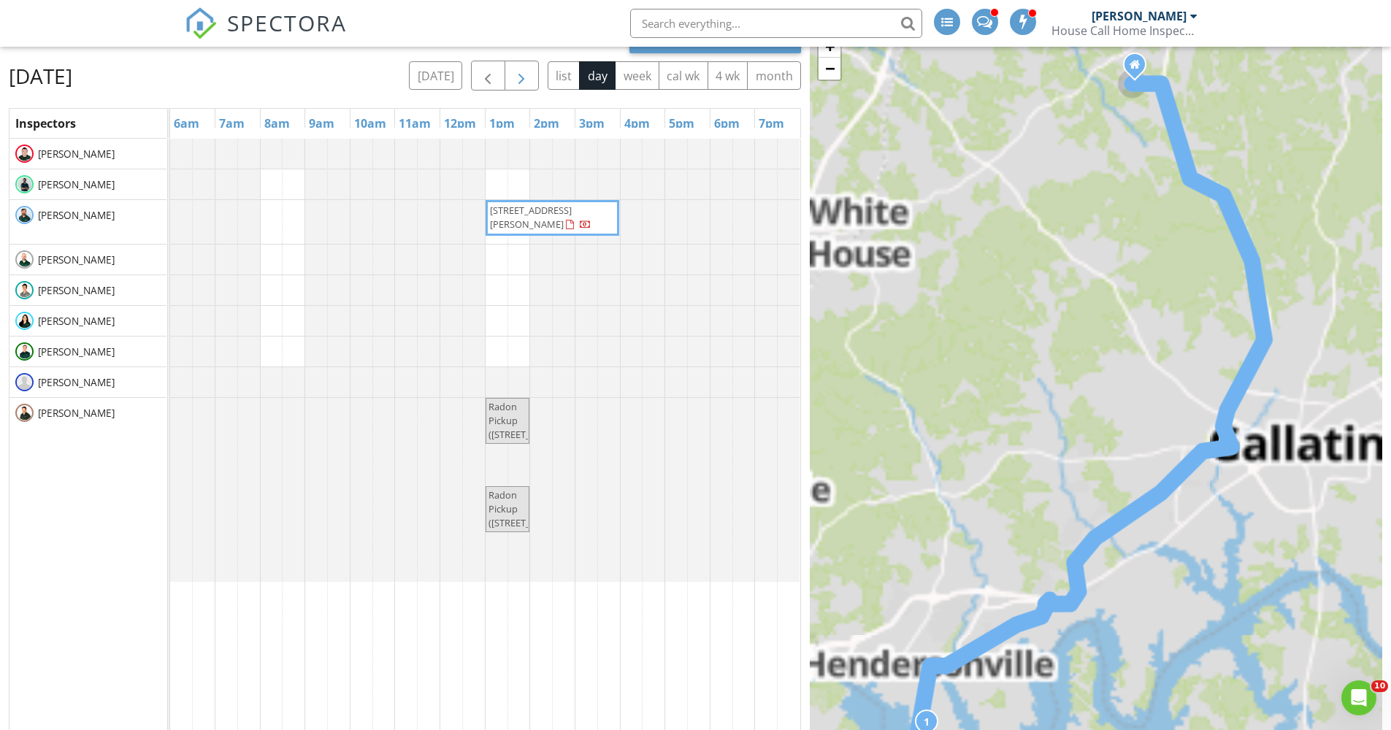
click at [530, 80] on button "button" at bounding box center [522, 76] width 34 height 30
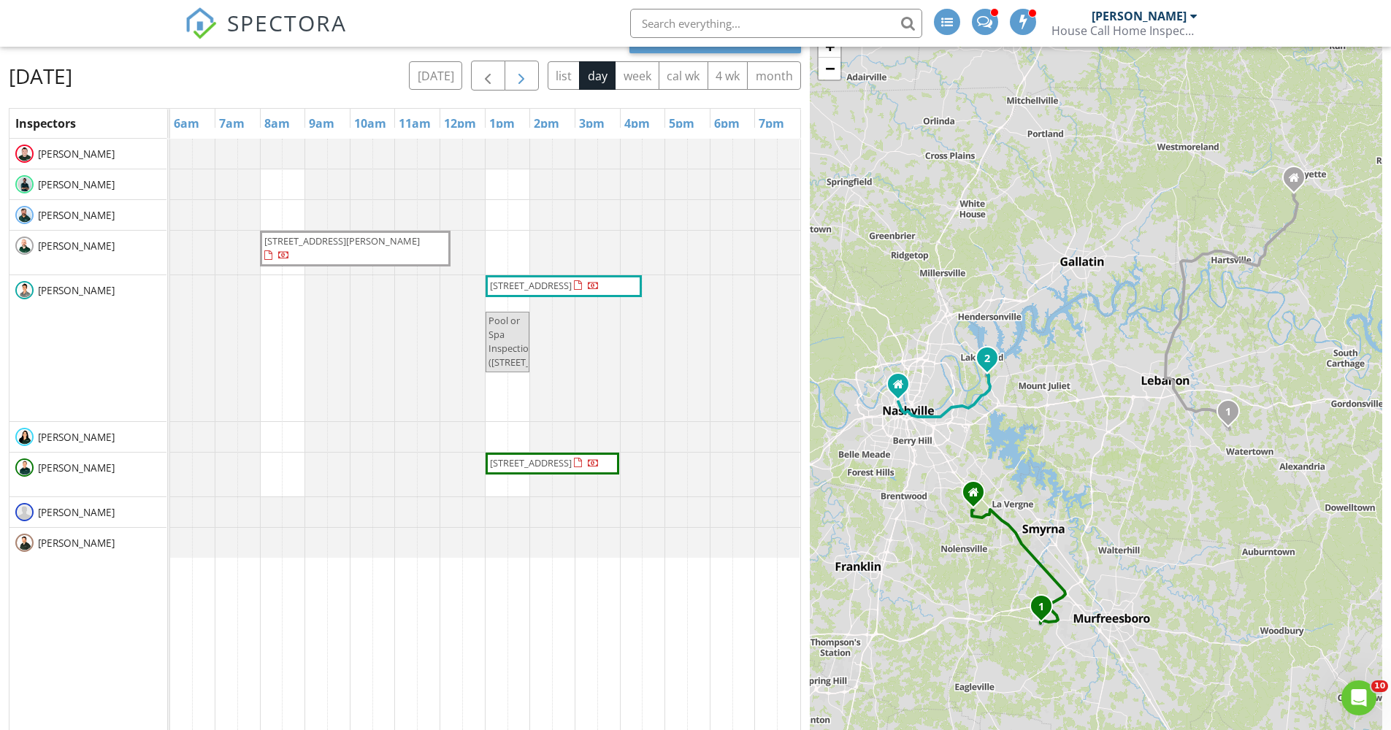
click at [530, 80] on button "button" at bounding box center [522, 76] width 34 height 30
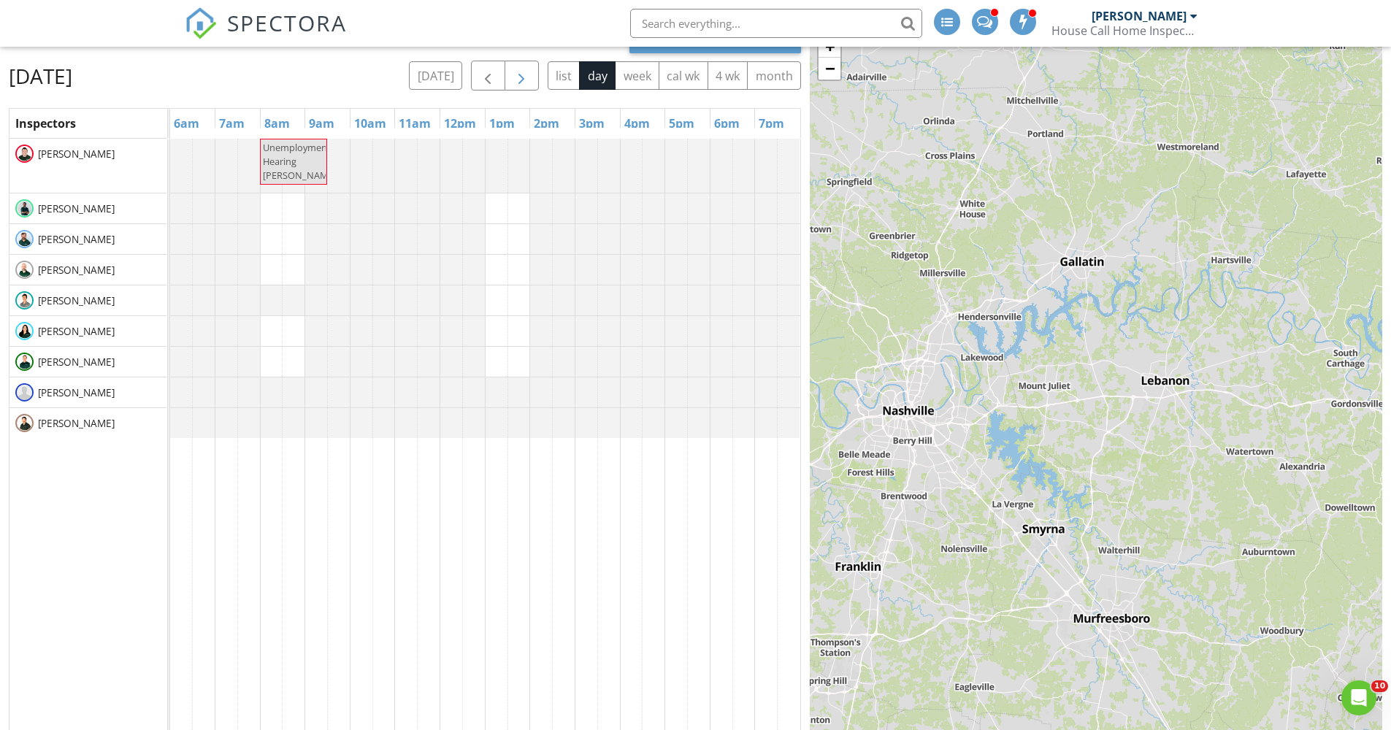
click at [530, 80] on button "button" at bounding box center [522, 76] width 34 height 30
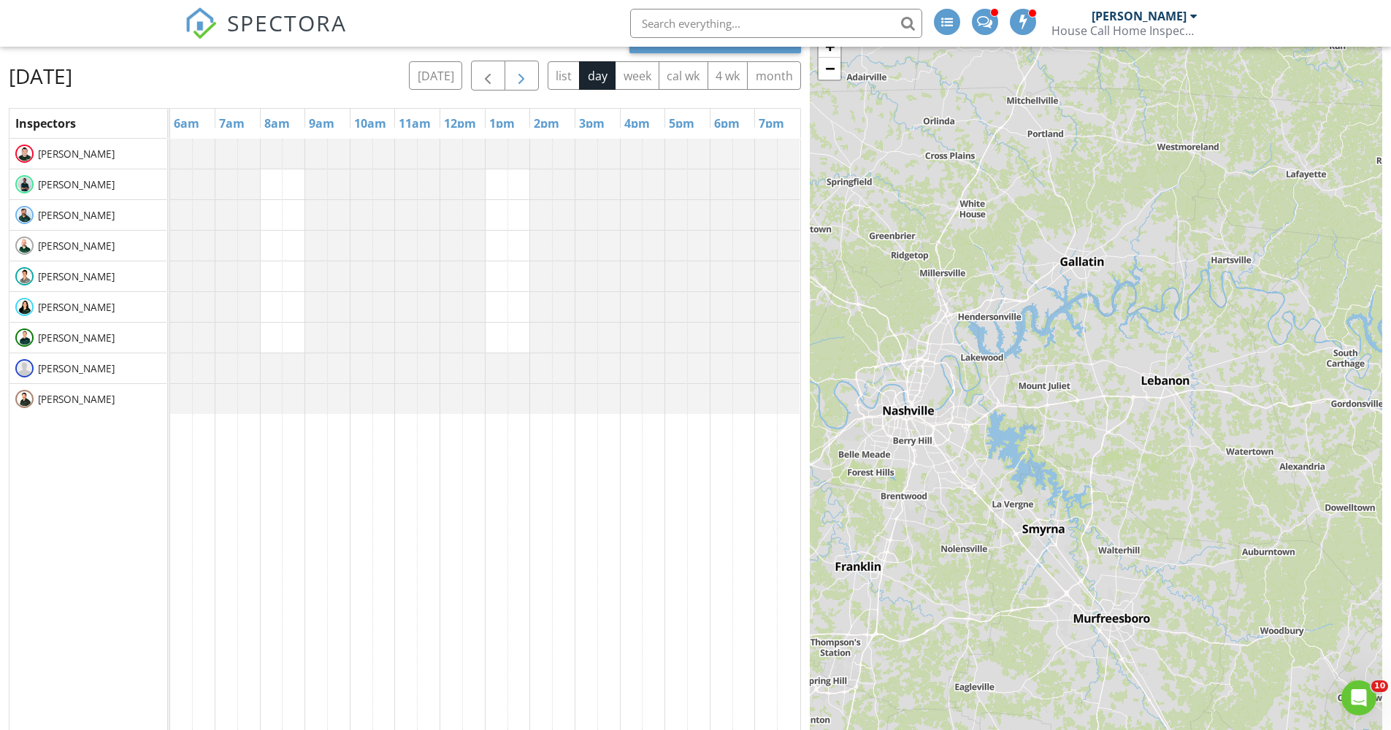
click at [530, 80] on button "button" at bounding box center [522, 76] width 34 height 30
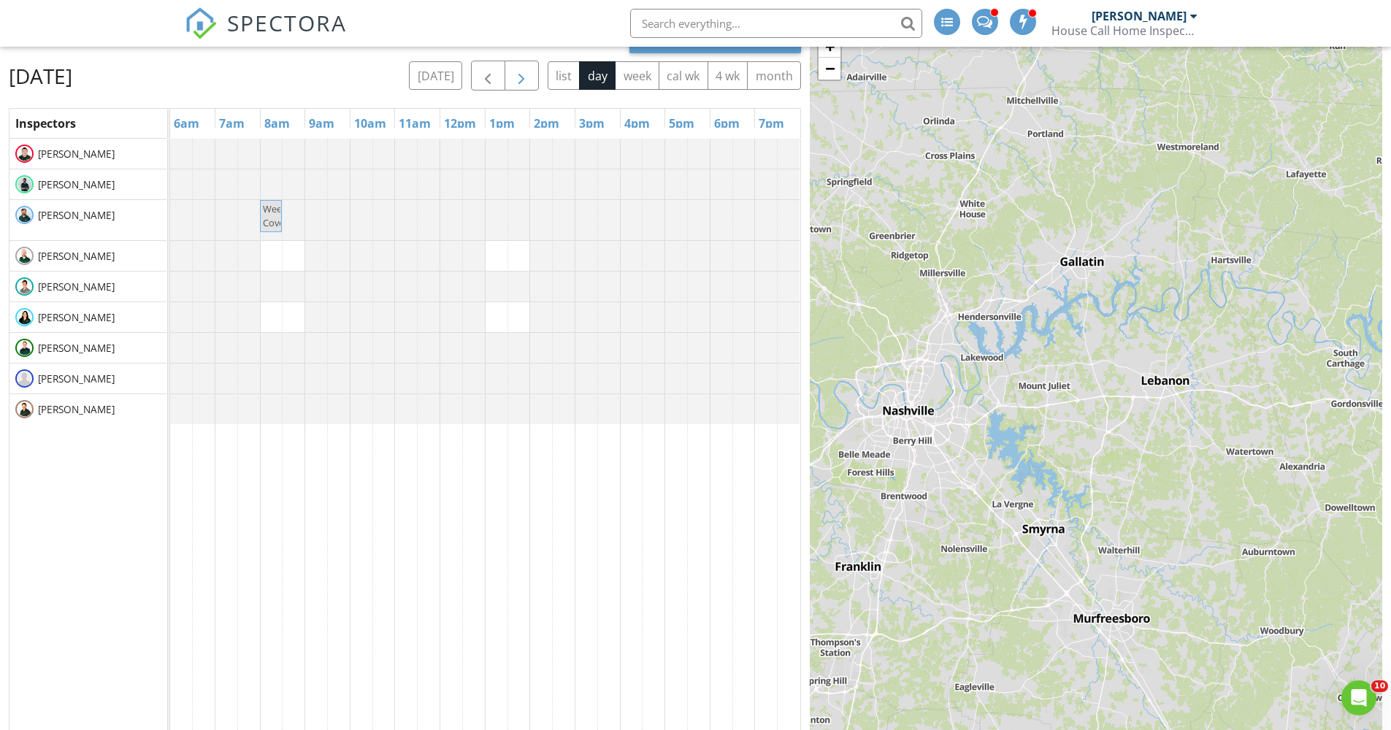
click at [530, 80] on button "button" at bounding box center [522, 76] width 34 height 30
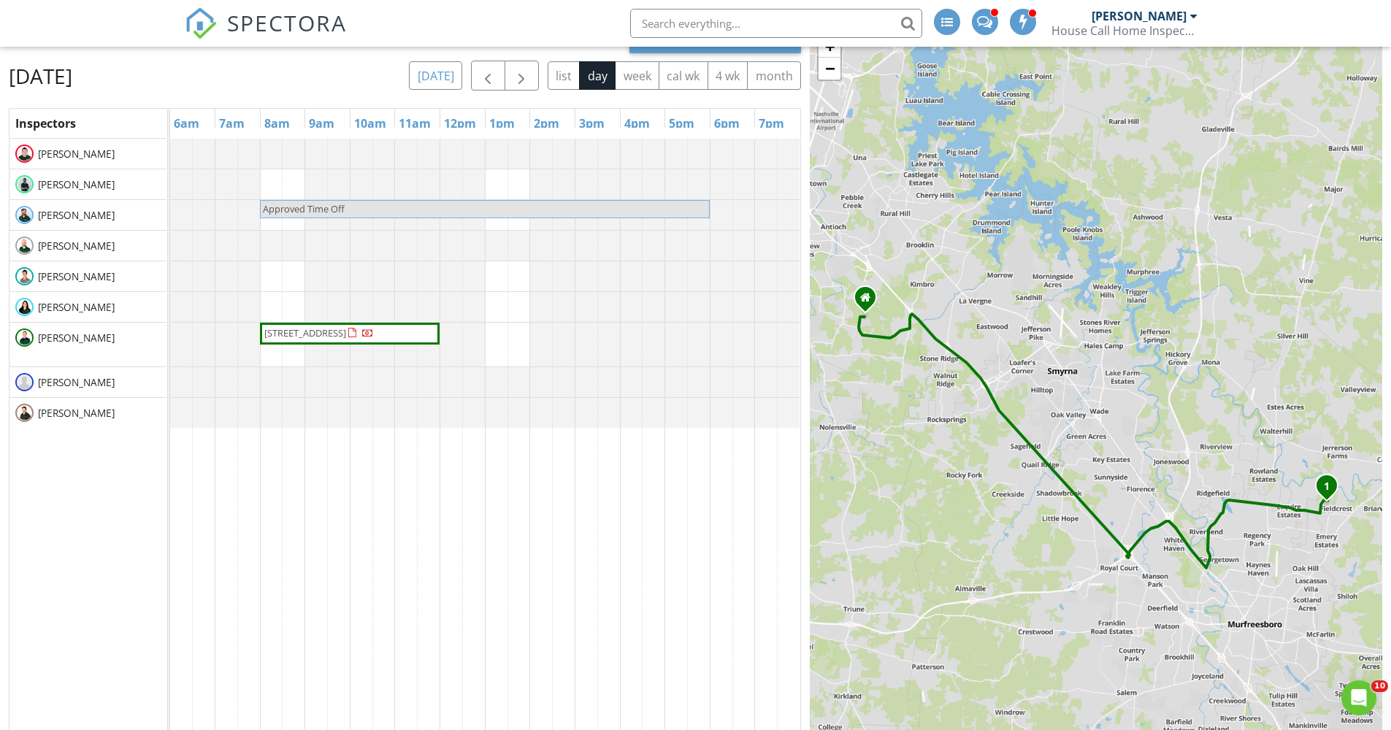
click at [451, 73] on button "[DATE]" at bounding box center [435, 75] width 53 height 28
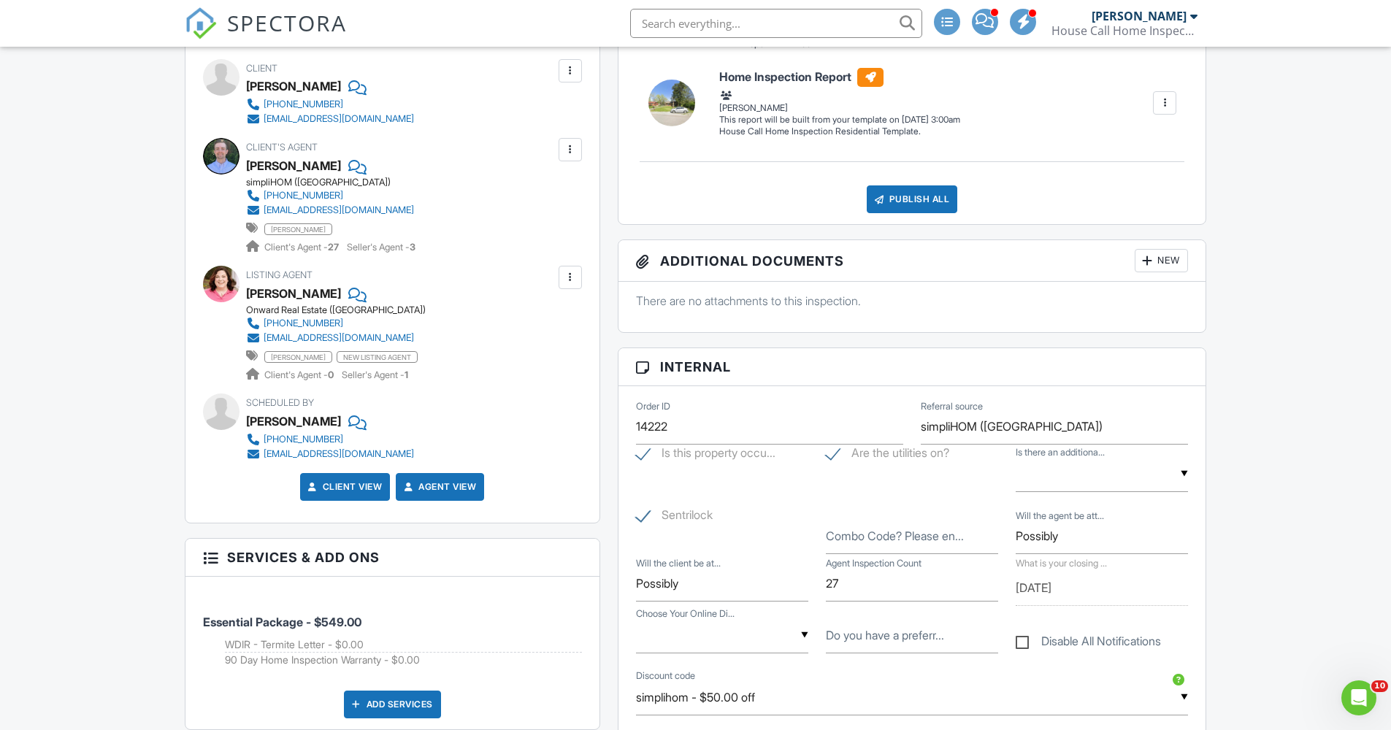
scroll to position [505, 0]
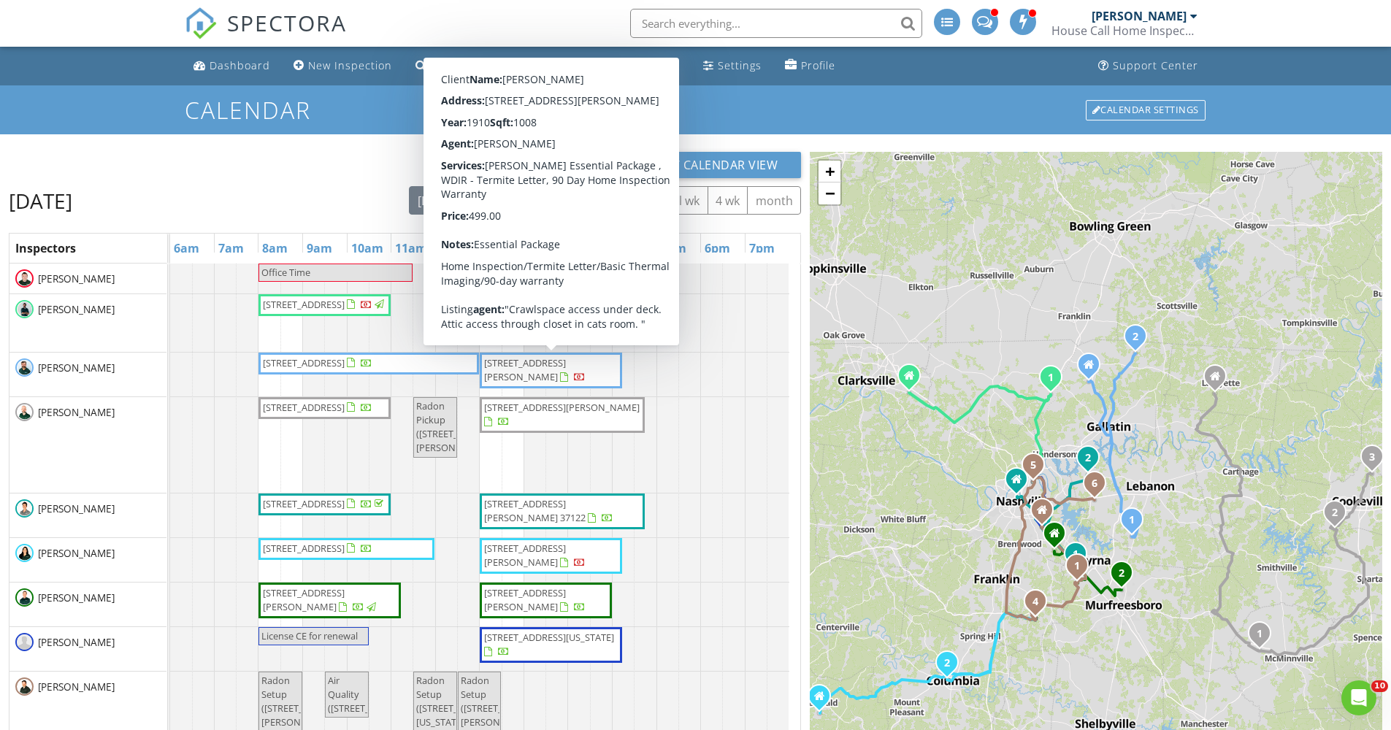
click at [313, 167] on div "New Calendar View" at bounding box center [405, 165] width 792 height 26
